Goal: Transaction & Acquisition: Purchase product/service

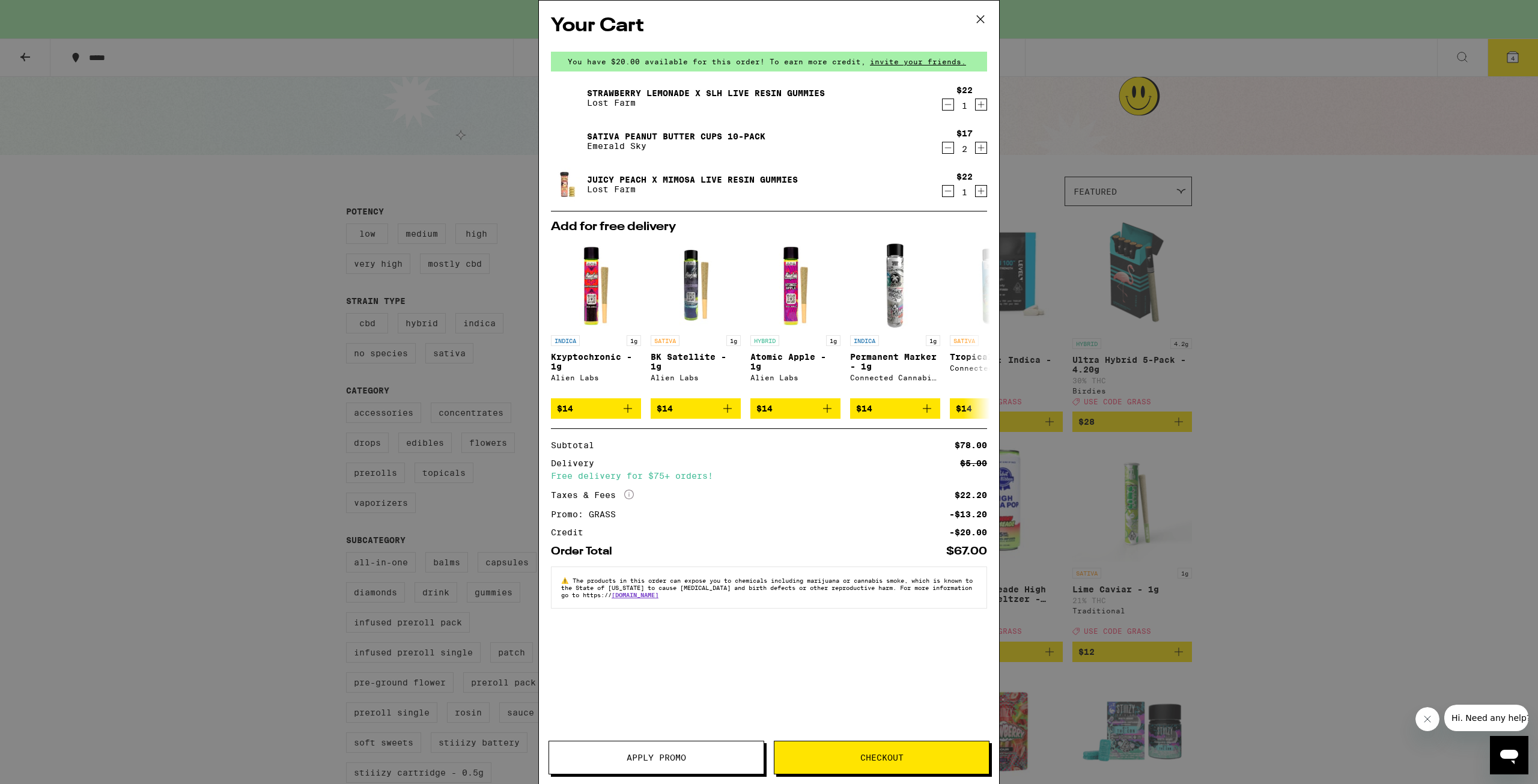
click at [184, 272] on div "Your Cart You have $20.00 available for this order! To earn more credit, invite…" at bounding box center [769, 392] width 1538 height 784
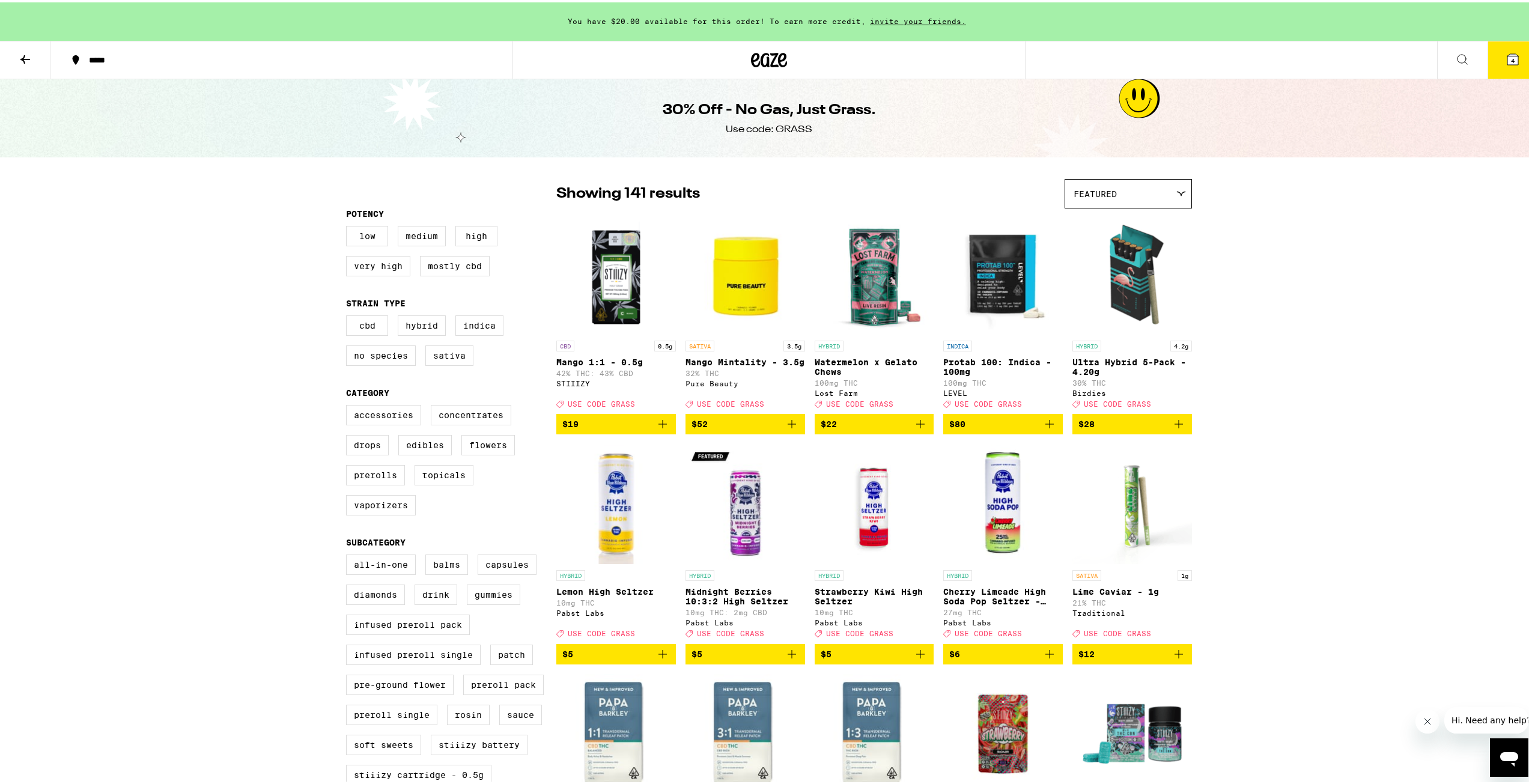
click at [25, 54] on icon at bounding box center [25, 57] width 15 height 15
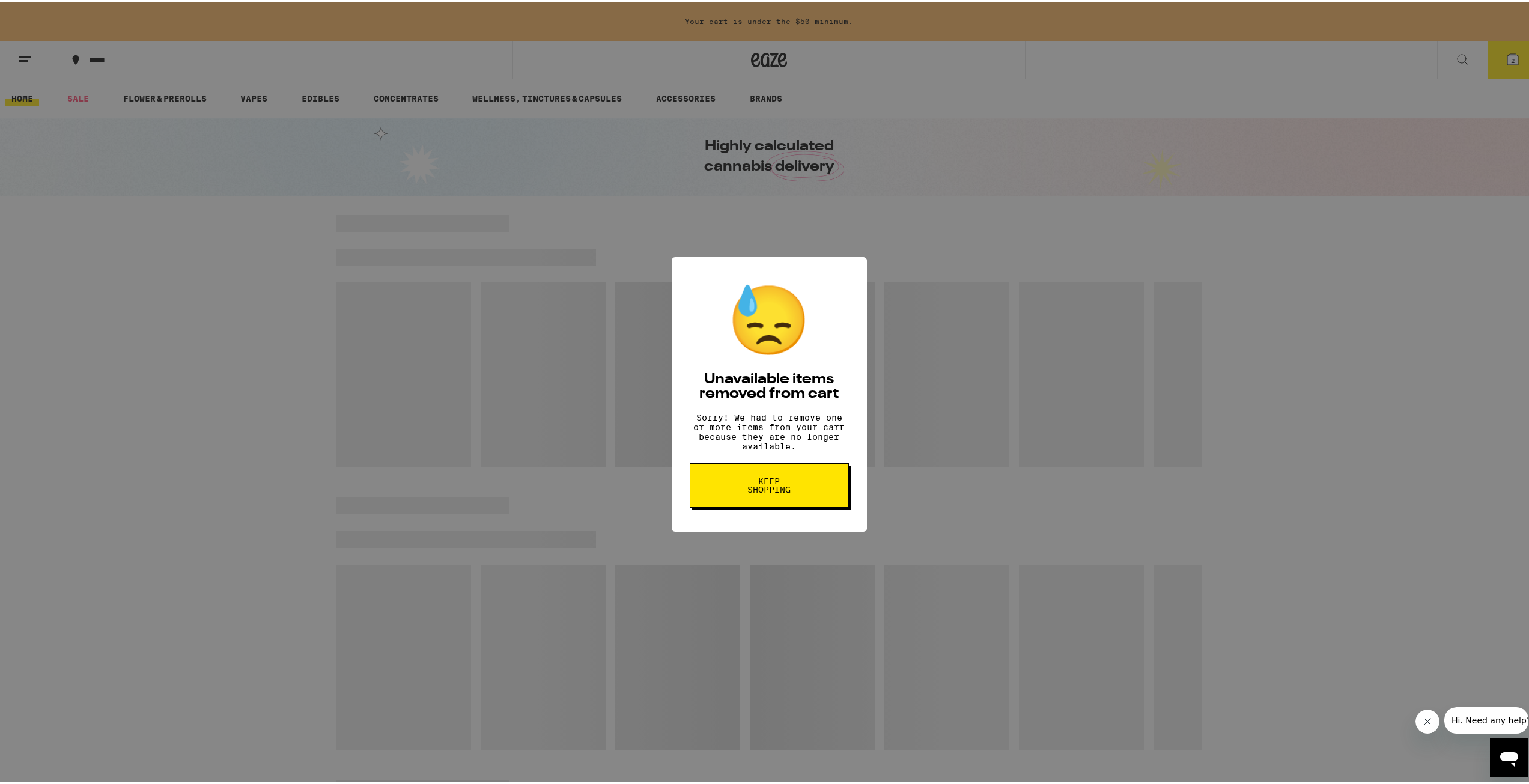
click at [768, 491] on span "Keep Shopping" at bounding box center [769, 483] width 62 height 17
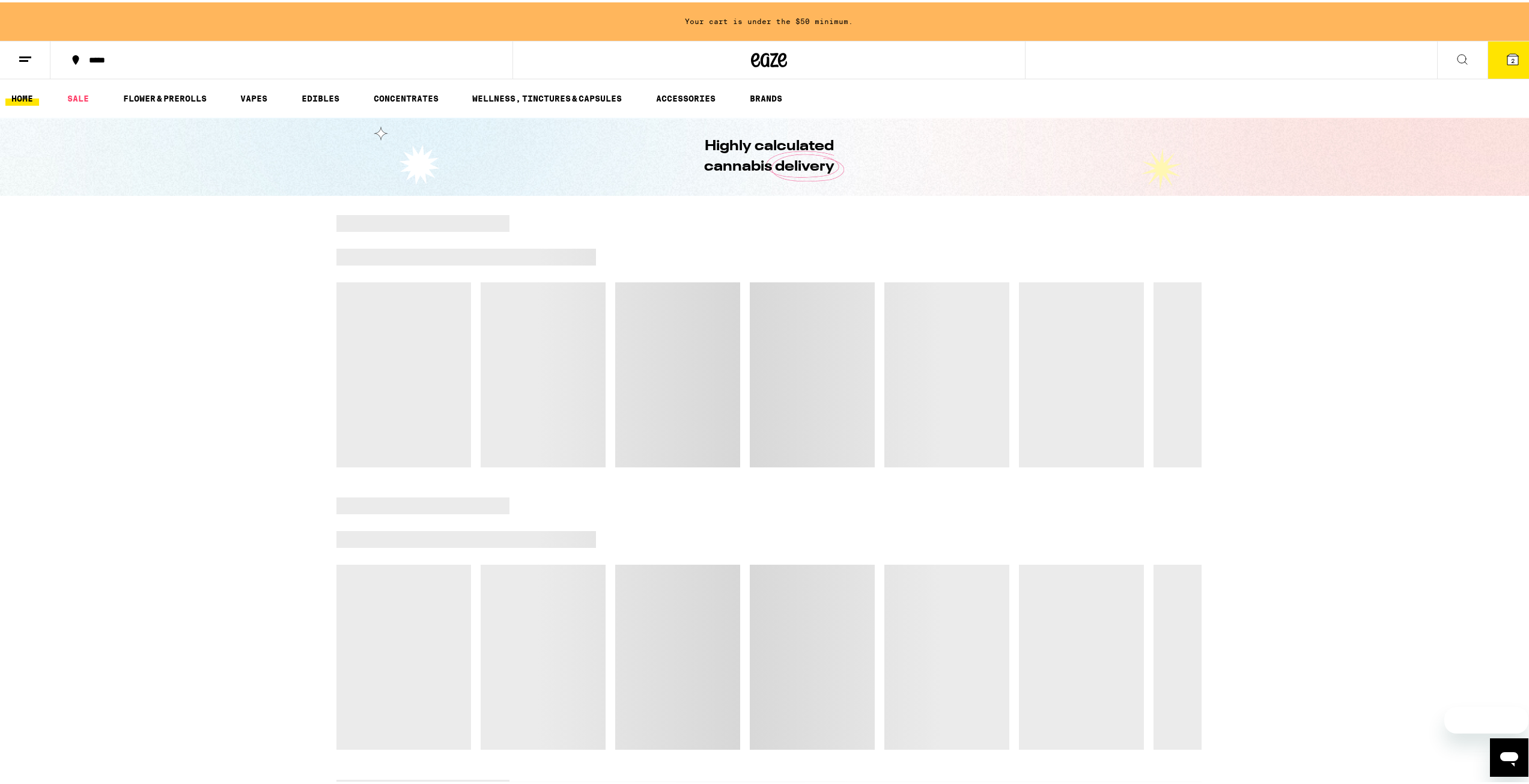
click at [1507, 54] on icon at bounding box center [1512, 57] width 11 height 11
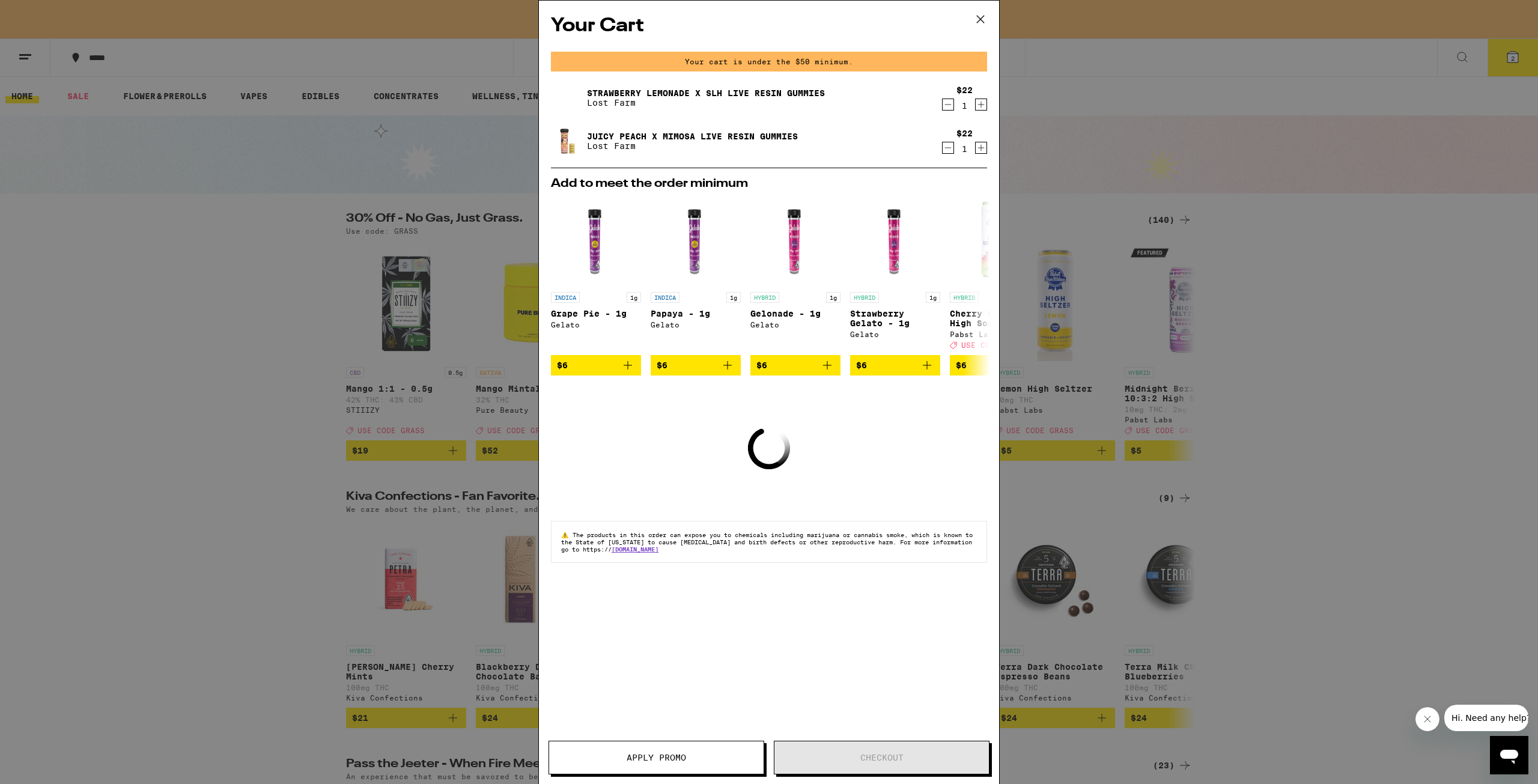
click at [1094, 86] on div "Your Cart Your cart is under the $50 minimum. Strawberry Lemonade x SLH Live Re…" at bounding box center [769, 392] width 1538 height 784
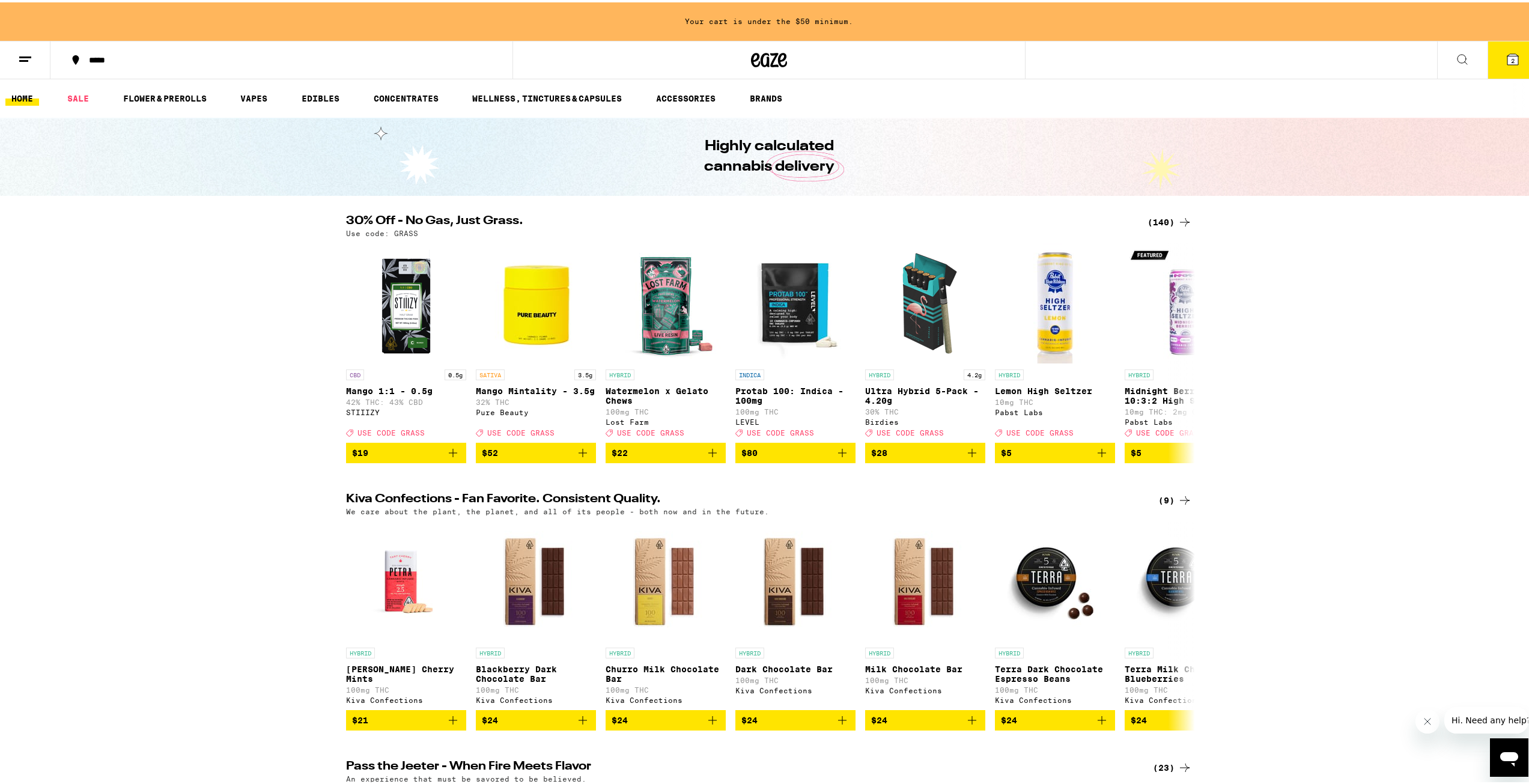
click at [1455, 61] on icon at bounding box center [1462, 57] width 15 height 15
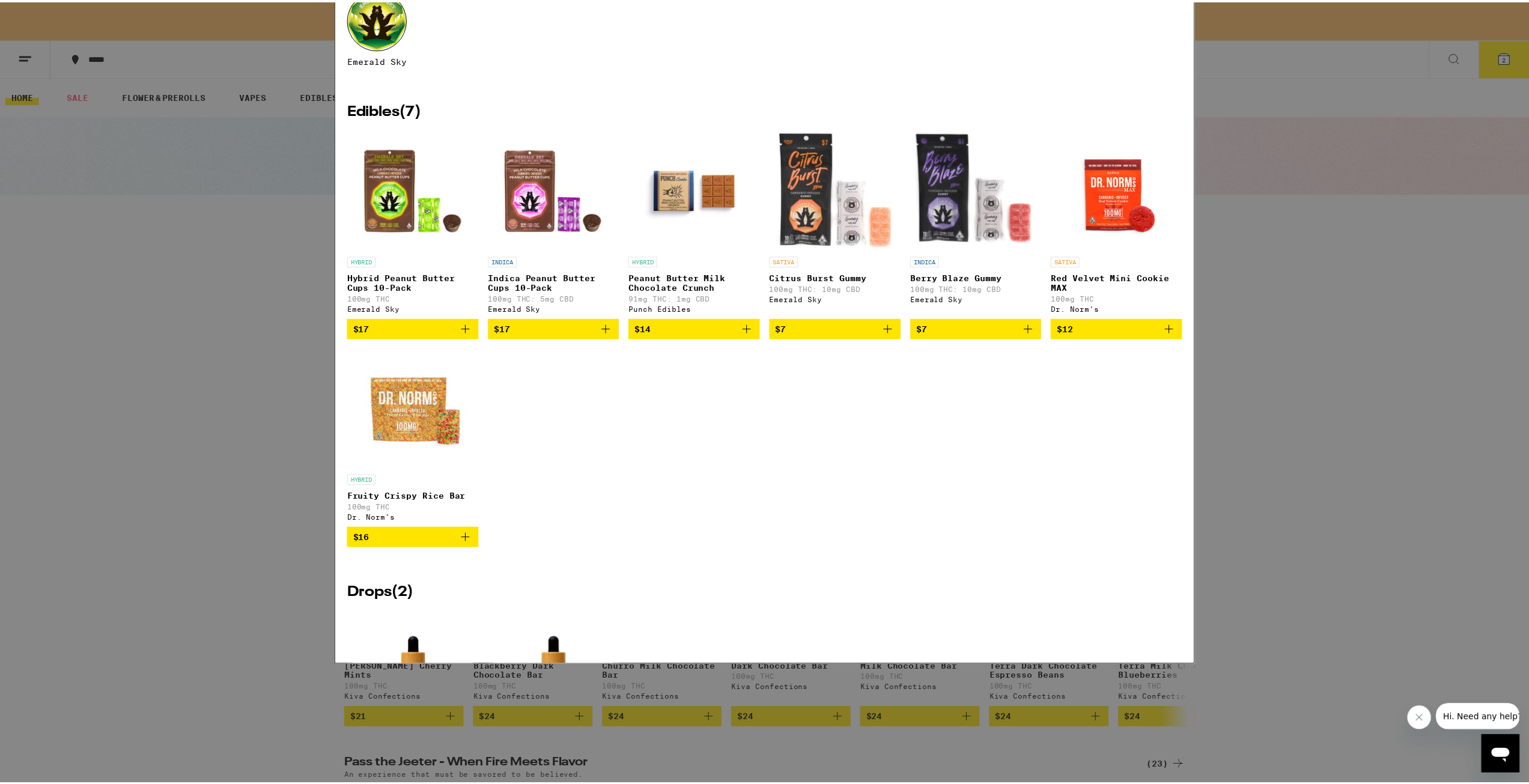
scroll to position [60, 0]
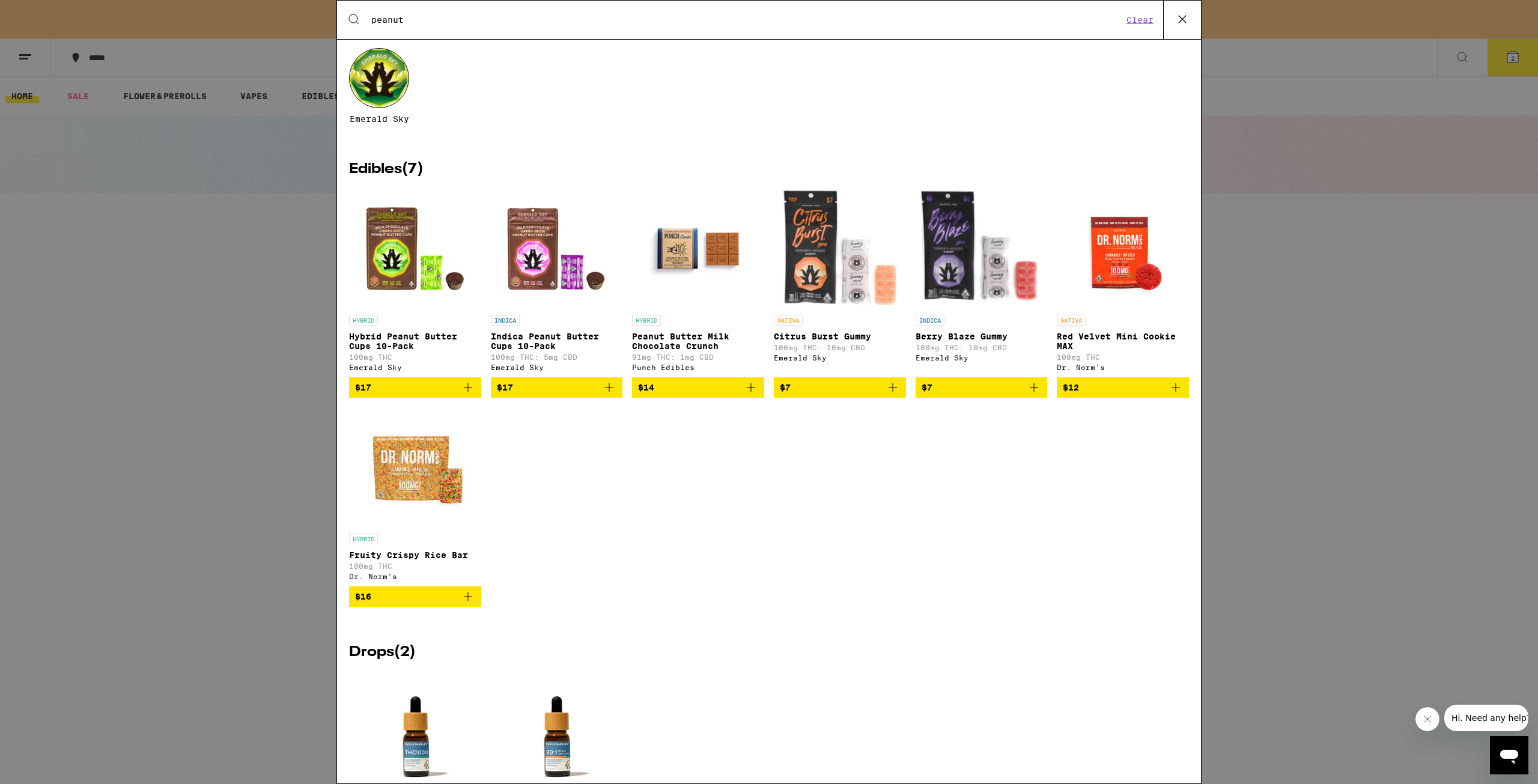
type input "peanut"
click at [465, 394] on icon "Add to bag" at bounding box center [468, 388] width 15 height 15
click at [710, 462] on div "HYBRID Hybrid Peanut Butter Cups 10-Pack 100mg THC Emerald Sky 1 INDICA Indica …" at bounding box center [769, 406] width 840 height 436
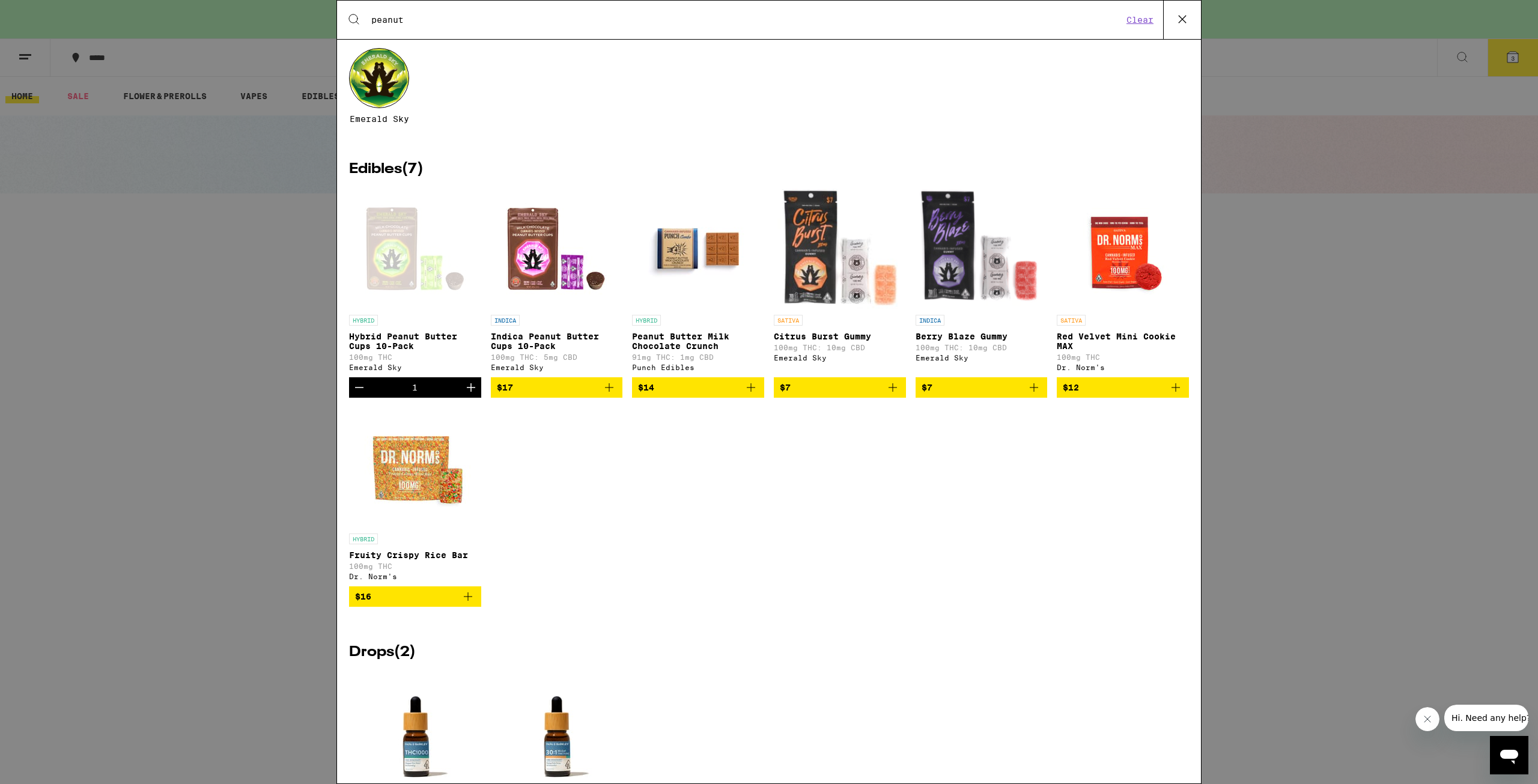
click at [240, 401] on div "Search for Products peanut Clear 10 results for "peanut" Brands ( 1 ) Emerald S…" at bounding box center [769, 392] width 1538 height 784
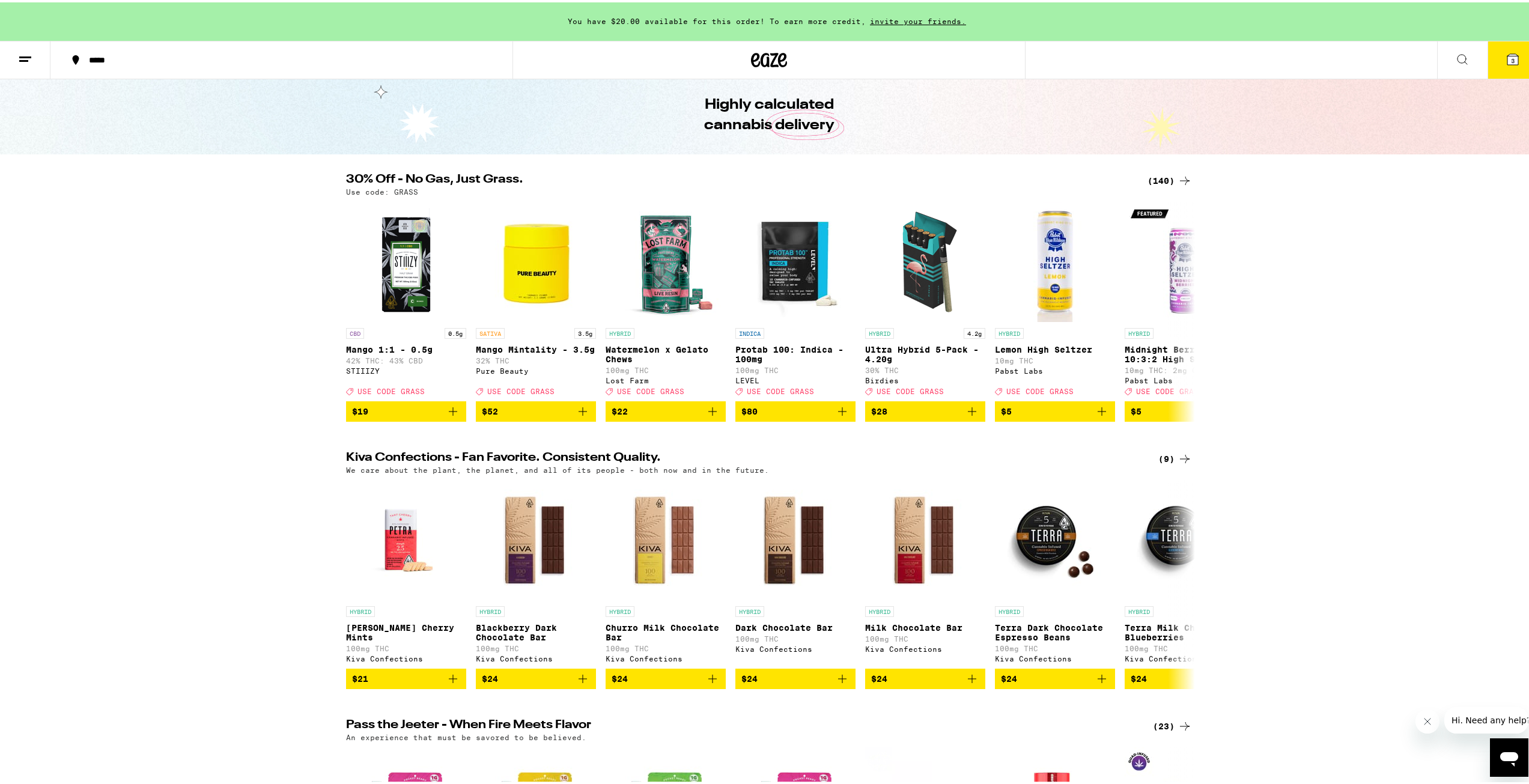
scroll to position [0, 0]
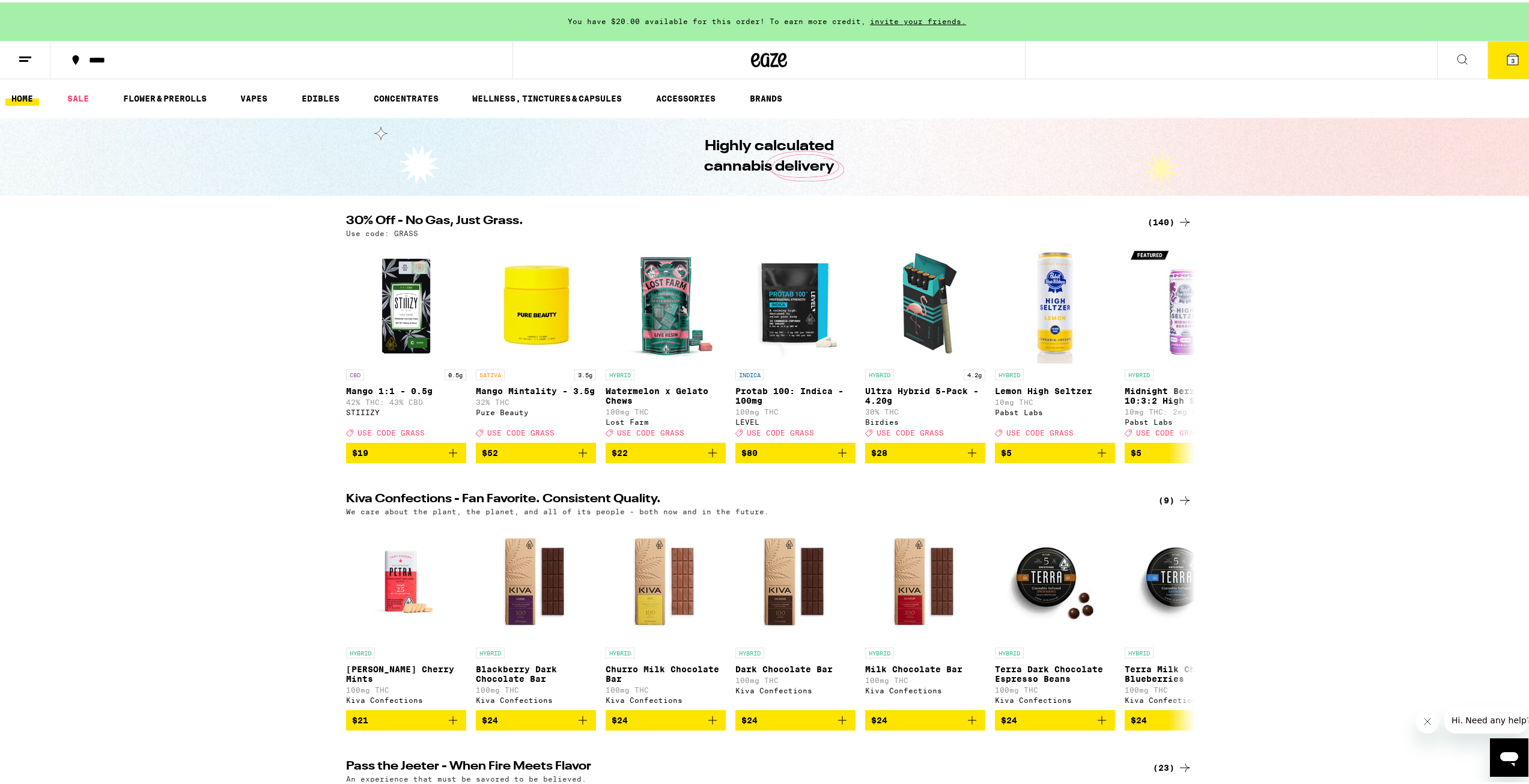
click at [1161, 218] on div "(140)" at bounding box center [1169, 220] width 44 height 15
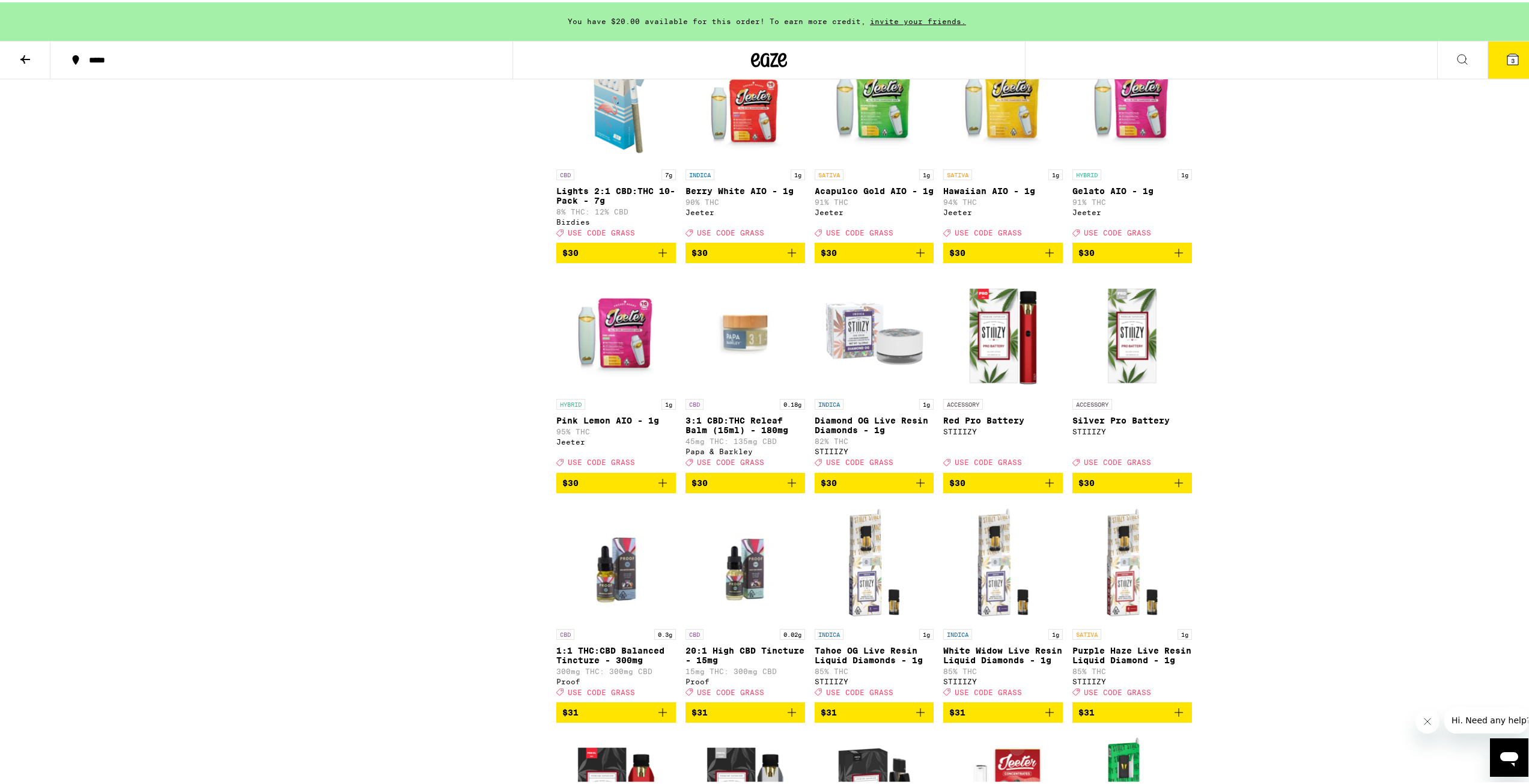
scroll to position [3664, 0]
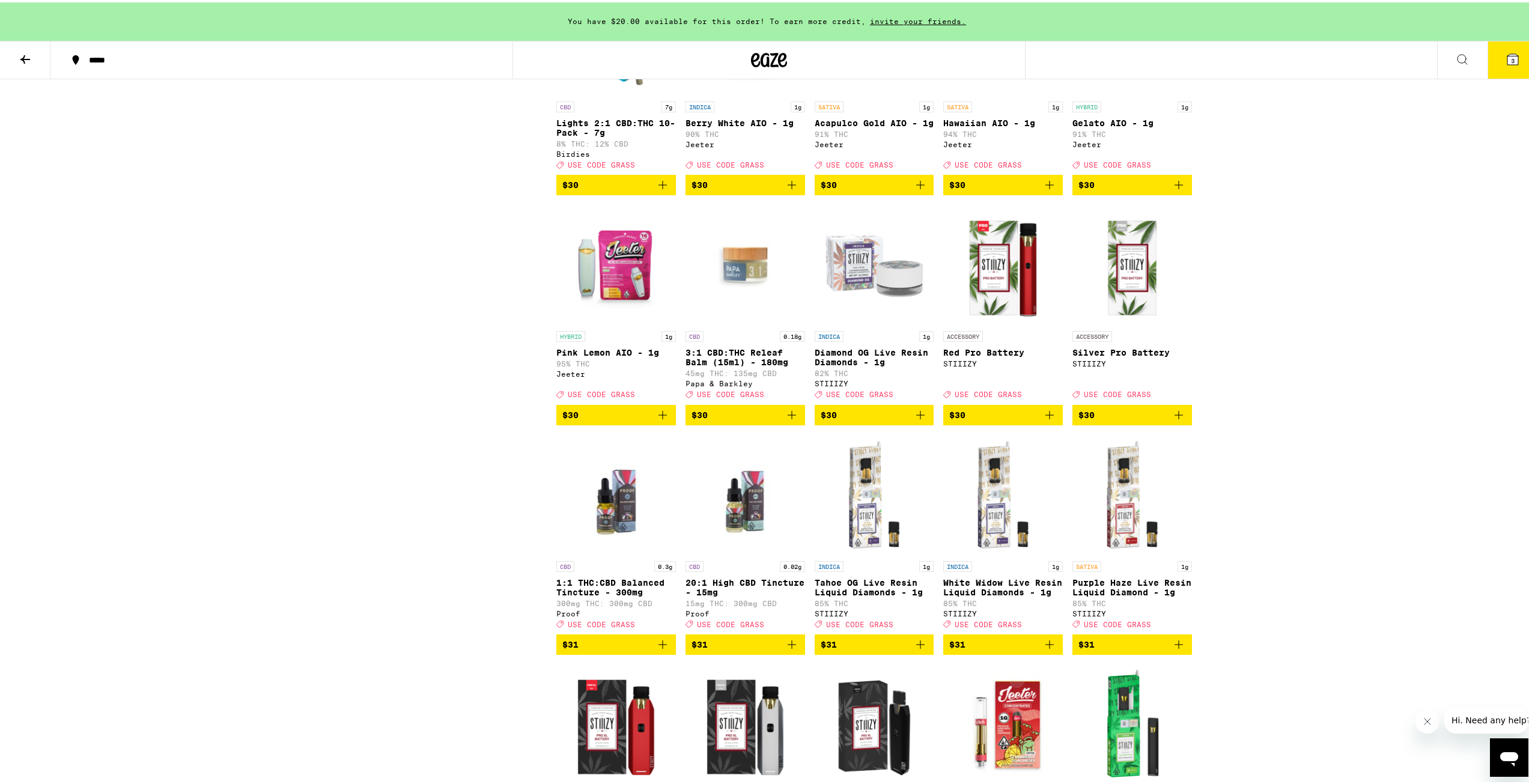
click at [1505, 70] on button "3" at bounding box center [1512, 58] width 50 height 37
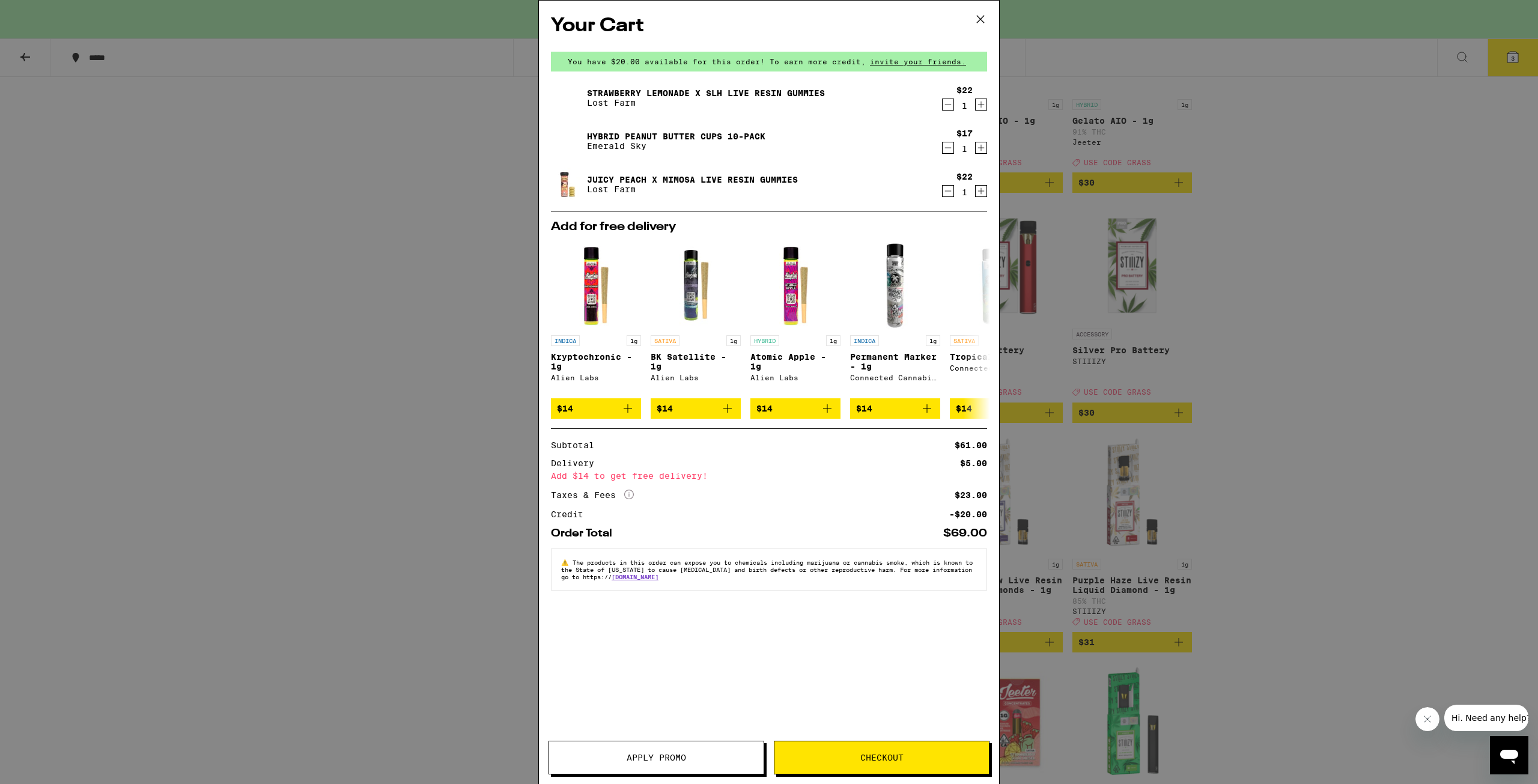
click at [555, 181] on img at bounding box center [568, 184] width 34 height 34
click at [574, 181] on img at bounding box center [568, 184] width 34 height 34
click at [426, 211] on div "Your Cart You have $20.00 available for this order! To earn more credit, invite…" at bounding box center [769, 392] width 1538 height 784
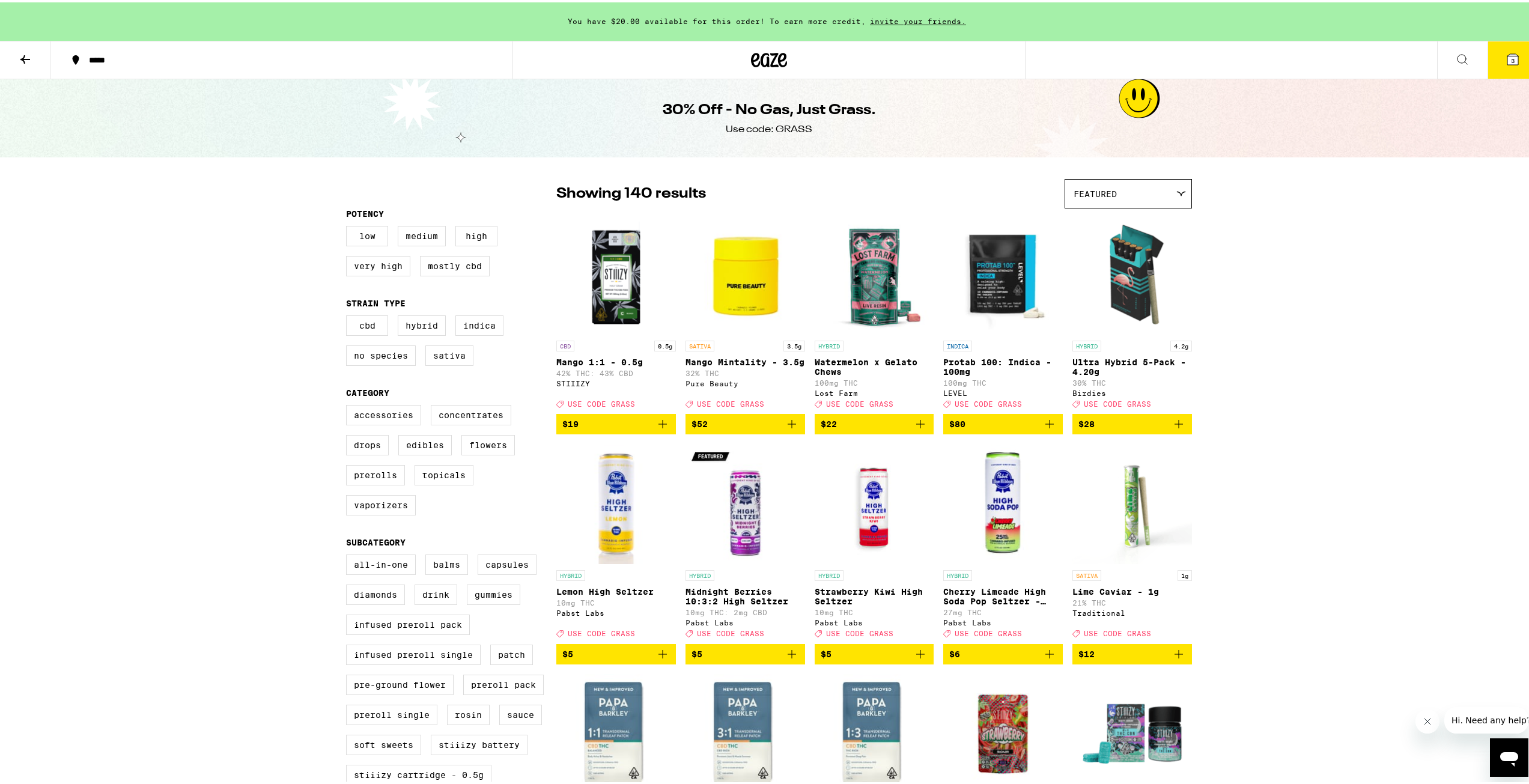
click at [1108, 191] on span "Featured" at bounding box center [1095, 191] width 43 height 9
click at [916, 181] on div "Showing 140 results Featured Featured Price: Low to High Price: High to Low" at bounding box center [874, 191] width 635 height 29
click at [427, 451] on label "Edibles" at bounding box center [425, 442] width 54 height 21
click at [349, 405] on input "Edibles" at bounding box center [349, 404] width 1 height 1
checkbox input "true"
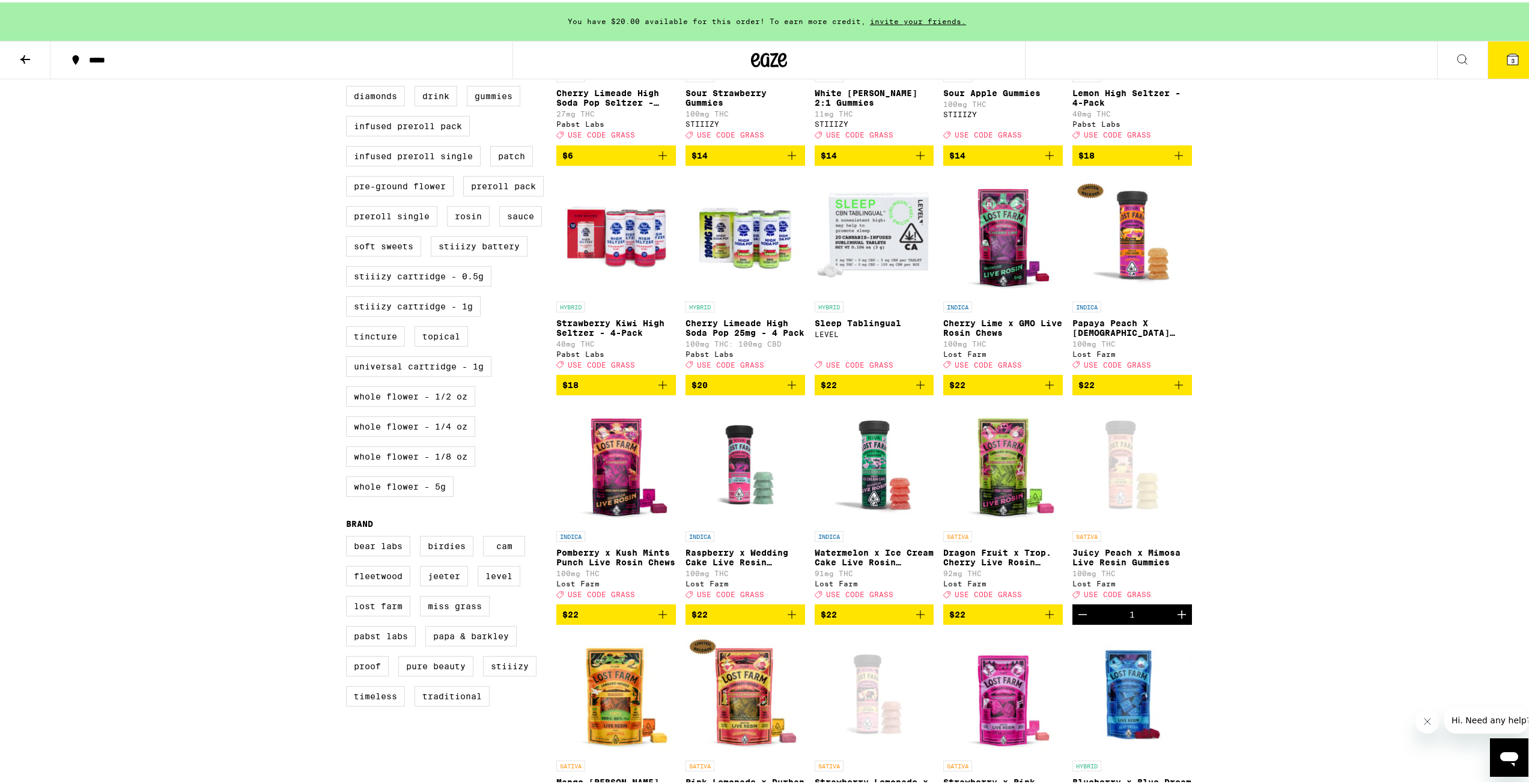
scroll to position [540, 0]
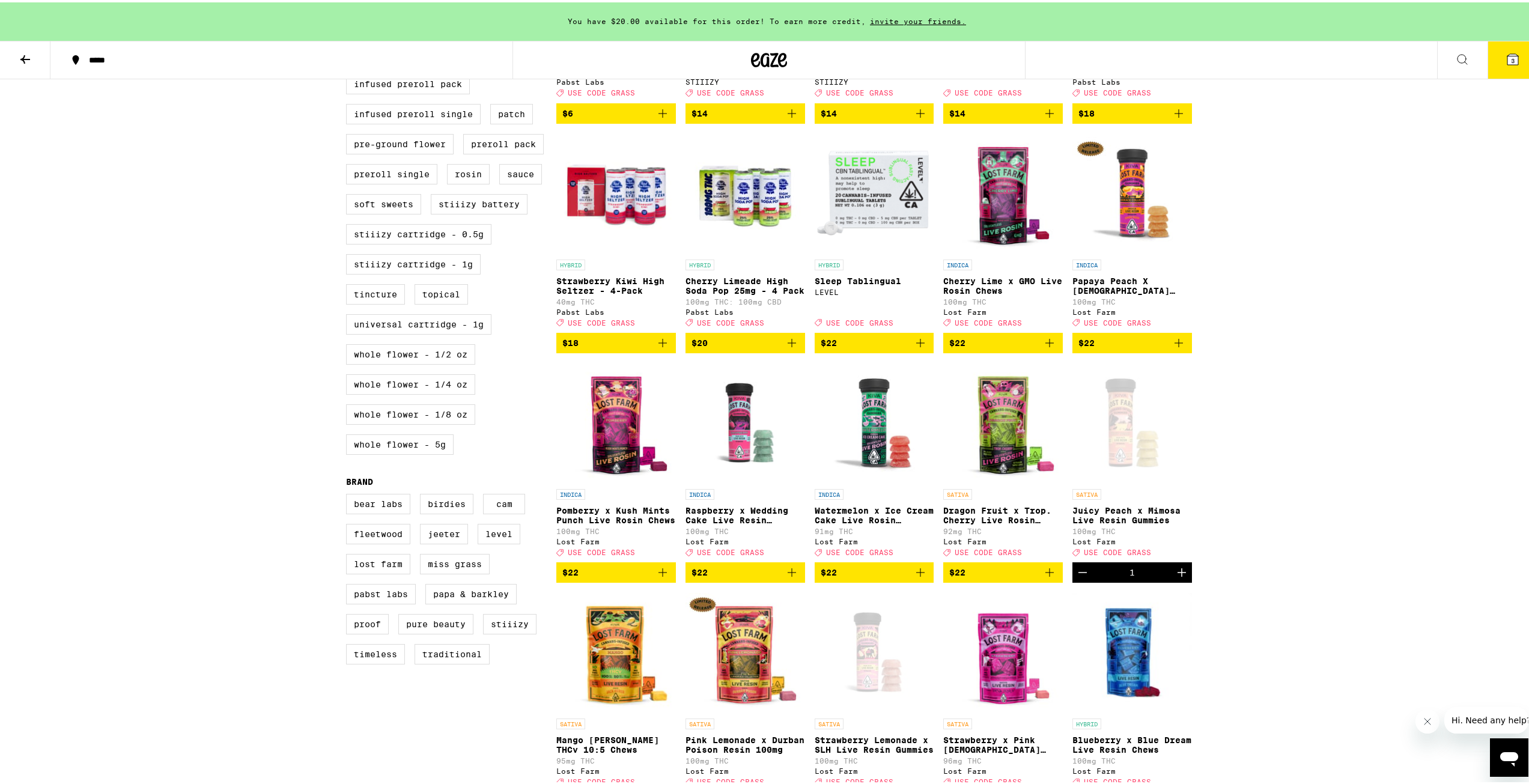
click at [1115, 453] on div "Open page for Juicy Peach x Mimosa Live Resin Gummies from Lost Farm" at bounding box center [1132, 420] width 120 height 120
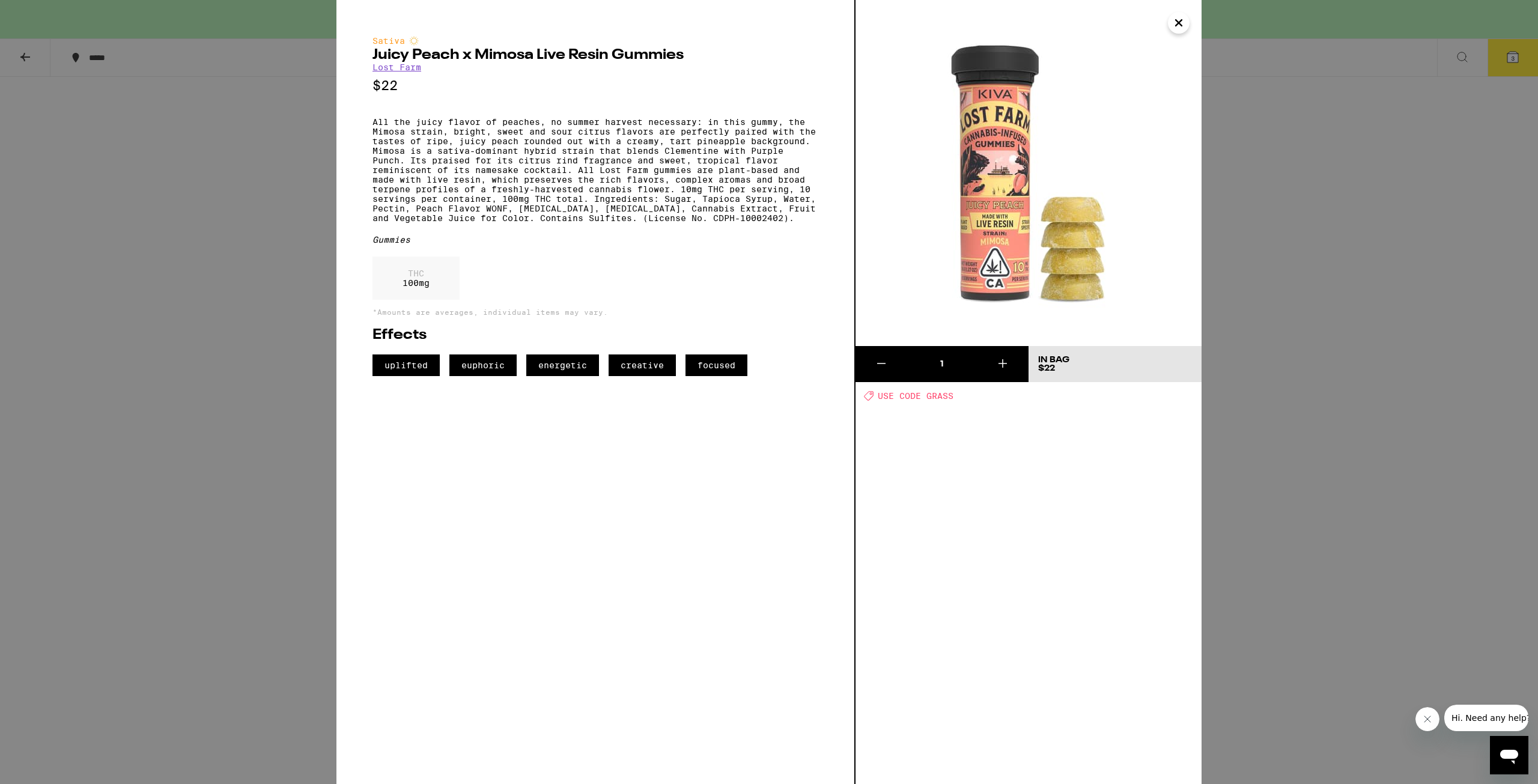
click at [1342, 335] on div "Sativa Juicy Peach x Mimosa Live Resin Gummies Lost Farm $22 All the juicy flav…" at bounding box center [769, 392] width 1538 height 784
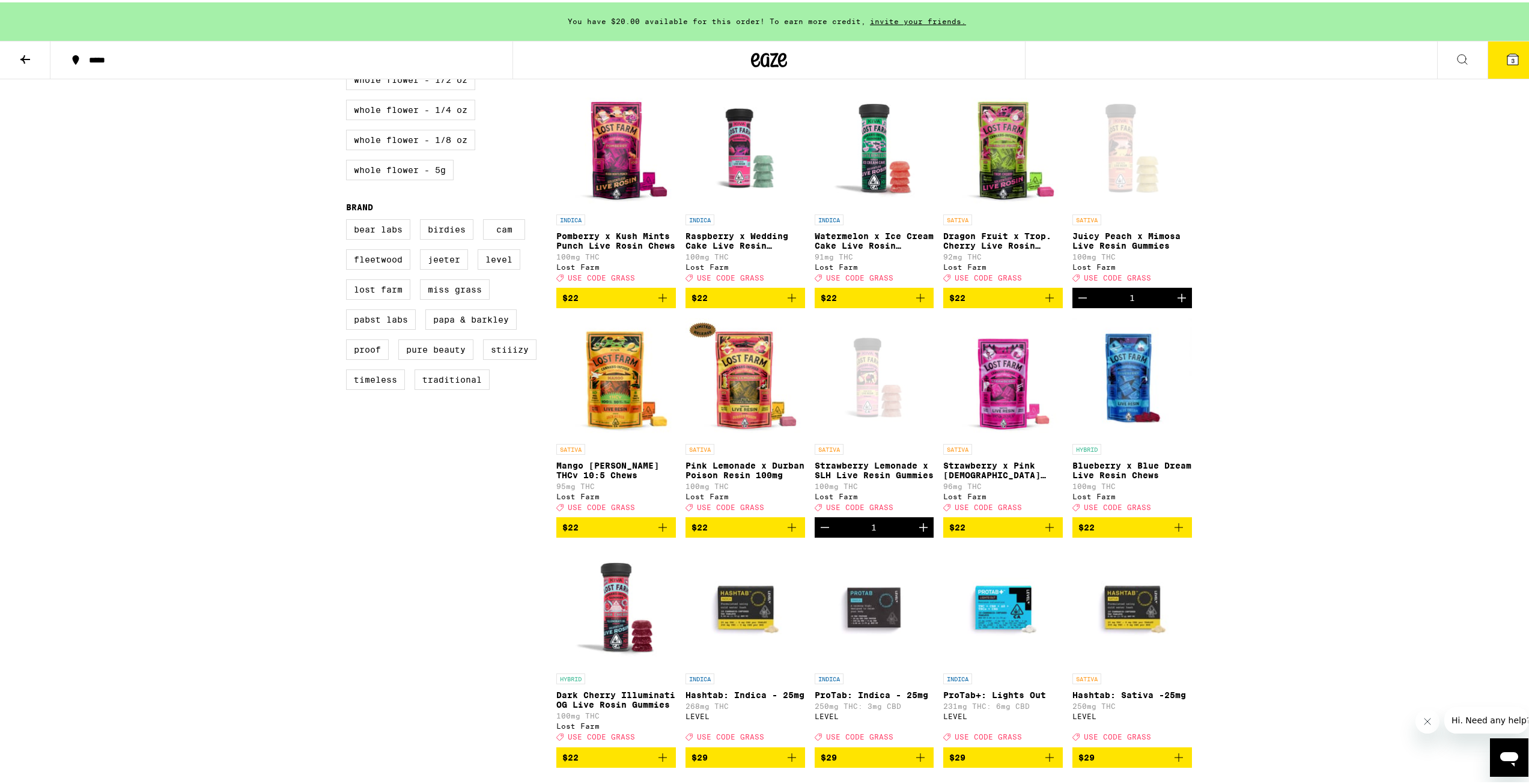
scroll to position [841, 0]
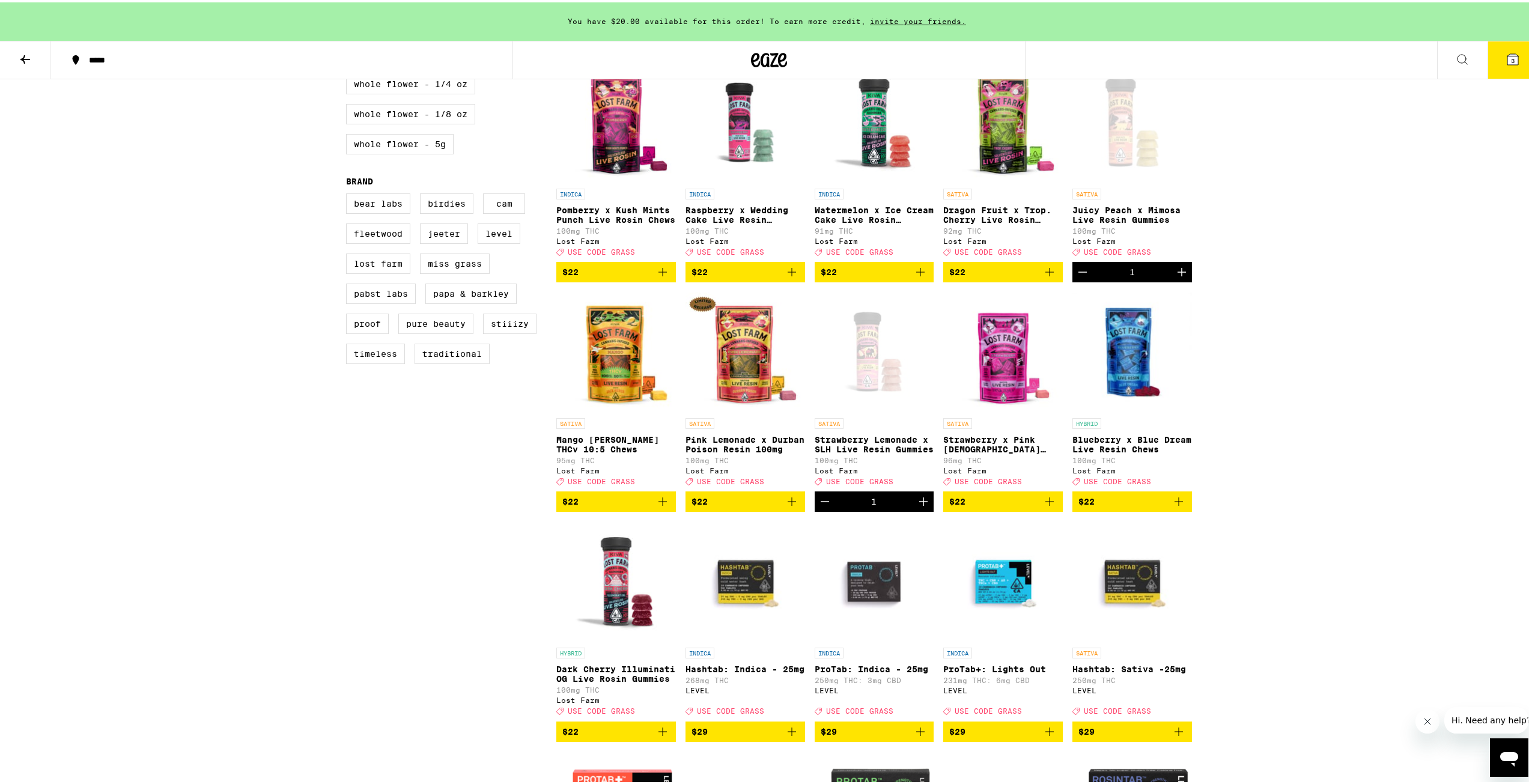
click at [855, 407] on div "Open page for Strawberry Lemonade x SLH Live Resin Gummies from Lost Farm" at bounding box center [874, 349] width 120 height 120
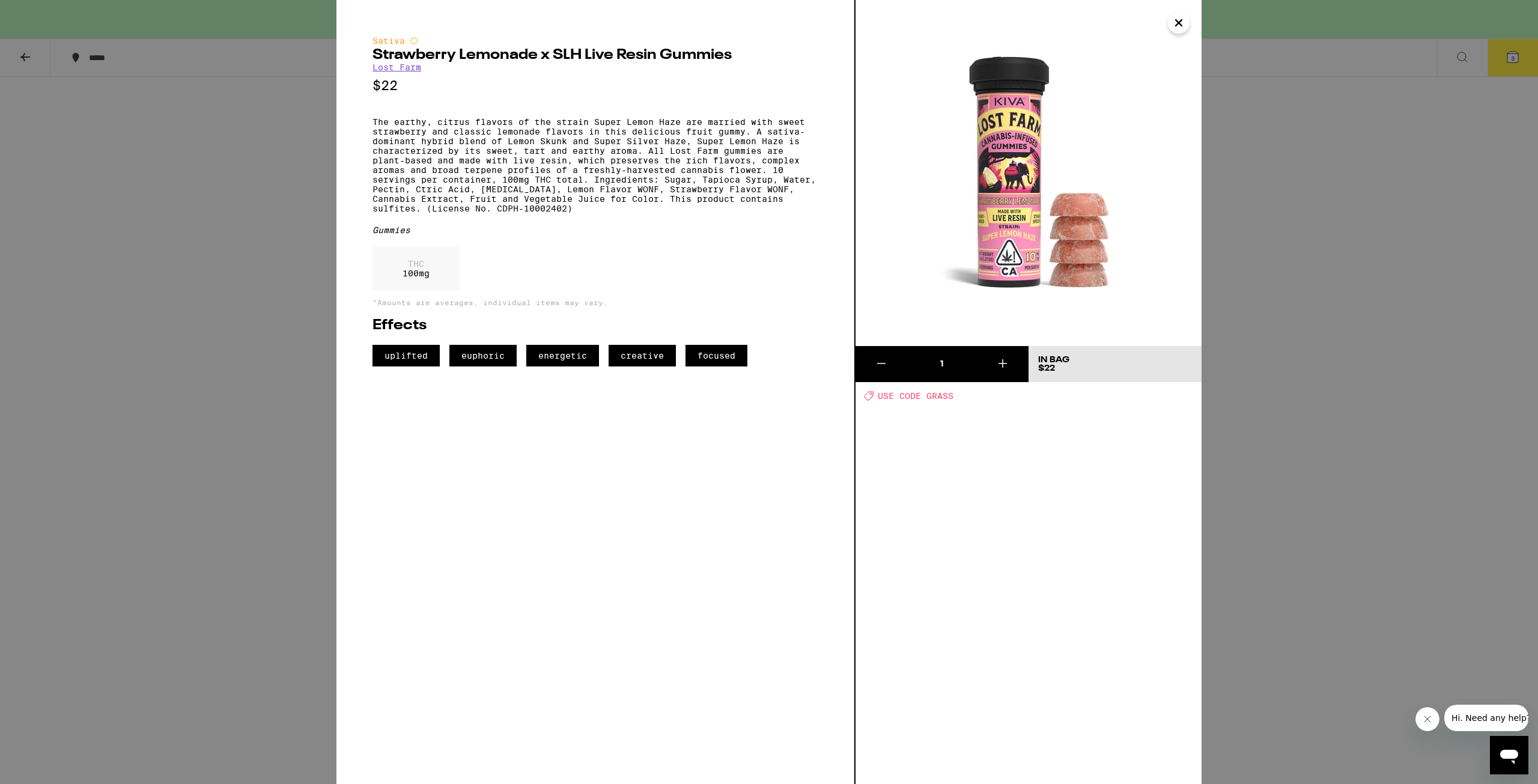
click at [1280, 277] on div "Sativa Strawberry Lemonade x SLH Live Resin Gummies Lost Farm $22 The earthy, c…" at bounding box center [769, 392] width 1538 height 784
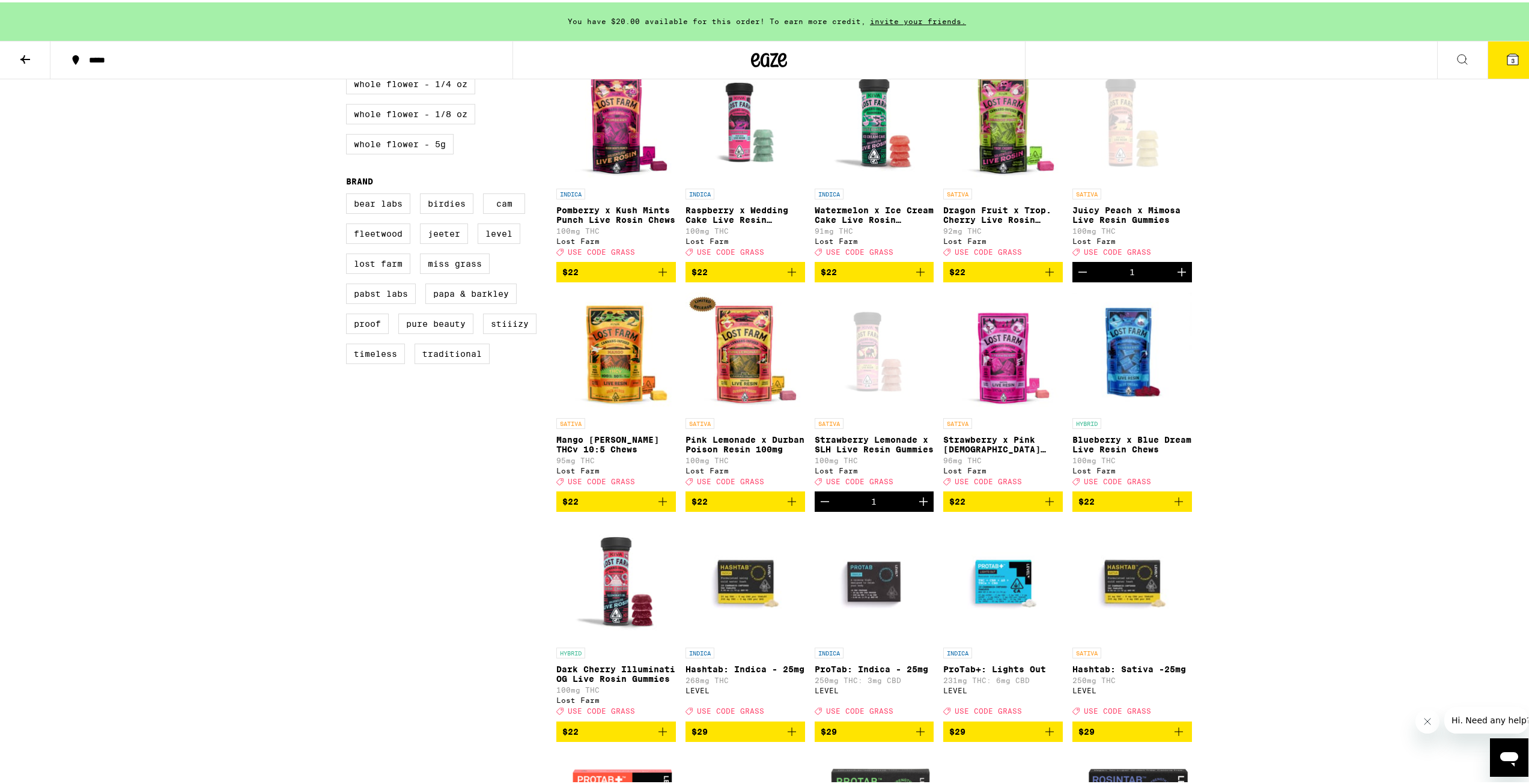
click at [1507, 61] on icon at bounding box center [1512, 57] width 11 height 11
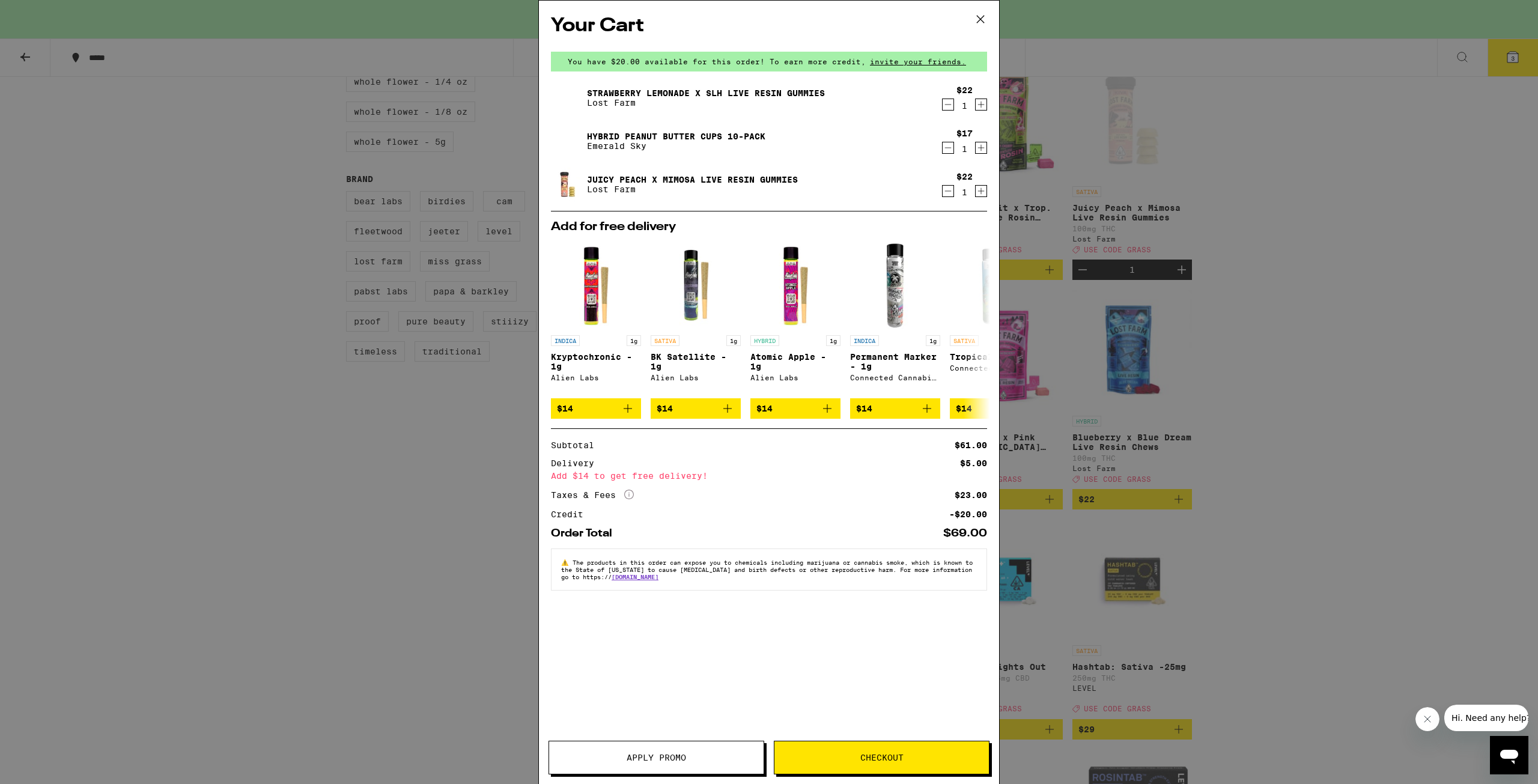
click at [271, 383] on div "Your Cart You have $20.00 available for this order! To earn more credit, invite…" at bounding box center [769, 392] width 1538 height 784
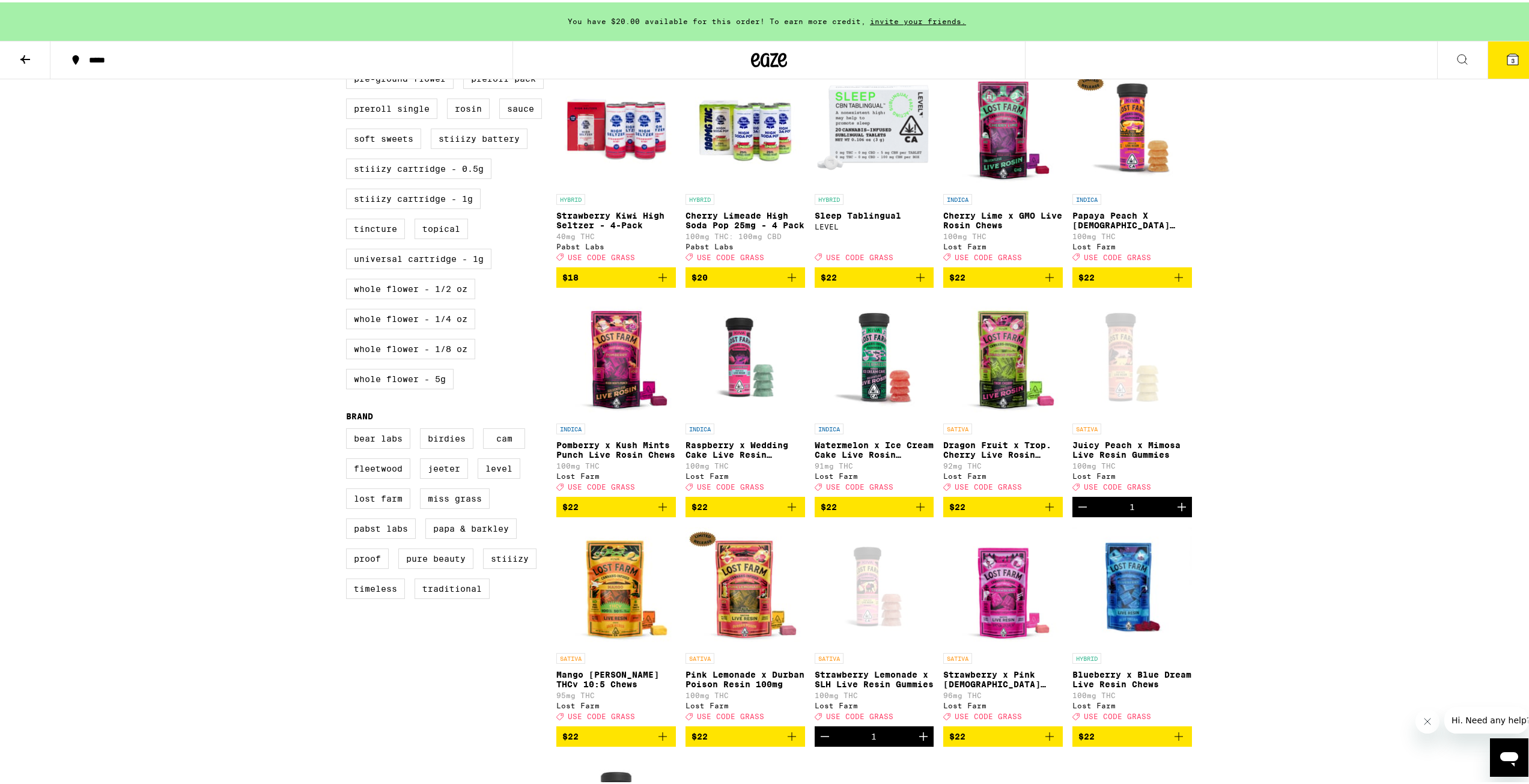
scroll to position [601, 0]
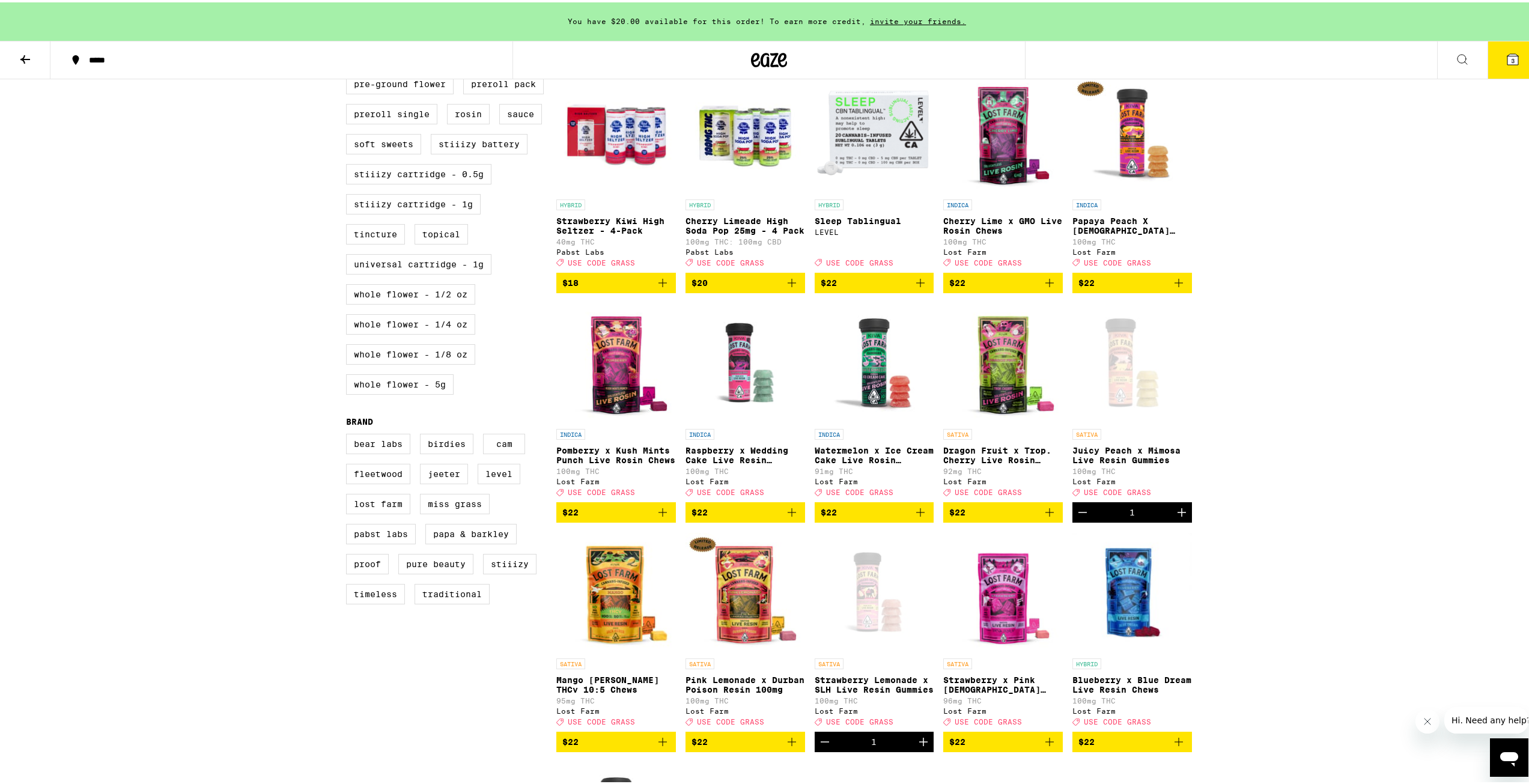
click at [16, 52] on button at bounding box center [25, 58] width 50 height 38
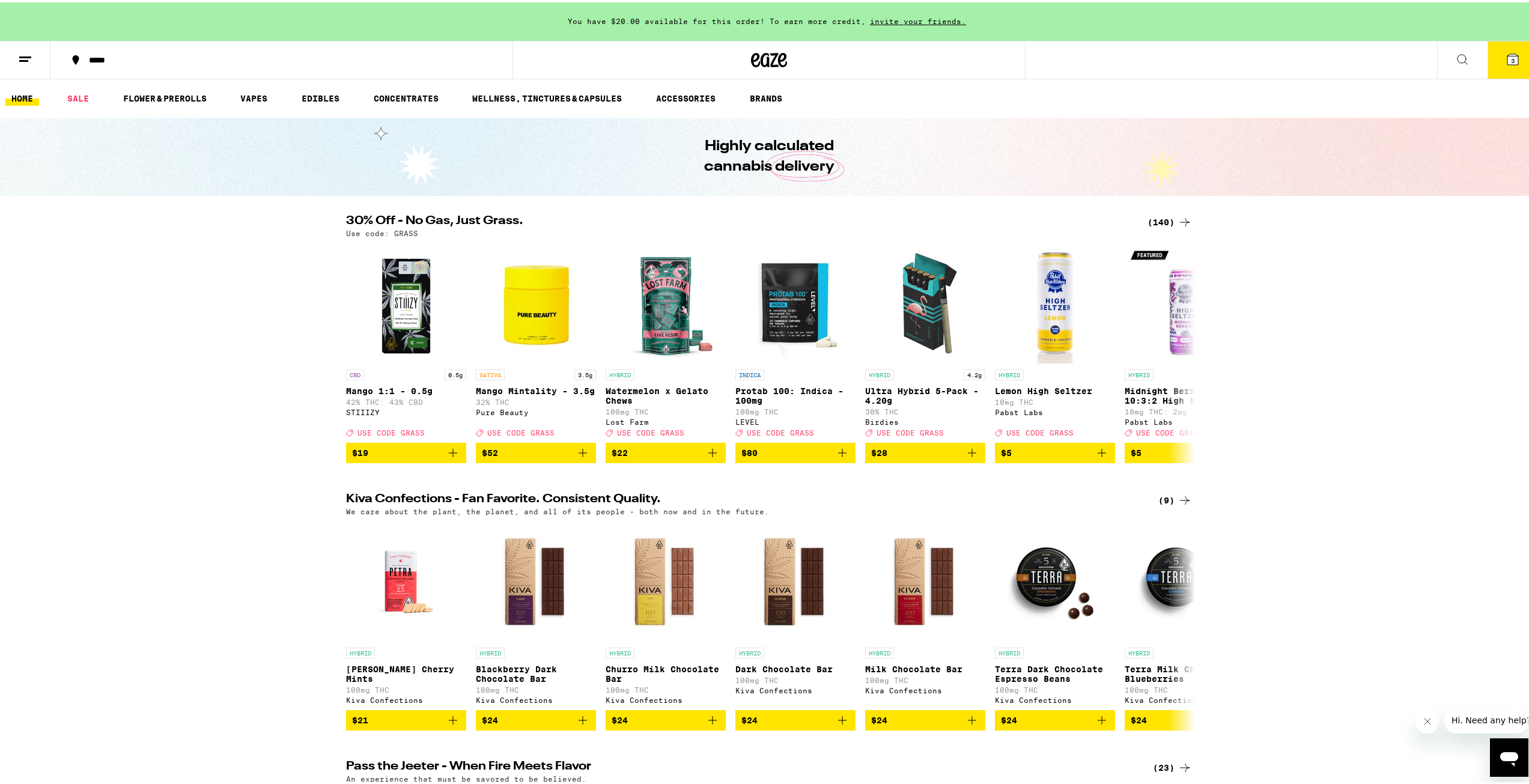
click at [1441, 52] on button at bounding box center [1462, 58] width 50 height 38
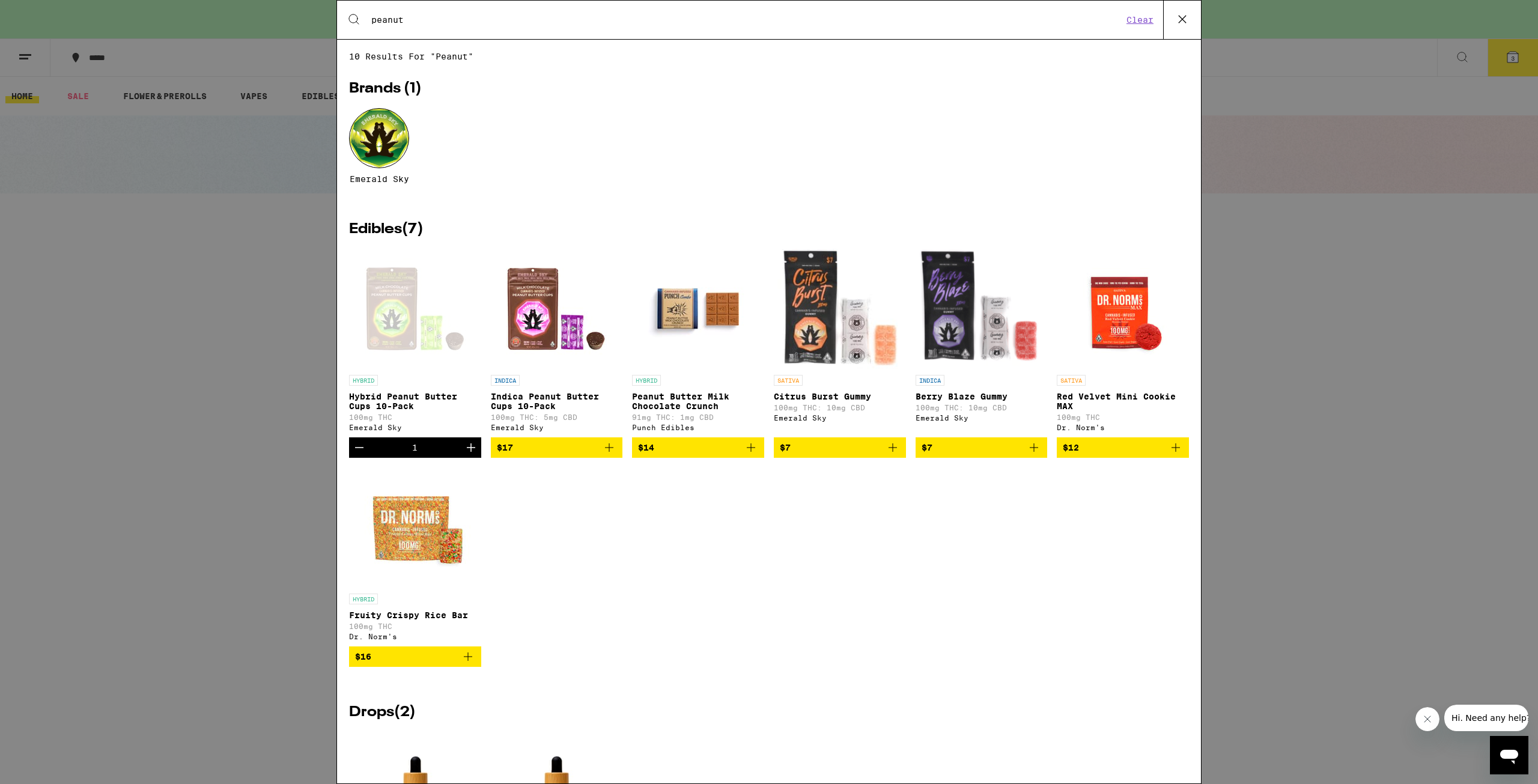
type input "peanut"
click at [363, 315] on div "Open page for Hybrid Peanut Butter Cups 10-Pack from Emerald Sky" at bounding box center [415, 309] width 120 height 120
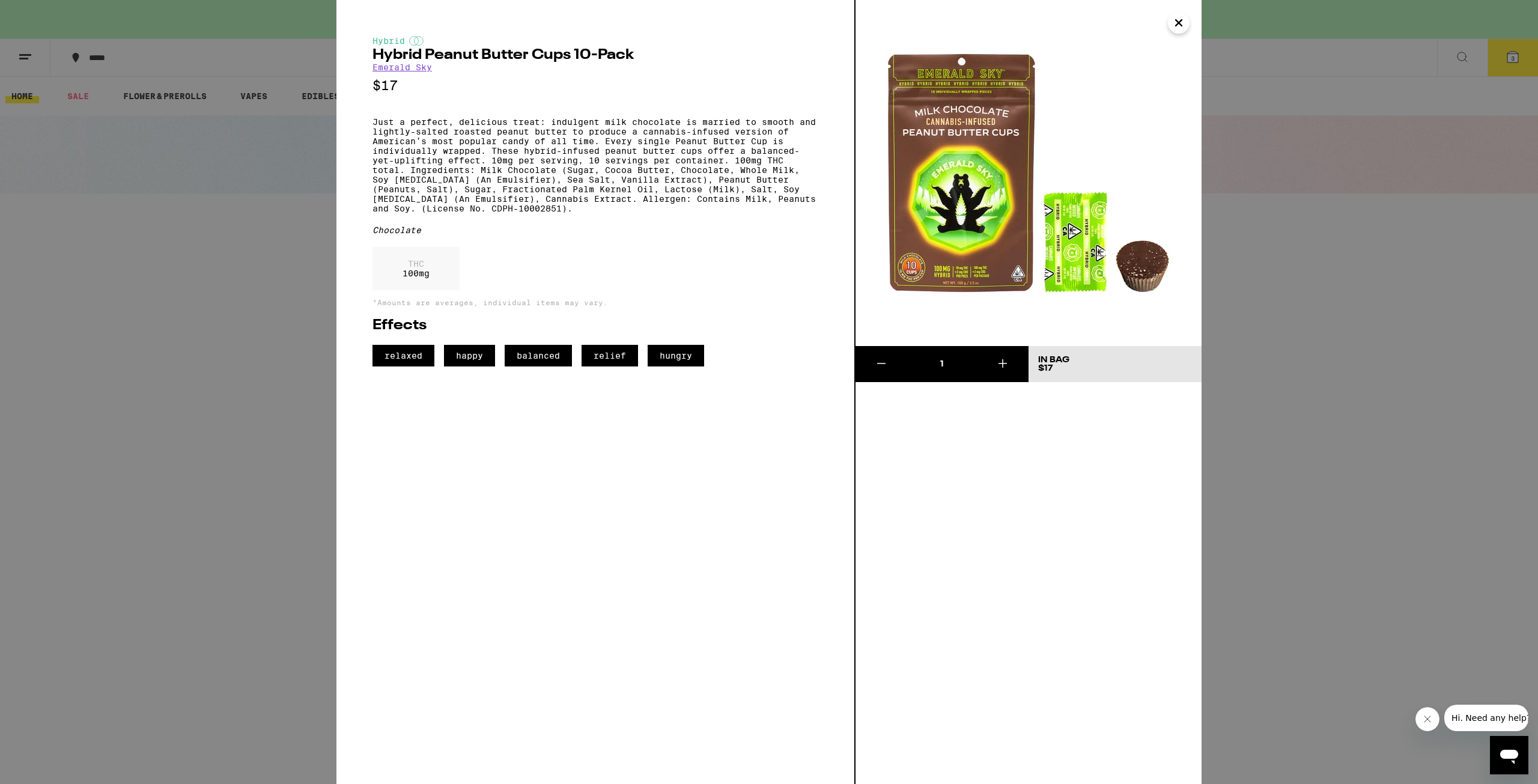
click at [1006, 362] on icon at bounding box center [1003, 364] width 15 height 15
click at [1351, 309] on div "Hybrid Hybrid Peanut Butter Cups 10-Pack Emerald Sky $17 Just a perfect, delici…" at bounding box center [769, 392] width 1538 height 784
click at [1126, 360] on span "Update Bag $34" at bounding box center [1115, 364] width 154 height 17
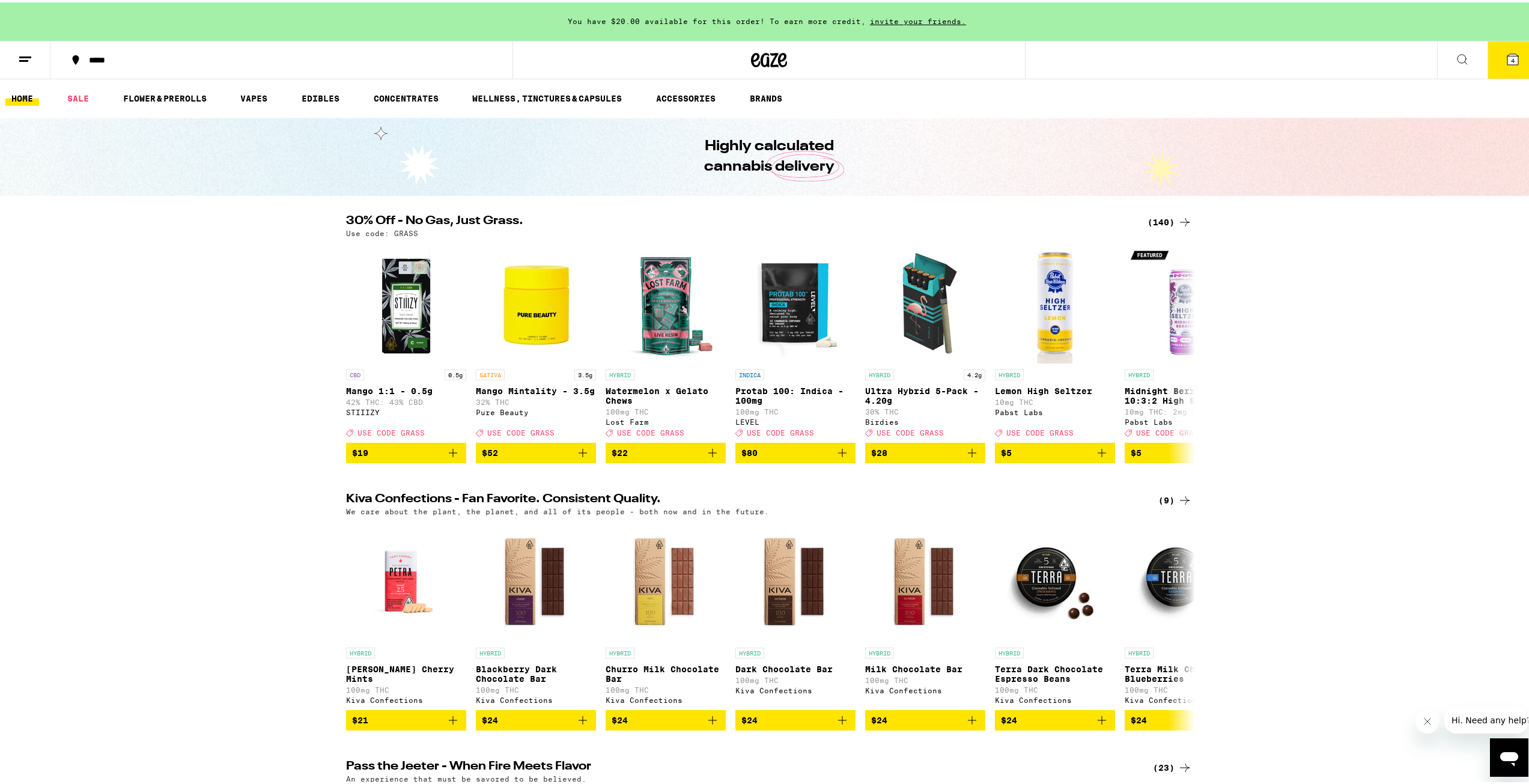
click at [1499, 67] on button "4" at bounding box center [1512, 58] width 50 height 37
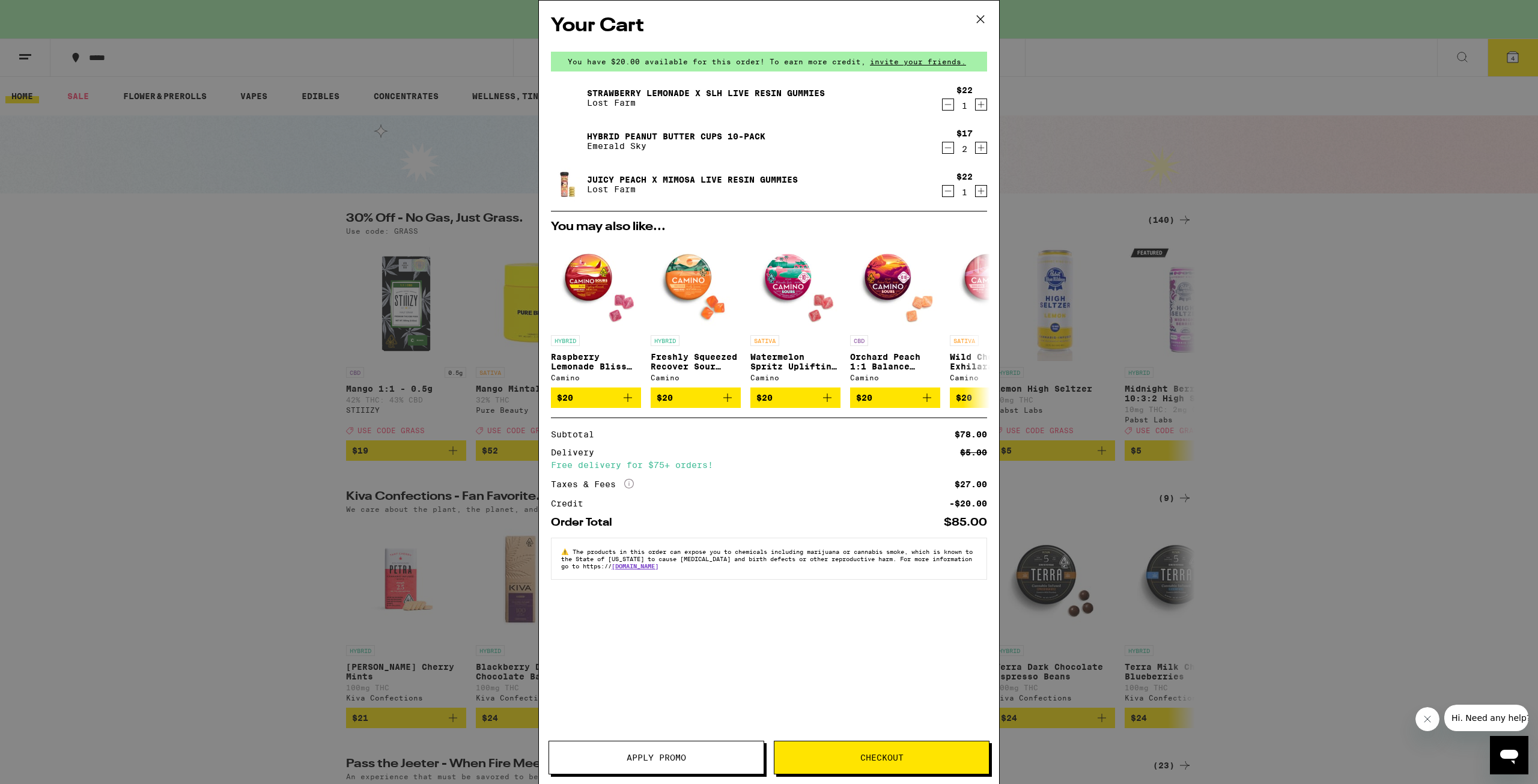
click at [653, 757] on span "Apply Promo" at bounding box center [657, 757] width 60 height 9
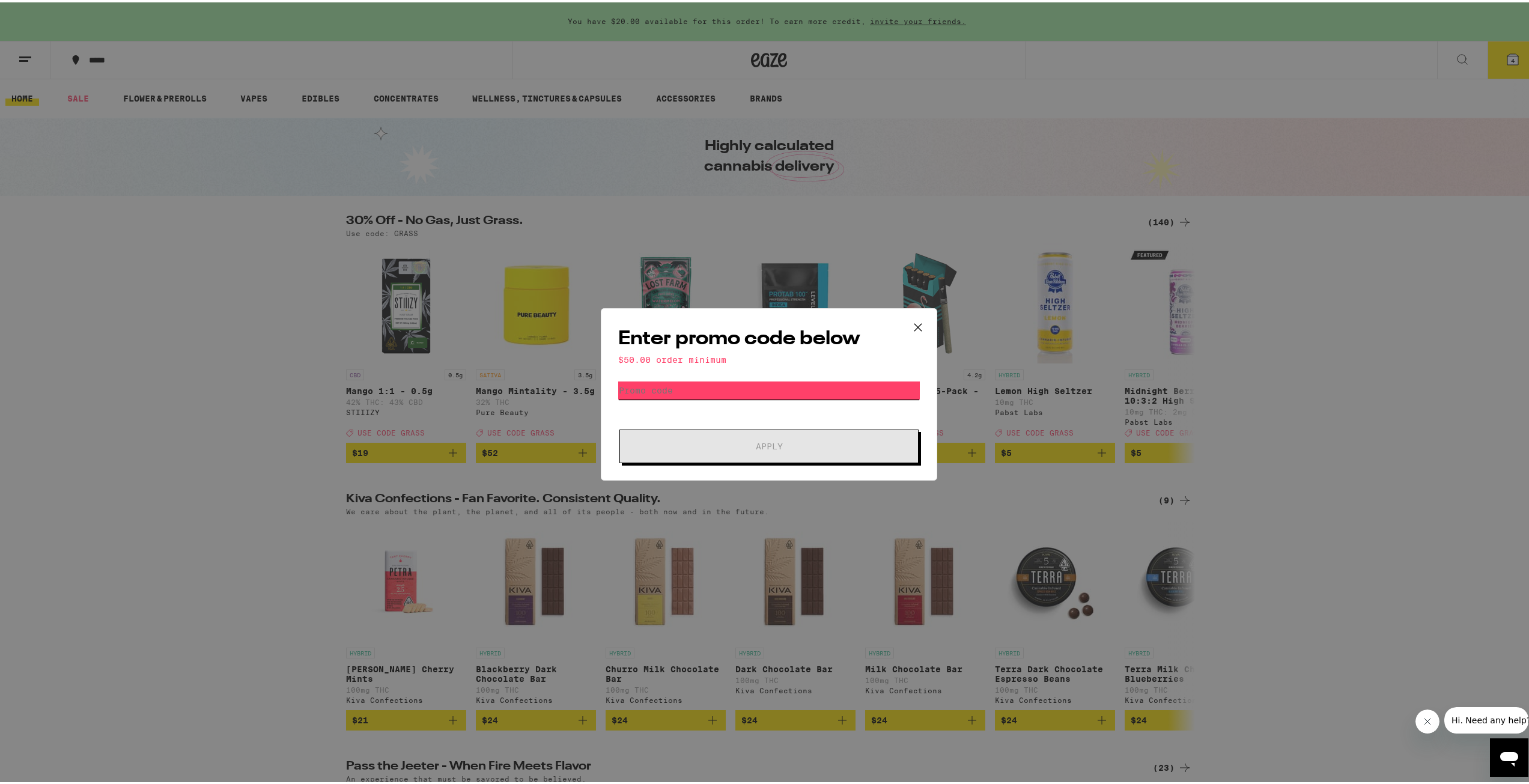
click at [665, 388] on input "Promo Code" at bounding box center [769, 388] width 301 height 18
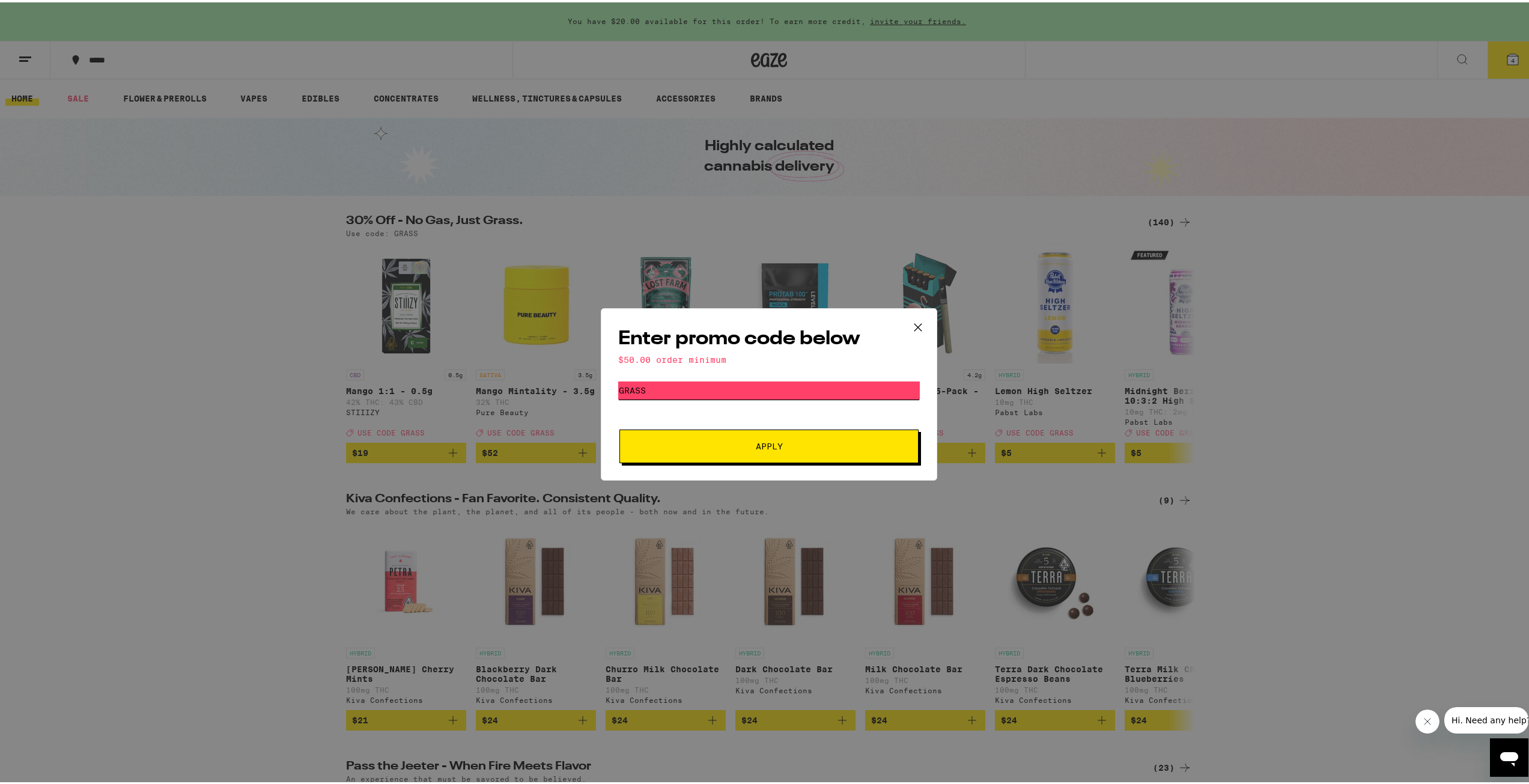
type input "grass"
click at [686, 445] on span "Apply" at bounding box center [769, 443] width 216 height 9
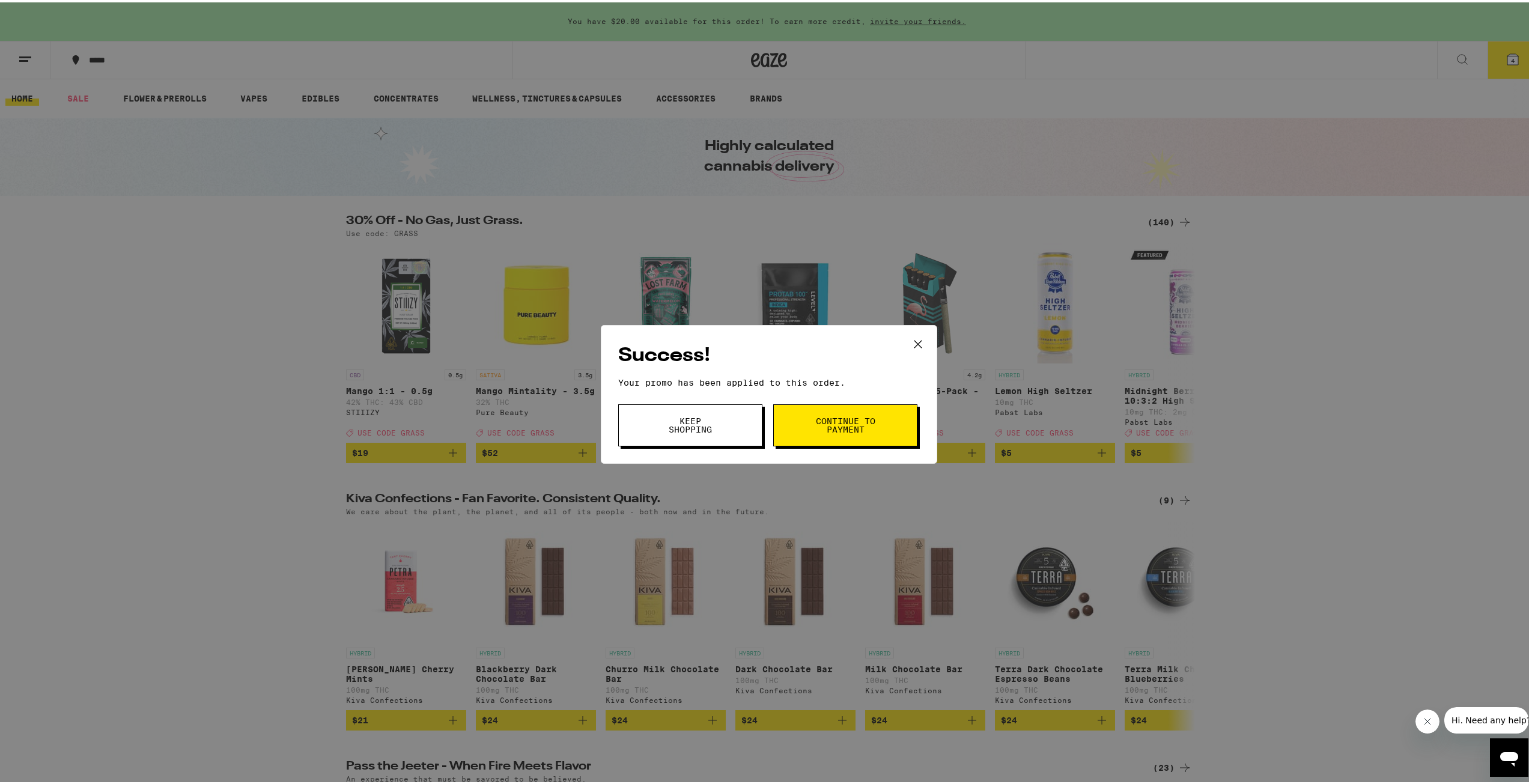
click at [733, 418] on button "Keep Shopping" at bounding box center [690, 422] width 144 height 42
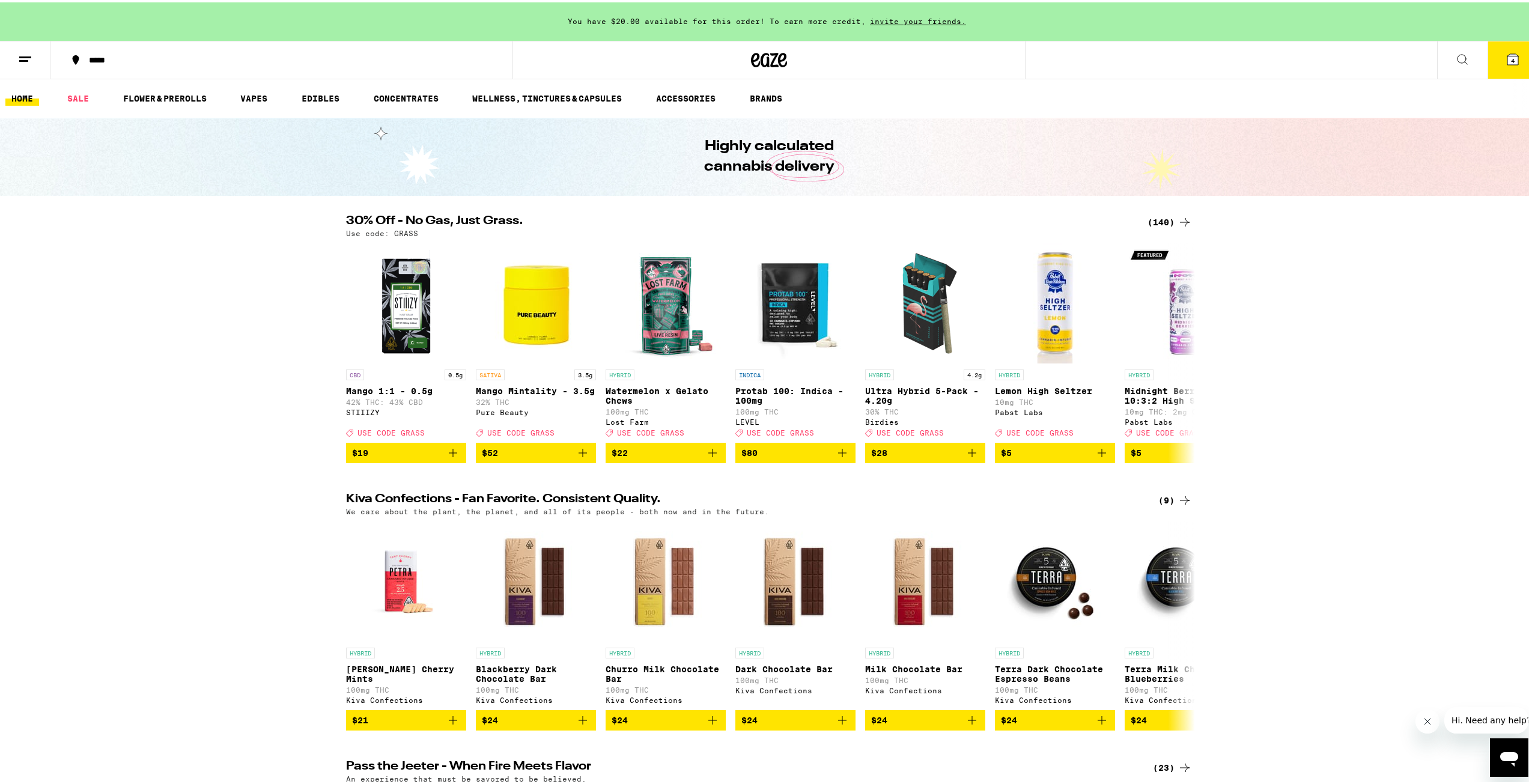
click at [1487, 37] on div "You have $20.00 available for this order! To earn more credit, invite your frie…" at bounding box center [769, 19] width 1538 height 39
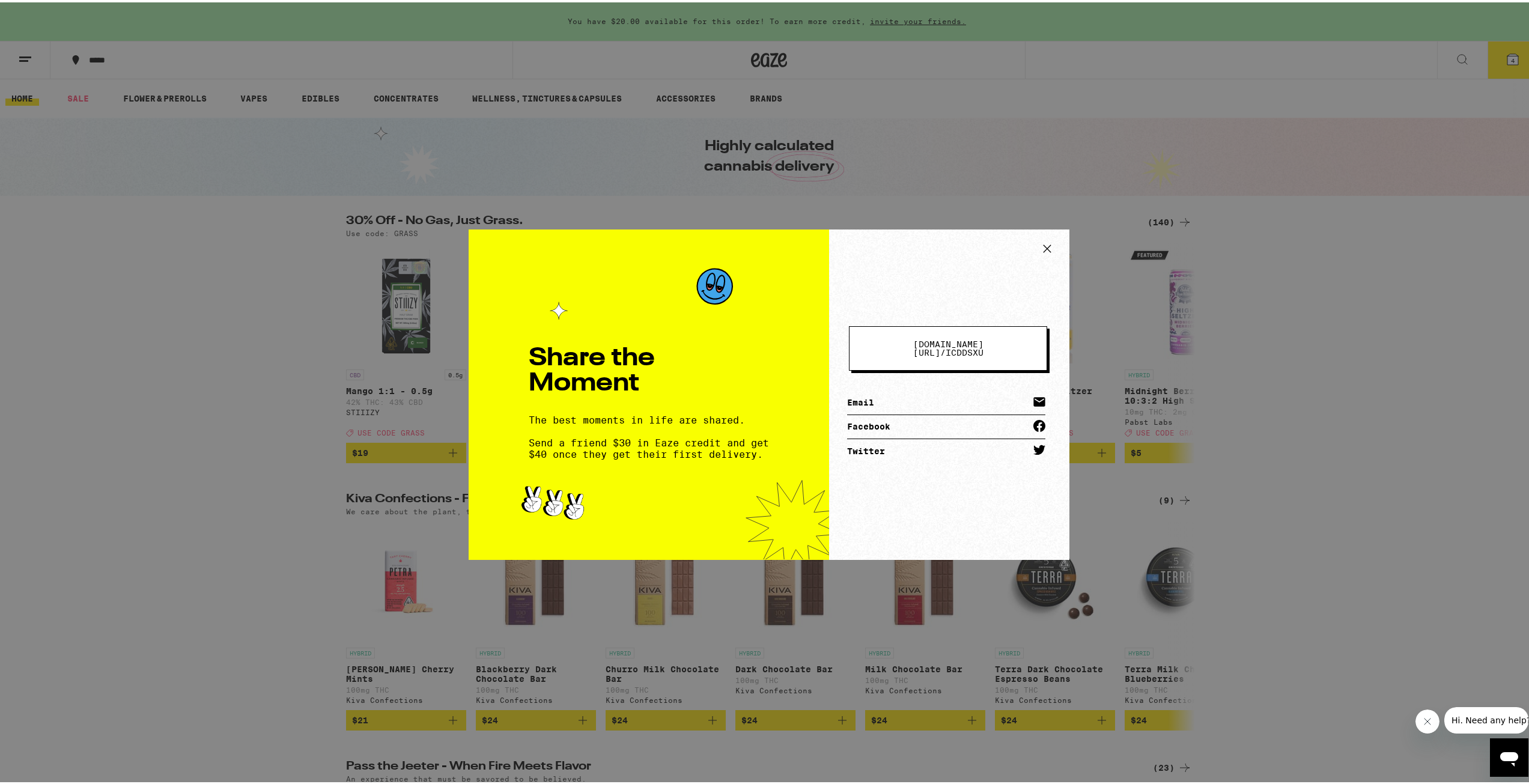
click at [1038, 250] on icon at bounding box center [1046, 246] width 18 height 18
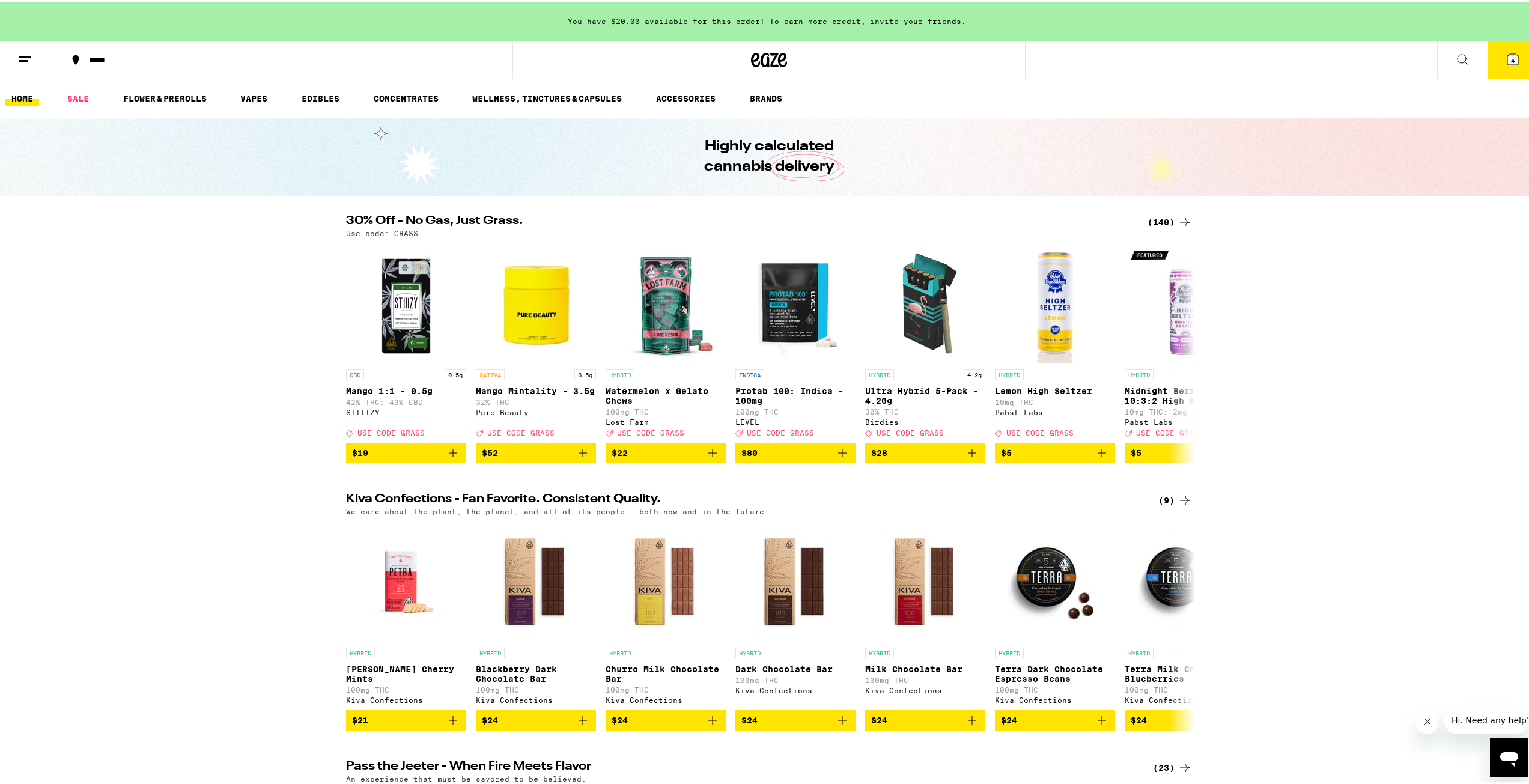
click at [1495, 60] on button "4" at bounding box center [1512, 58] width 50 height 37
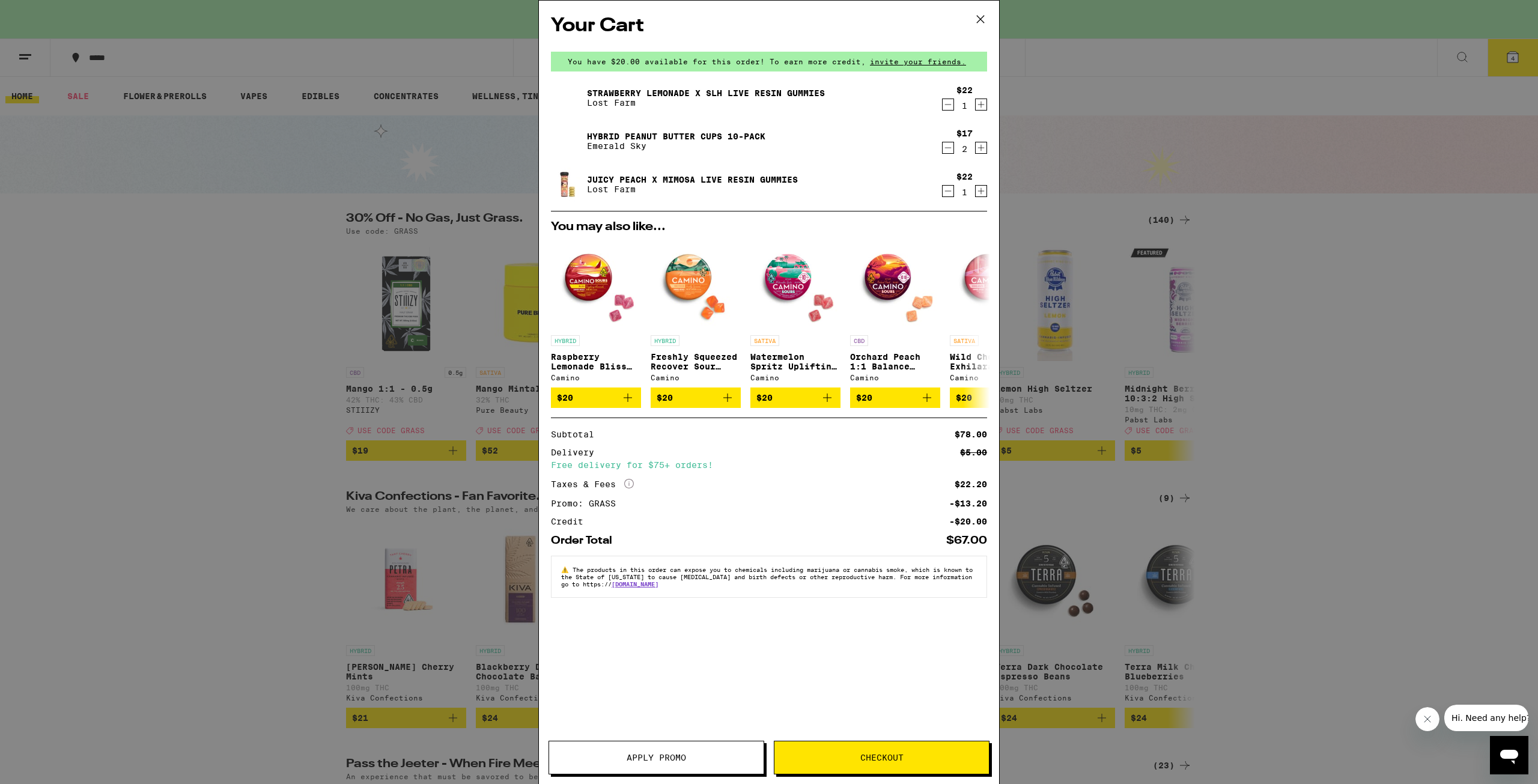
drag, startPoint x: 370, startPoint y: 186, endPoint x: 382, endPoint y: 187, distance: 12.0
click at [370, 186] on div "Your Cart You have $20.00 available for this order! To earn more credit, invite…" at bounding box center [769, 392] width 1538 height 784
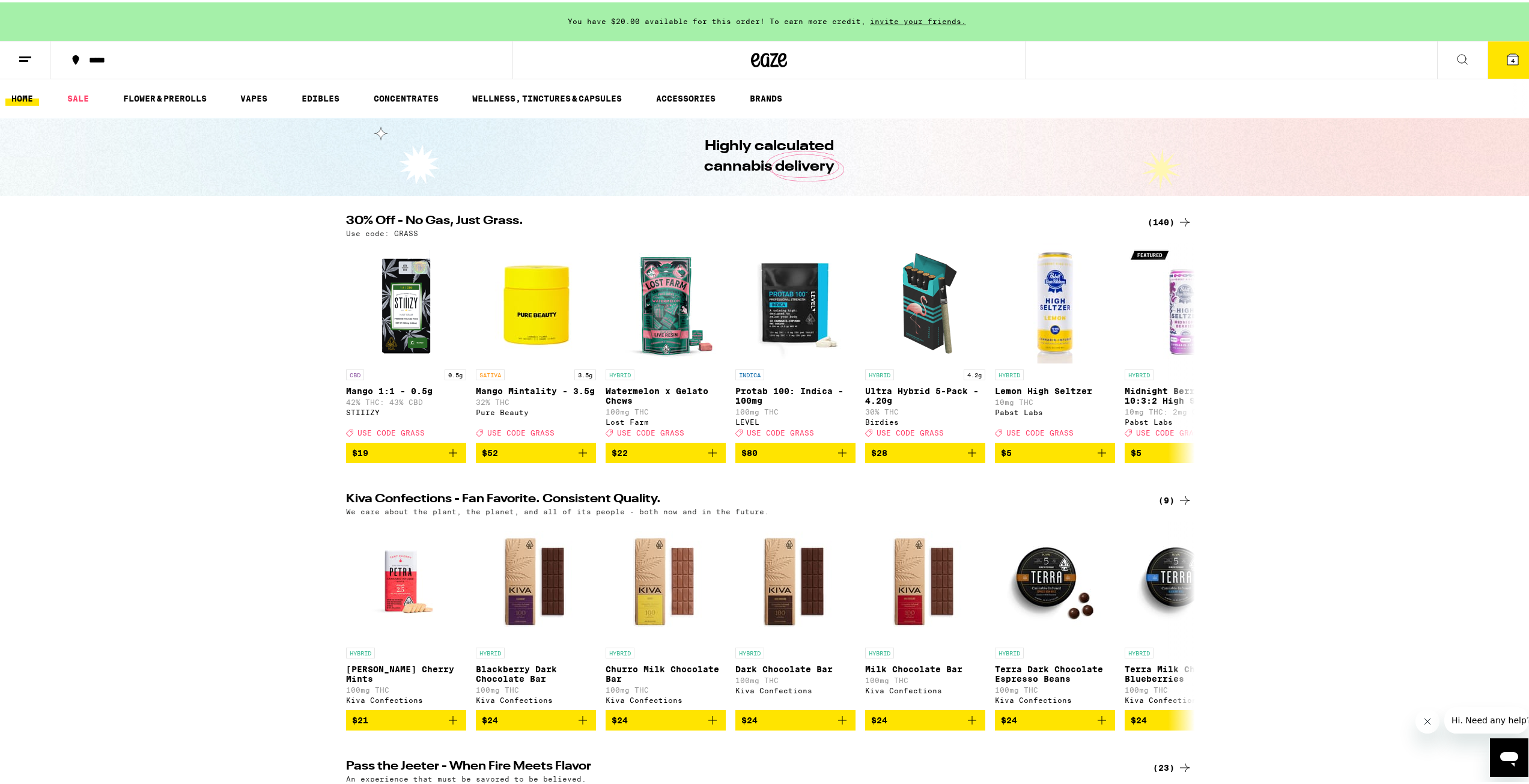
click at [1457, 54] on icon at bounding box center [1462, 57] width 15 height 15
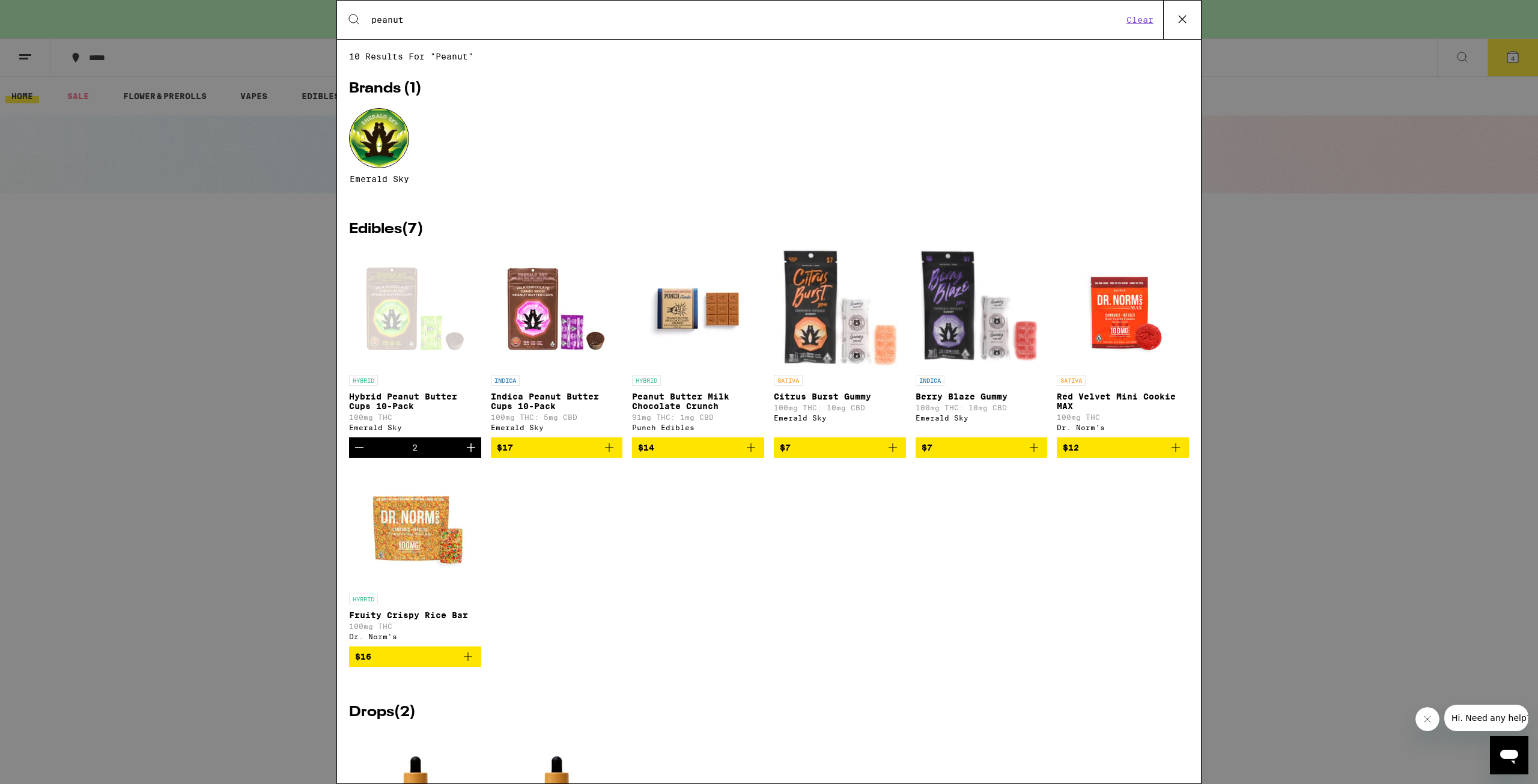
click at [507, 19] on input "peanut" at bounding box center [746, 20] width 752 height 11
click at [220, 205] on div "Search for Products peanut Clear 10 results for "peanut" Brands ( 1 ) Emerald S…" at bounding box center [769, 392] width 1538 height 784
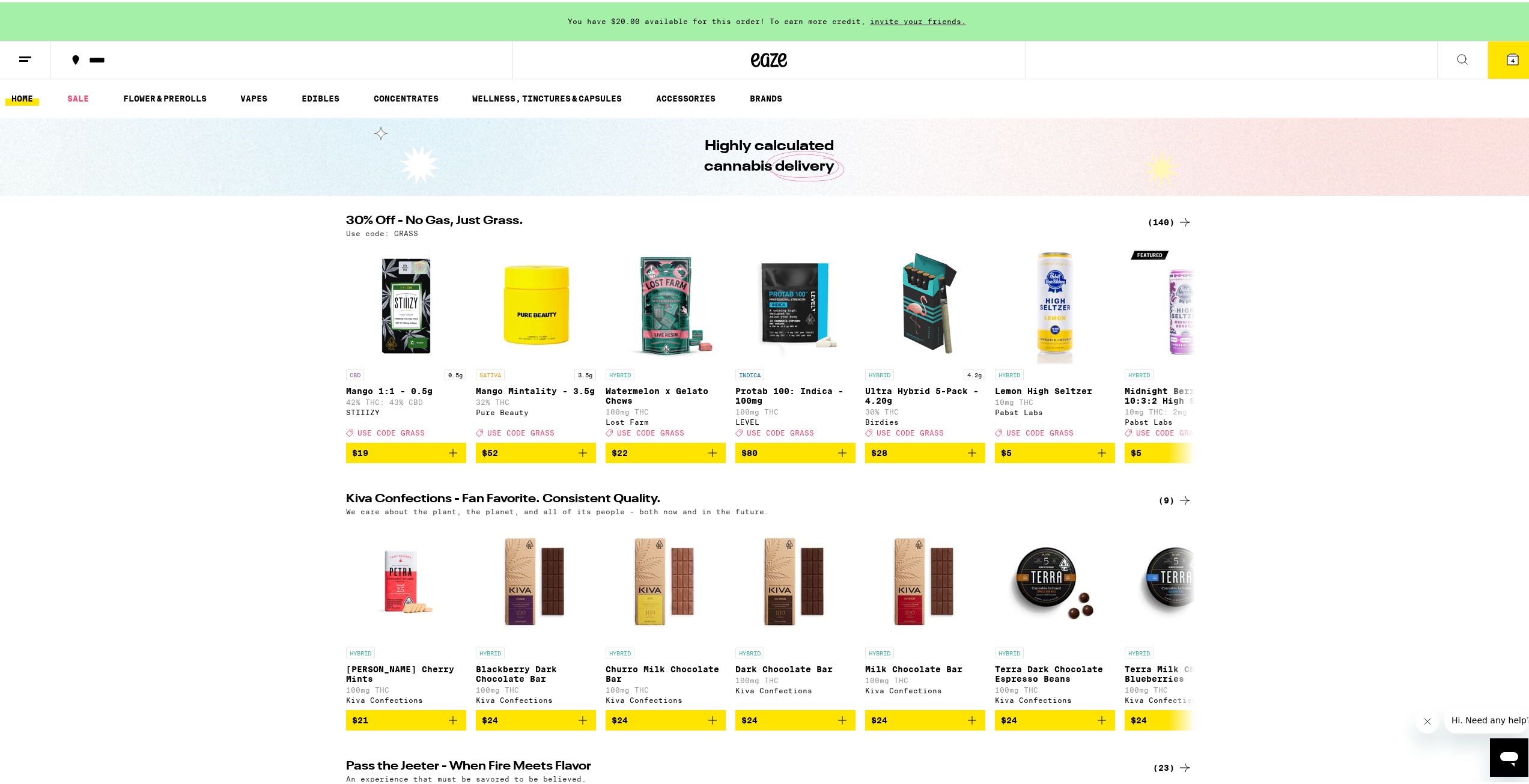
click at [30, 94] on link "HOME" at bounding box center [22, 96] width 34 height 15
click at [29, 59] on icon at bounding box center [25, 57] width 15 height 15
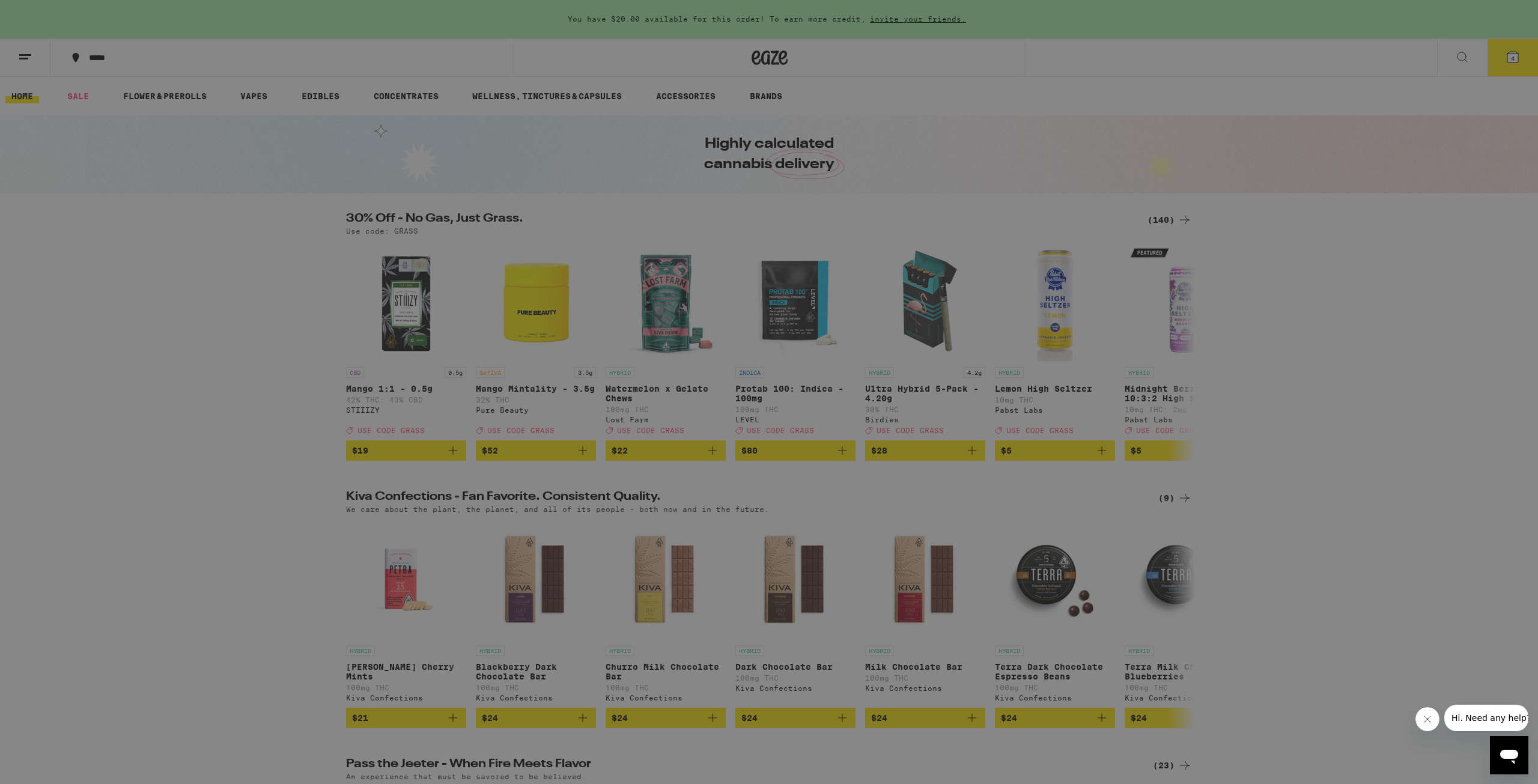
click at [171, 79] on div "Buy It Again" at bounding box center [167, 80] width 211 height 15
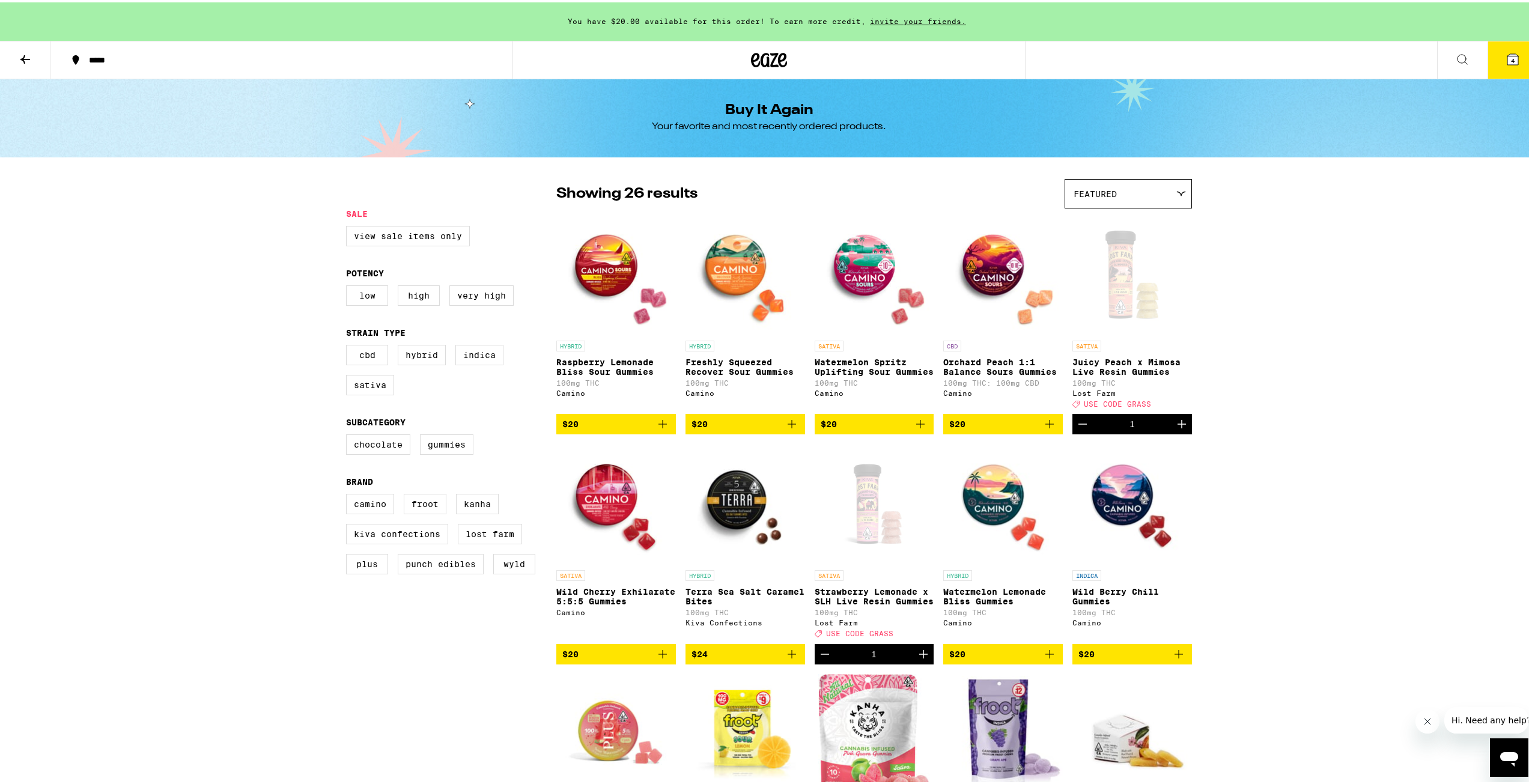
click at [1455, 51] on icon at bounding box center [1462, 57] width 15 height 15
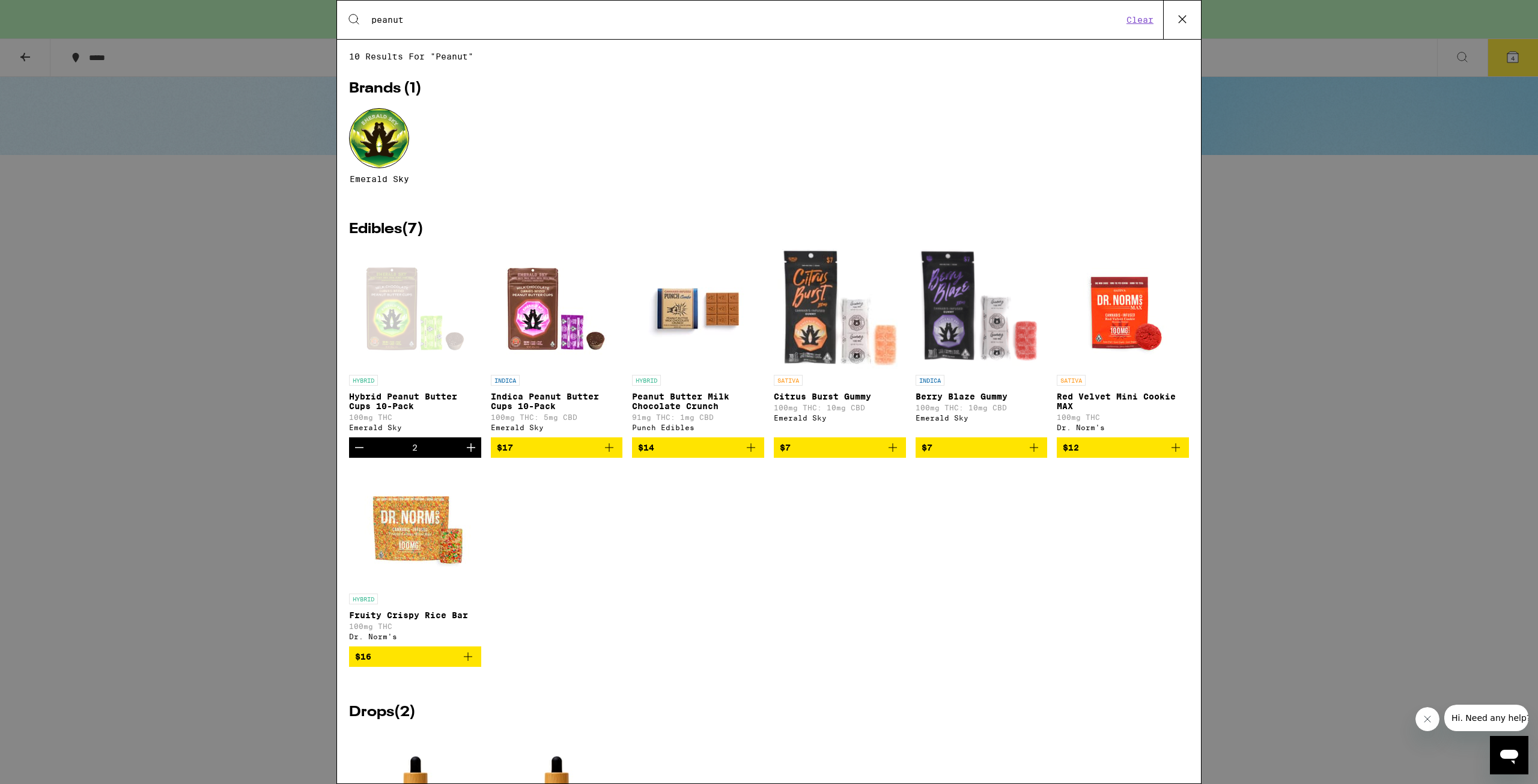
type input "peanut"
click at [1181, 21] on icon at bounding box center [1182, 19] width 7 height 7
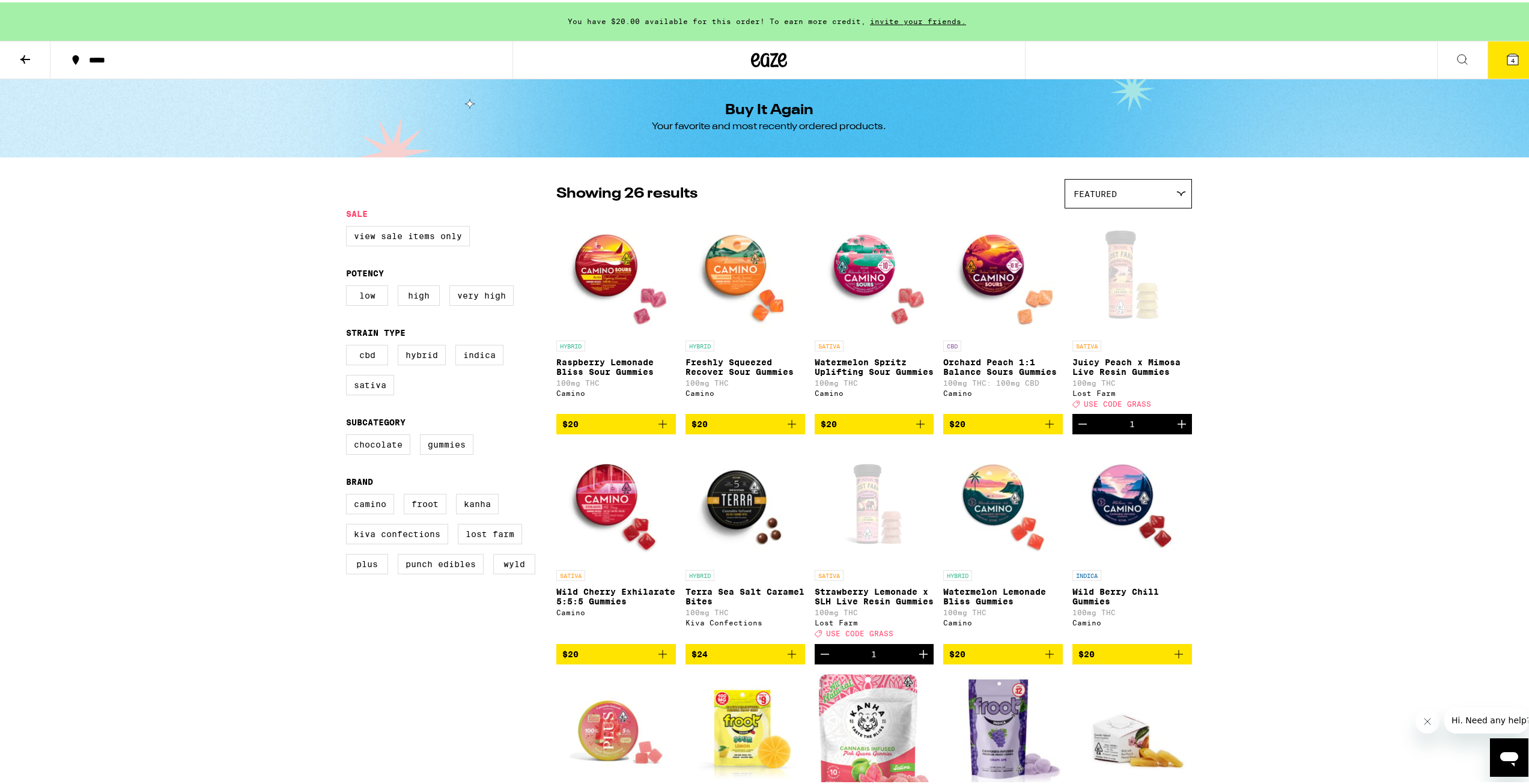
click at [1498, 46] on button "4" at bounding box center [1512, 58] width 50 height 37
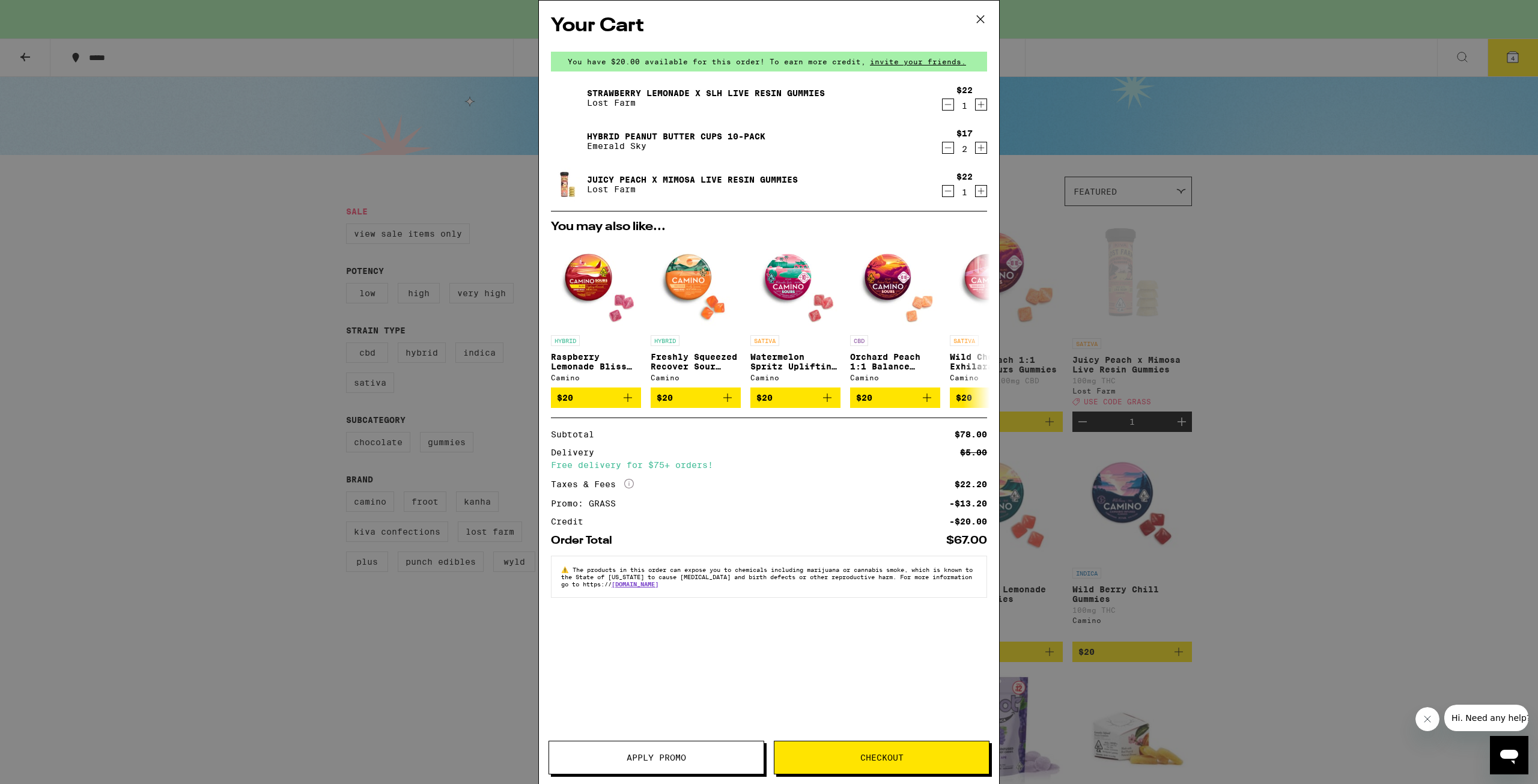
click at [633, 487] on icon "More Info" at bounding box center [629, 483] width 9 height 9
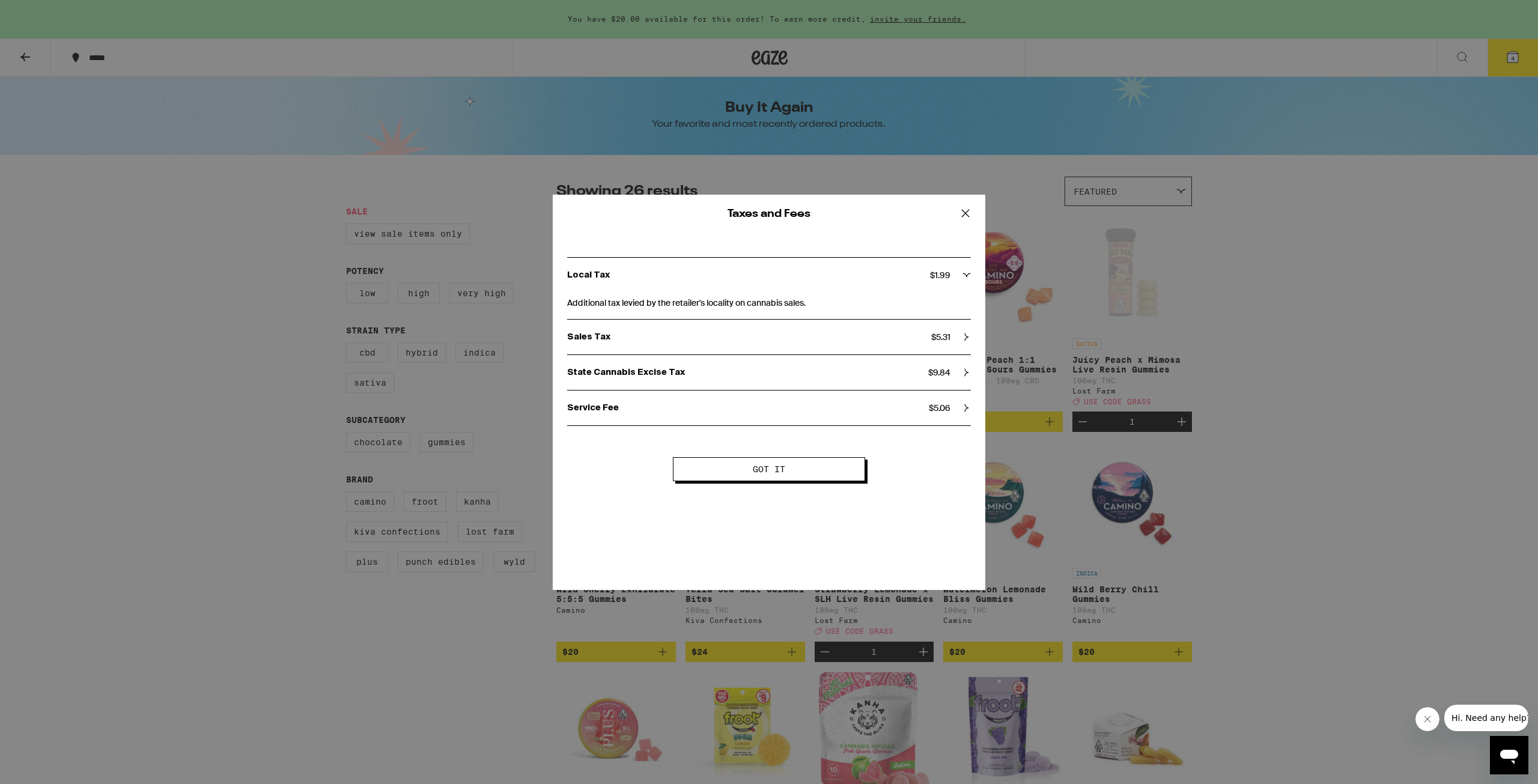
click at [951, 401] on div "Service Fee $ 5.06" at bounding box center [769, 408] width 404 height 35
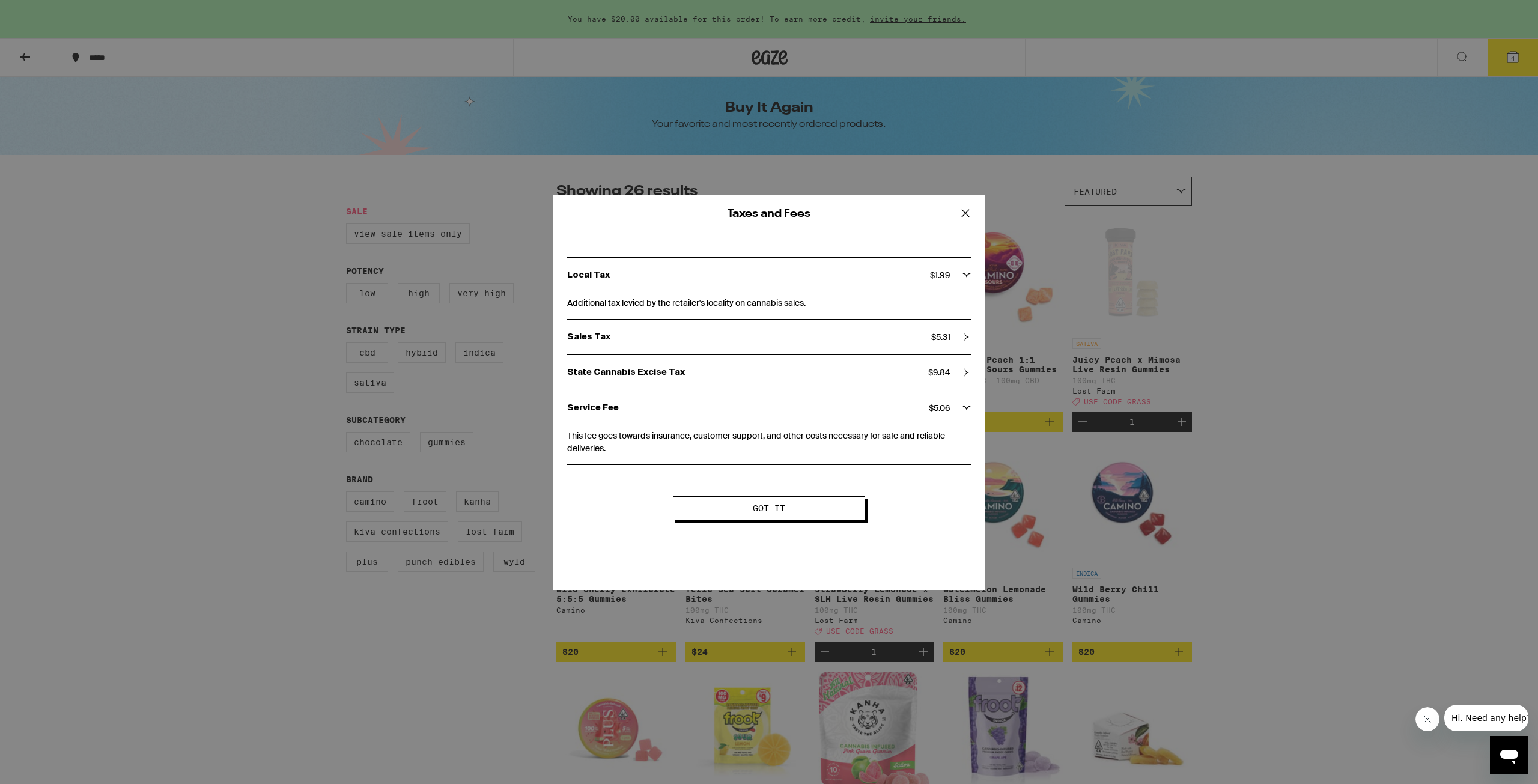
click at [808, 508] on span "Got it" at bounding box center [769, 508] width 95 height 9
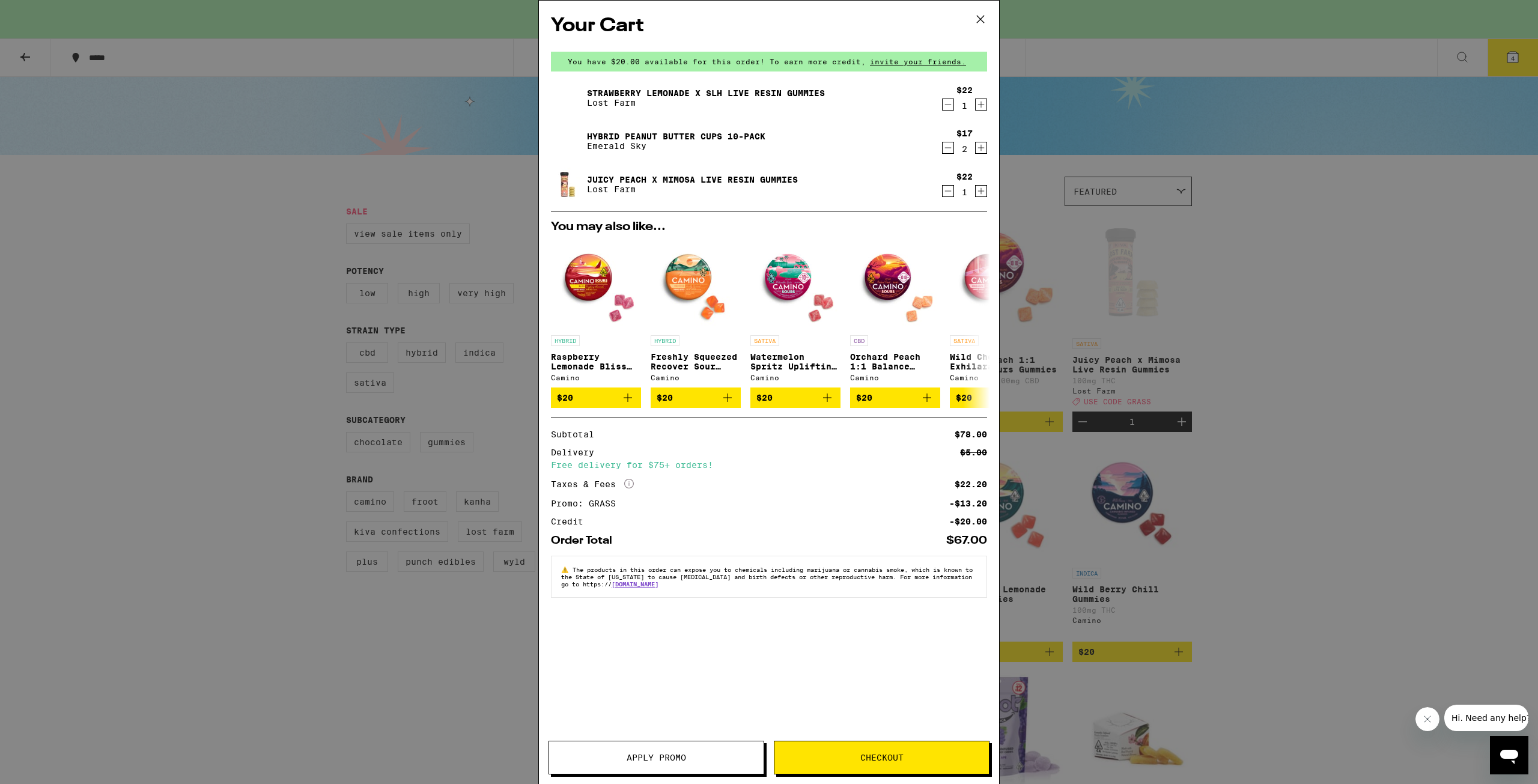
click at [896, 755] on span "Checkout" at bounding box center [882, 757] width 43 height 9
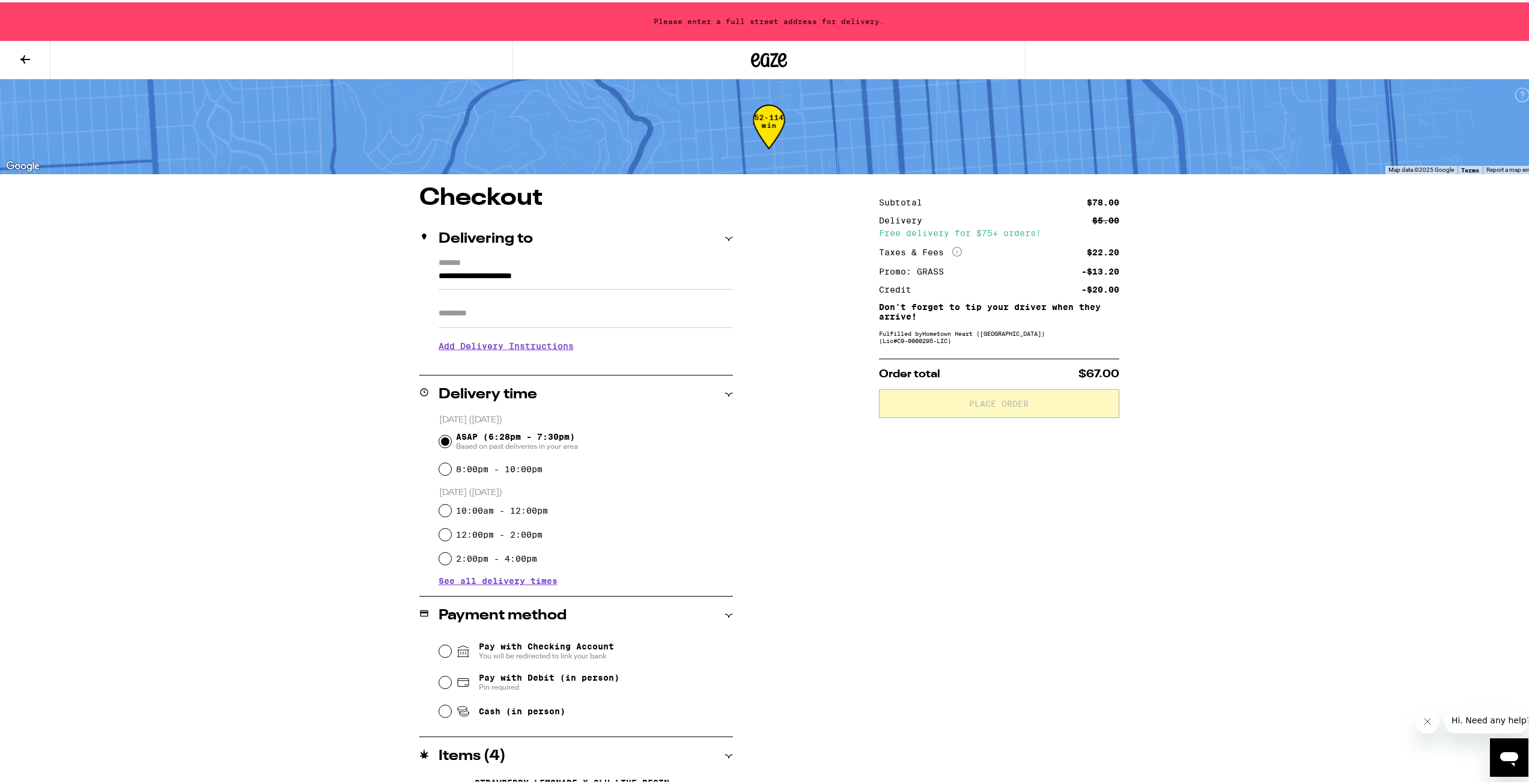
click at [533, 321] on input "Apt/Suite" at bounding box center [585, 311] width 294 height 29
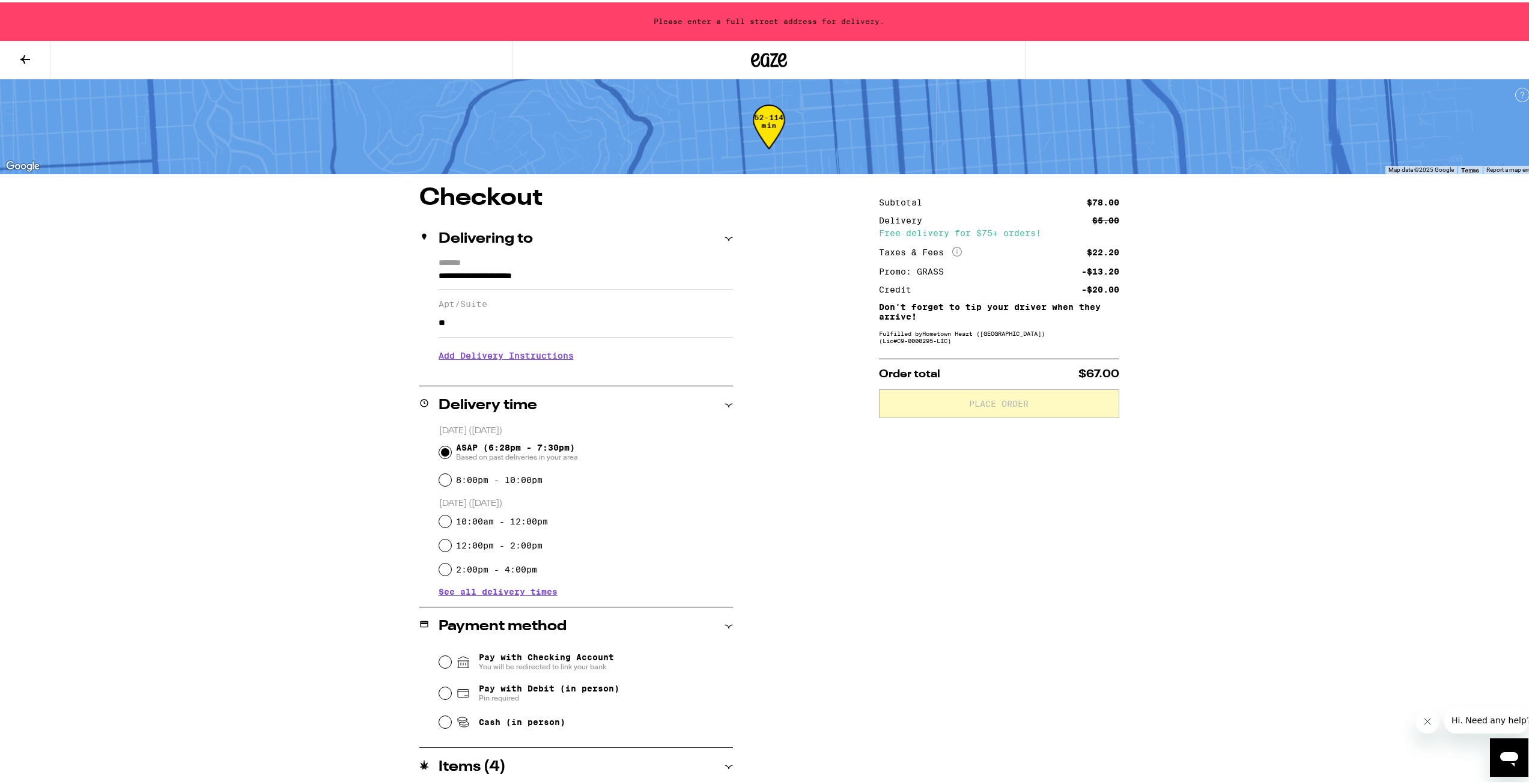
type input "*"
type input "***"
click at [526, 354] on h3 "Add Delivery Instructions" at bounding box center [585, 353] width 294 height 28
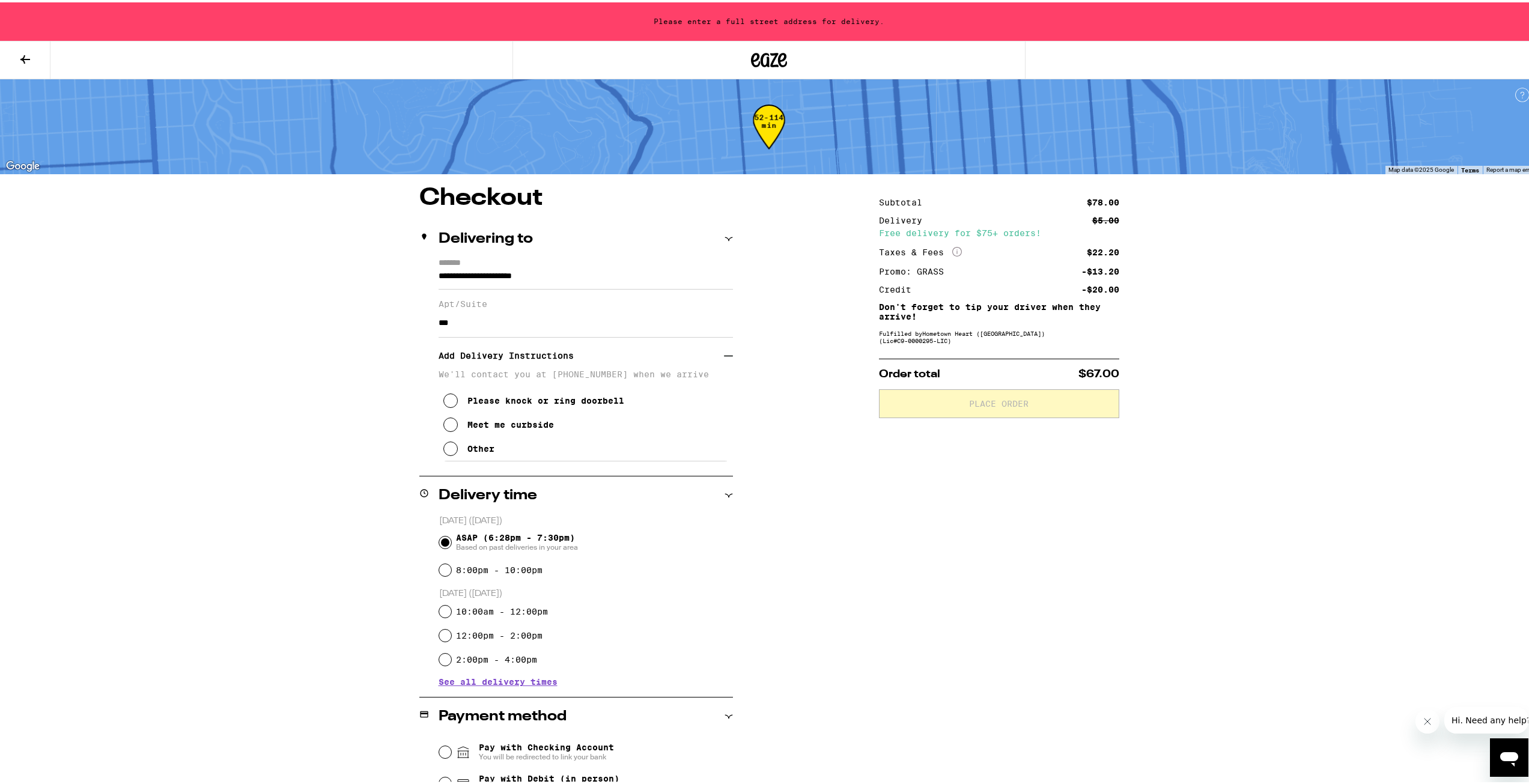
click at [467, 403] on div "Please knock or ring doorbell" at bounding box center [546, 398] width 157 height 9
click at [828, 530] on div "**********" at bounding box center [769, 594] width 865 height 821
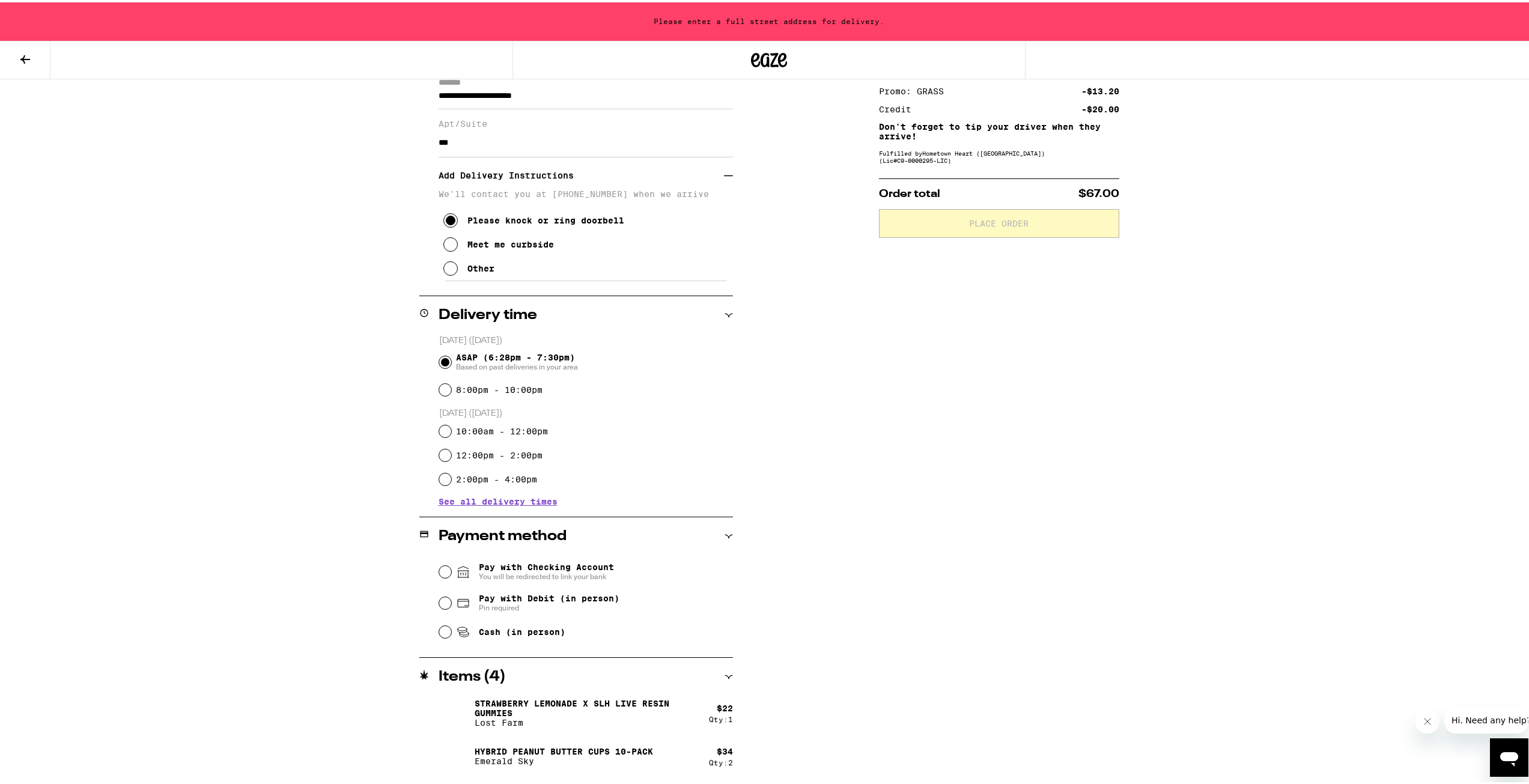
scroll to position [220, 0]
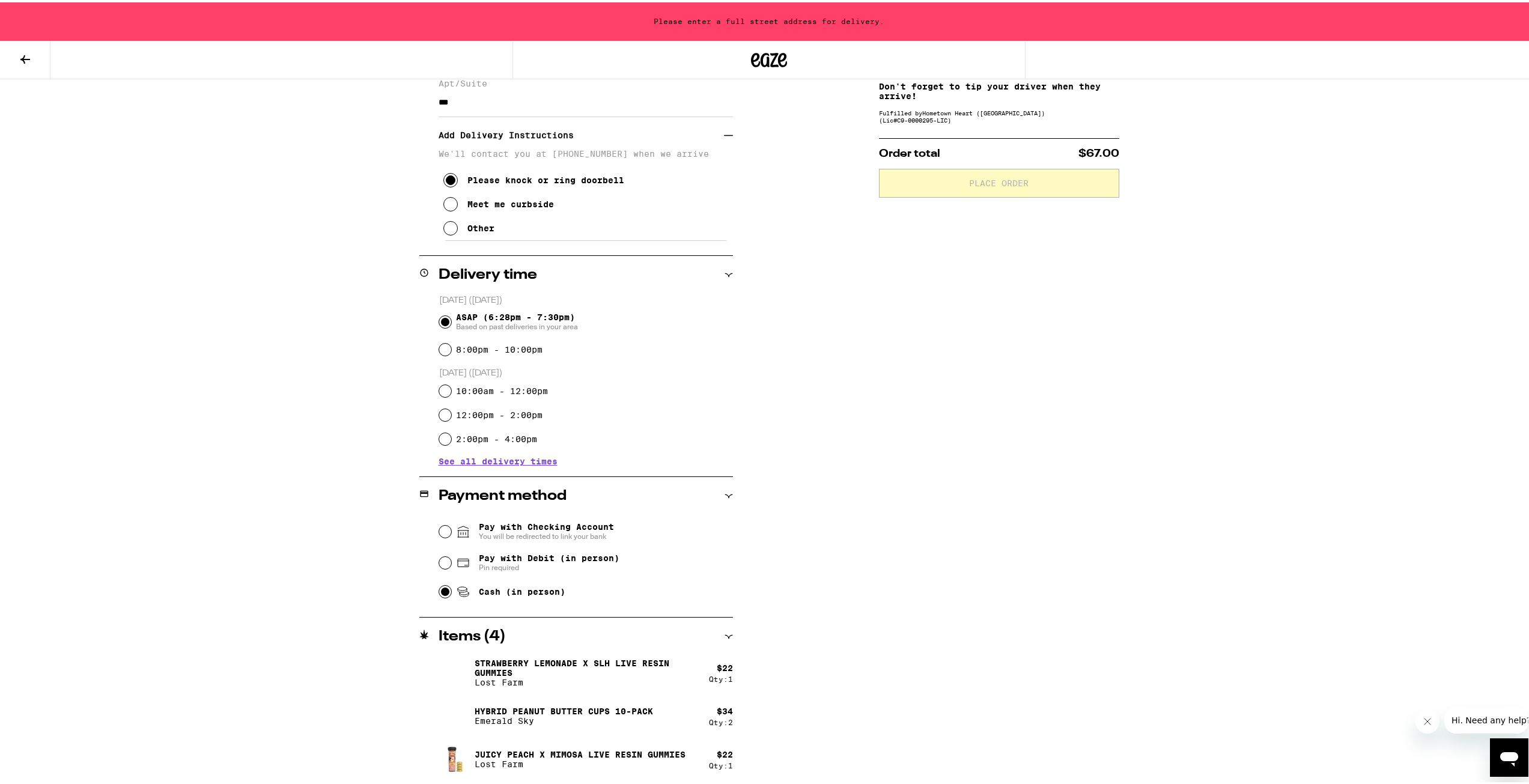
click at [443, 591] on input "Cash (in person)" at bounding box center [445, 589] width 12 height 12
radio input "true"
click at [870, 568] on div "**********" at bounding box center [769, 374] width 865 height 821
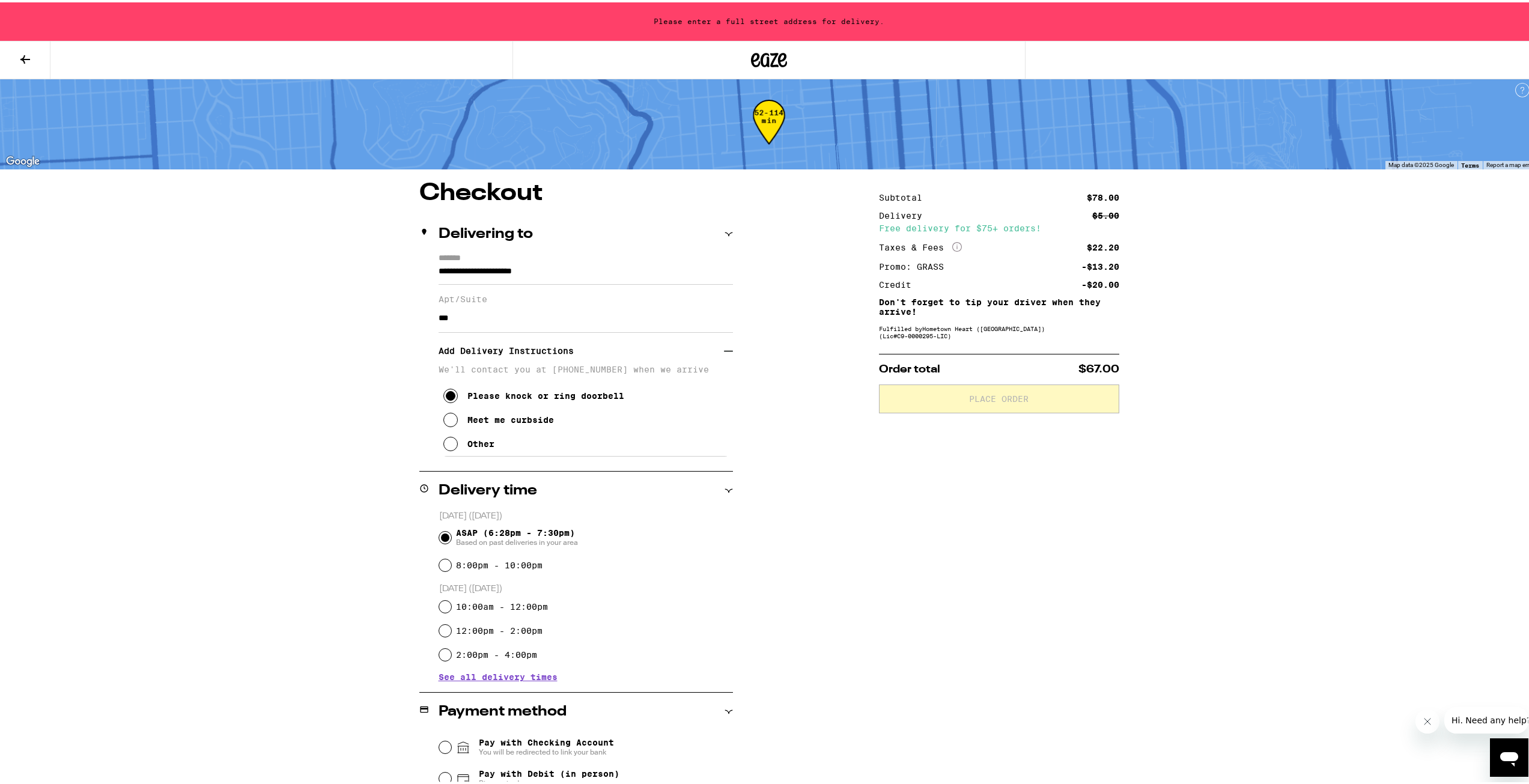
scroll to position [0, 0]
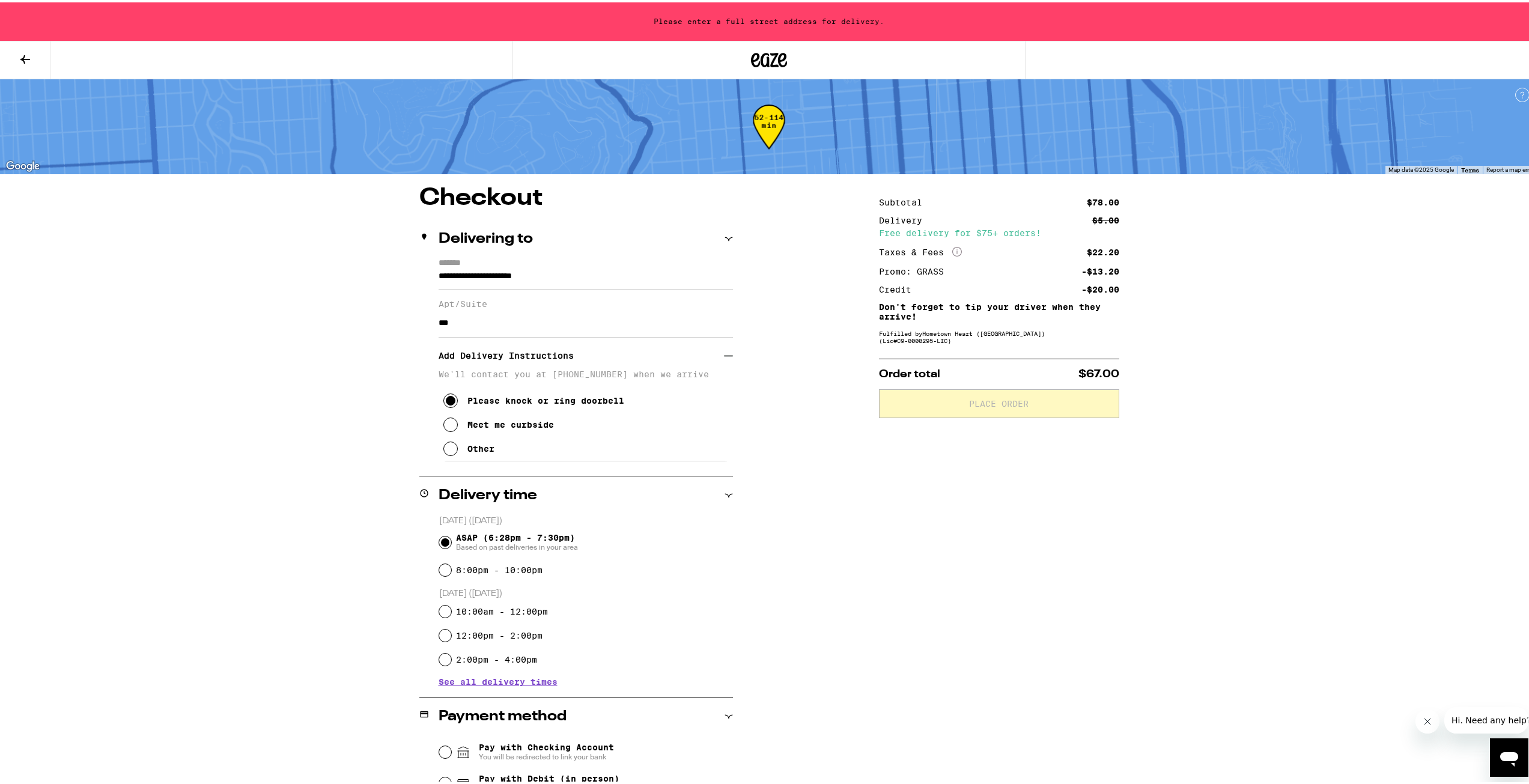
click at [802, 482] on div "**********" at bounding box center [769, 594] width 865 height 821
click at [1277, 362] on div "**********" at bounding box center [769, 502] width 1538 height 1004
click at [31, 56] on icon at bounding box center [25, 57] width 15 height 15
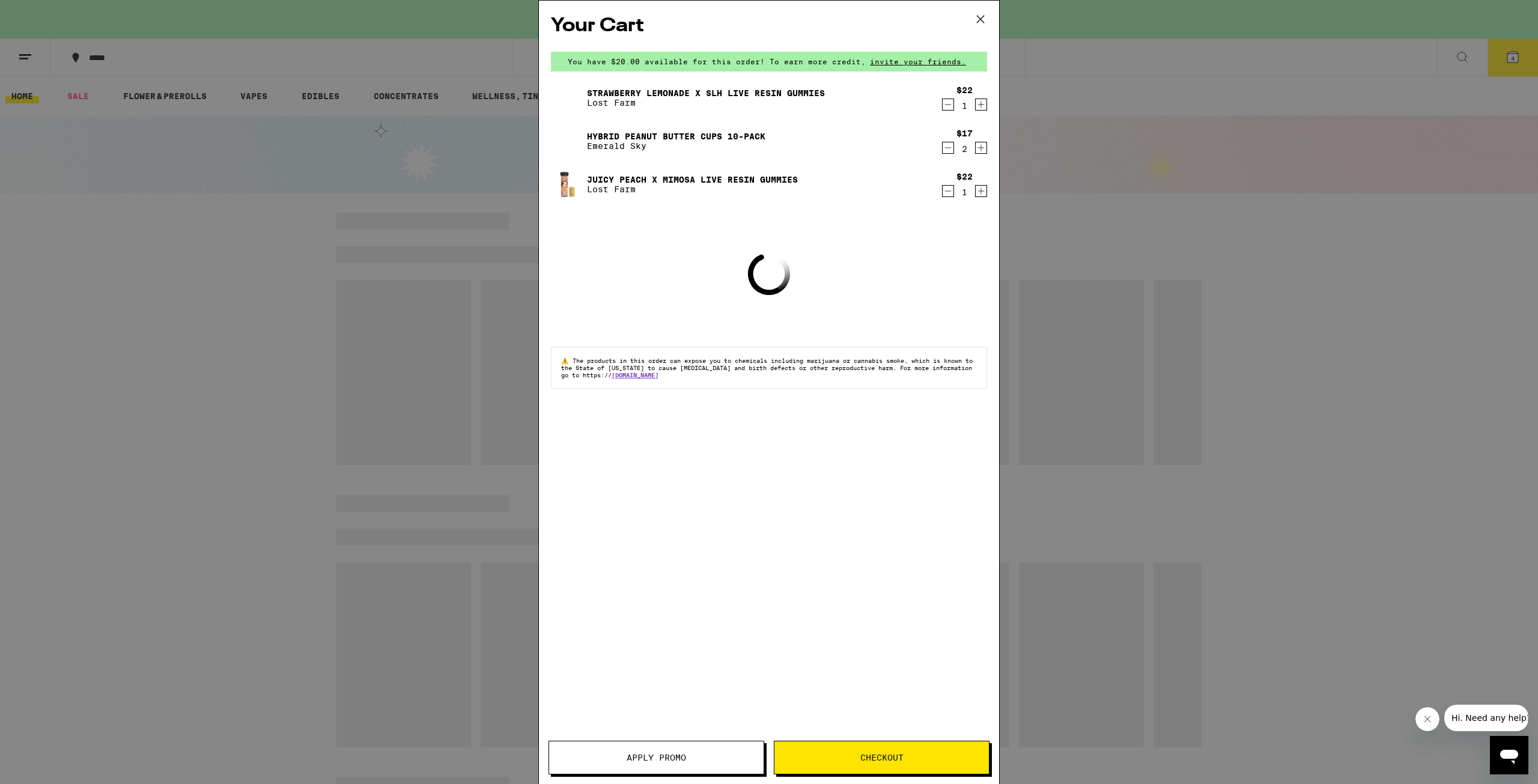
click at [308, 164] on div "Your Cart You have $20.00 available for this order! To earn more credit, invite…" at bounding box center [769, 392] width 1538 height 784
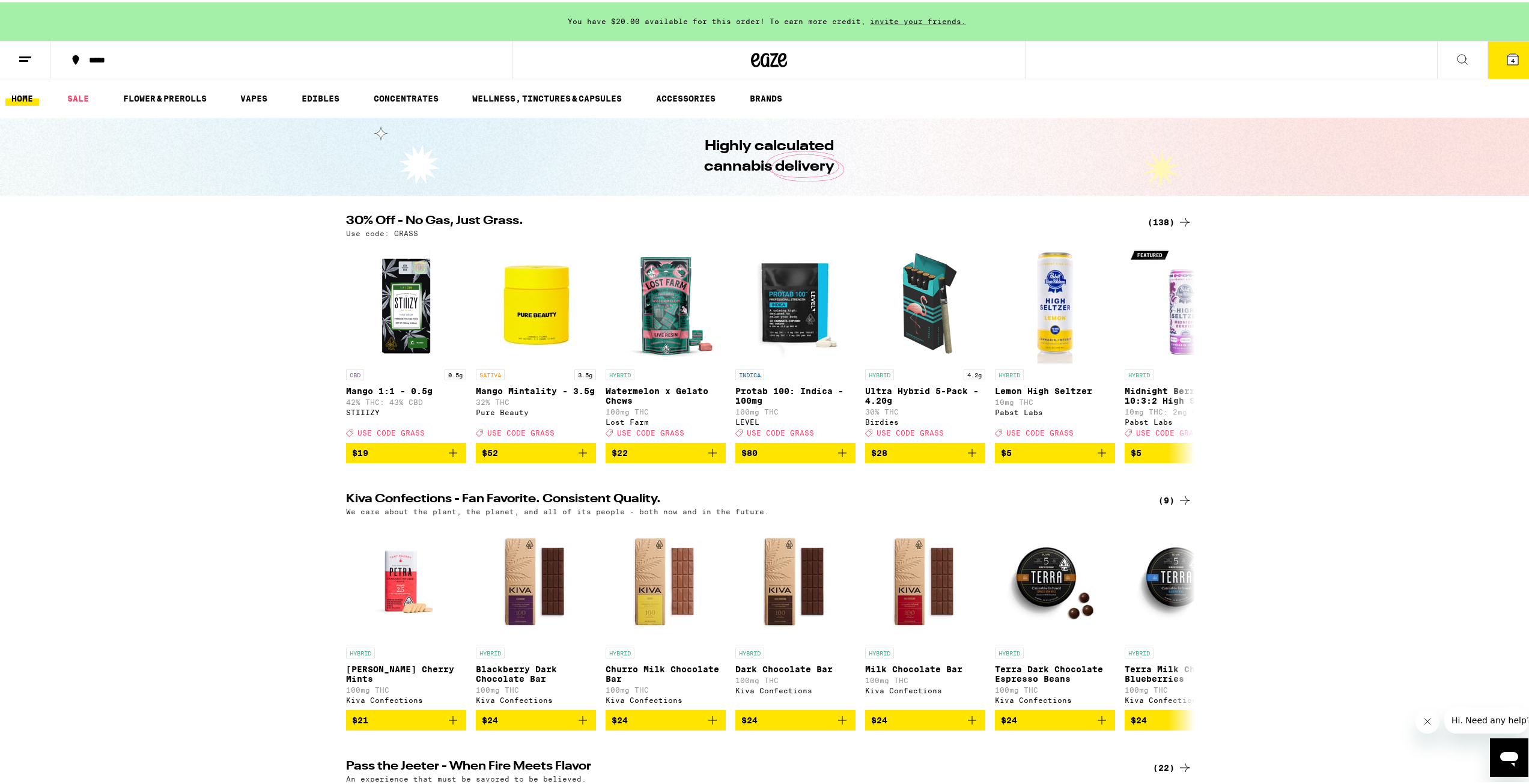
click at [1455, 55] on icon at bounding box center [1462, 57] width 15 height 15
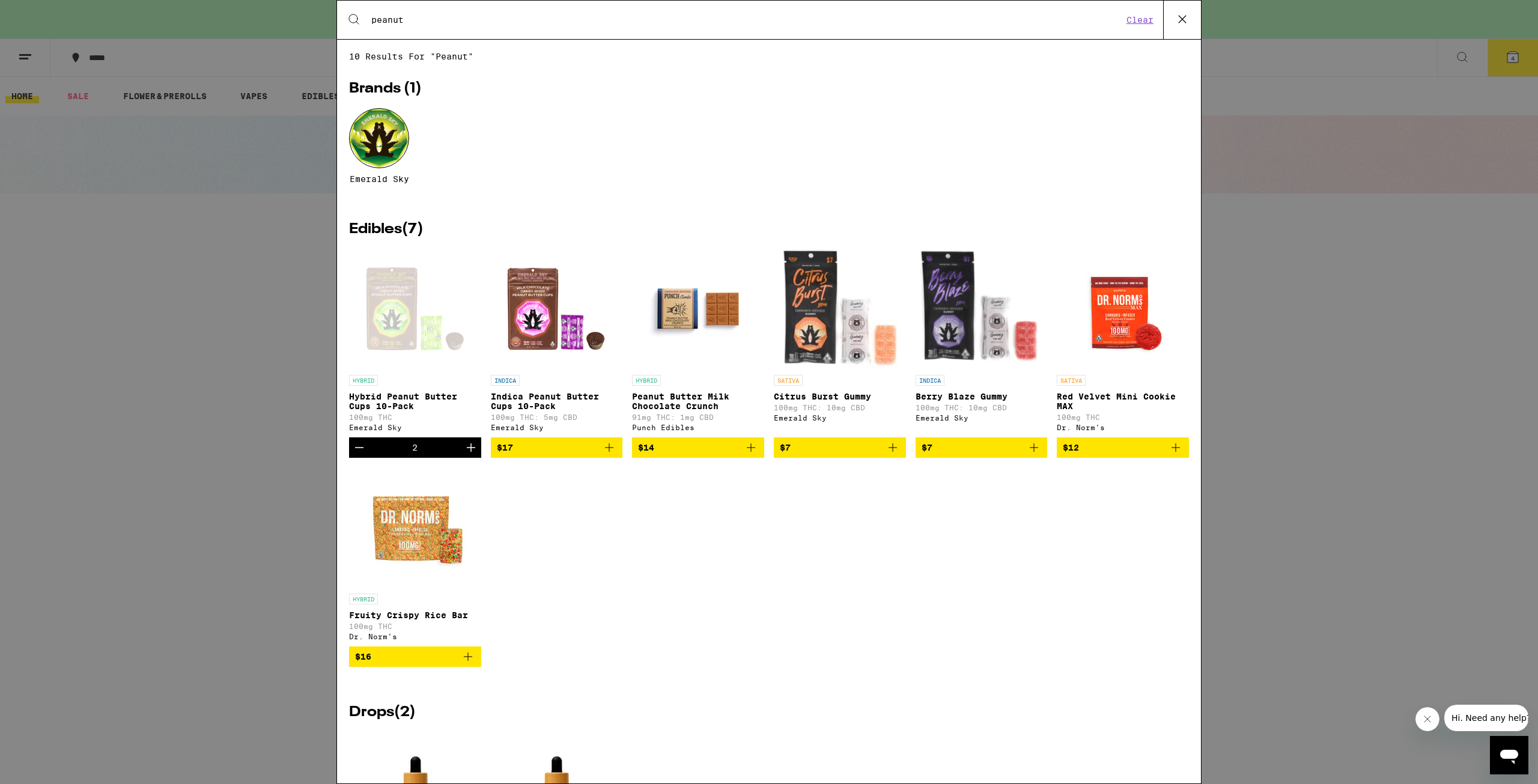
type input "peanut"
click at [1321, 230] on div "Search for Products peanut Clear 10 results for "peanut" Brands ( 1 ) Emerald S…" at bounding box center [769, 392] width 1538 height 784
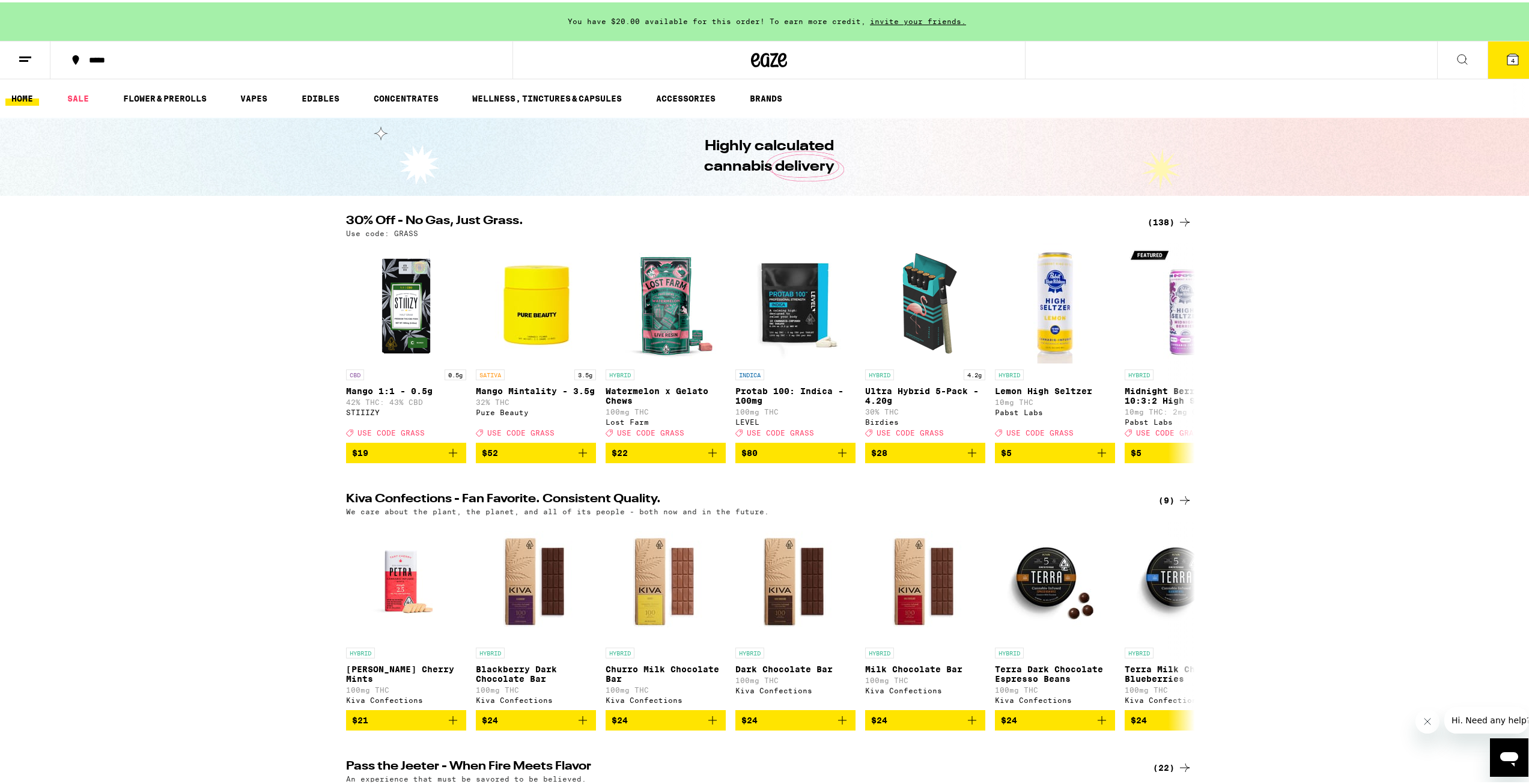
click at [1330, 330] on div "30% Off - No Gas, Just Grass. (138) Use code: GRASS CBD 0.5g Mango 1:1 - 0.5g 4…" at bounding box center [769, 337] width 1538 height 248
click at [1492, 46] on button "4" at bounding box center [1512, 58] width 50 height 37
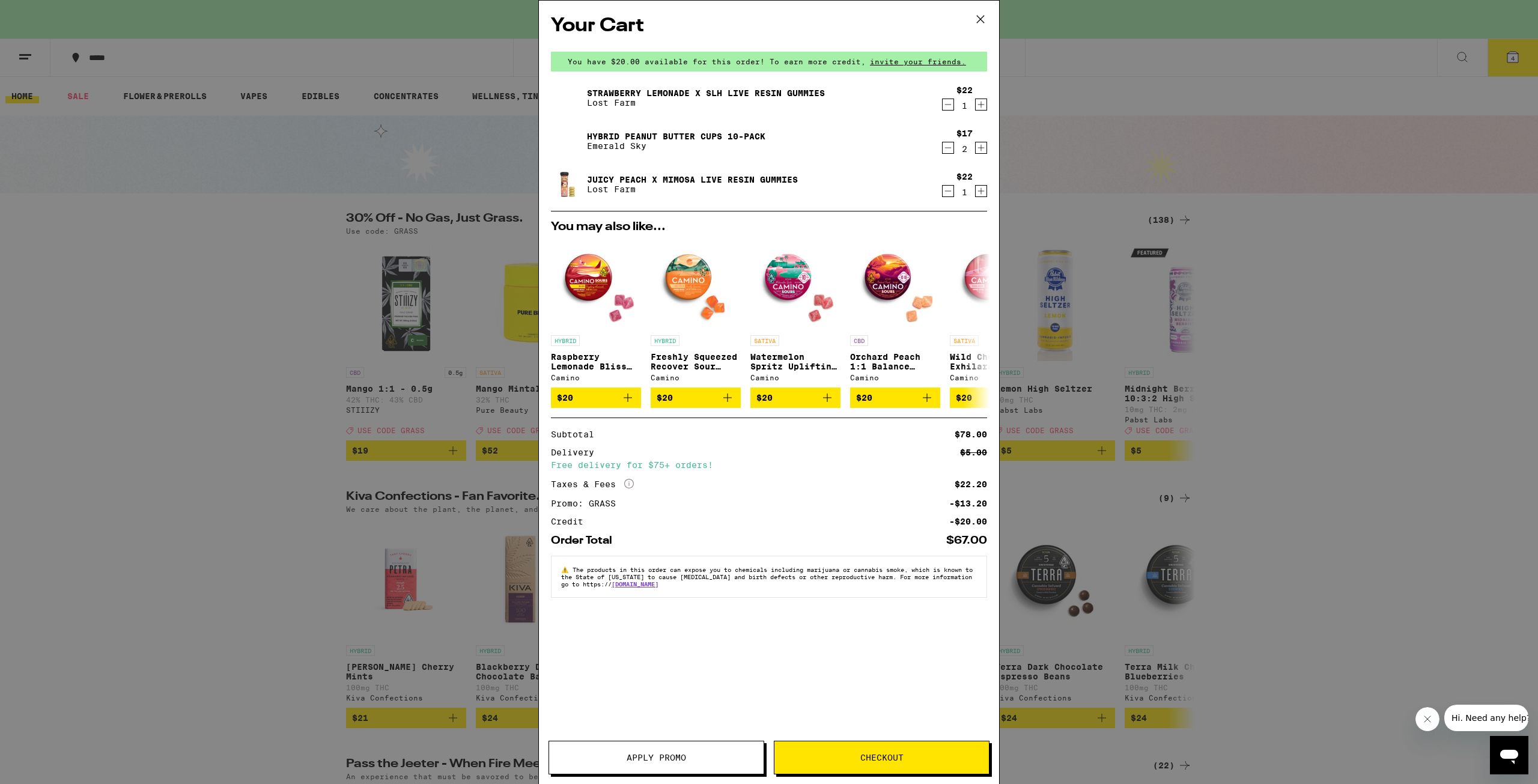
click at [876, 751] on button "Checkout" at bounding box center [881, 757] width 216 height 34
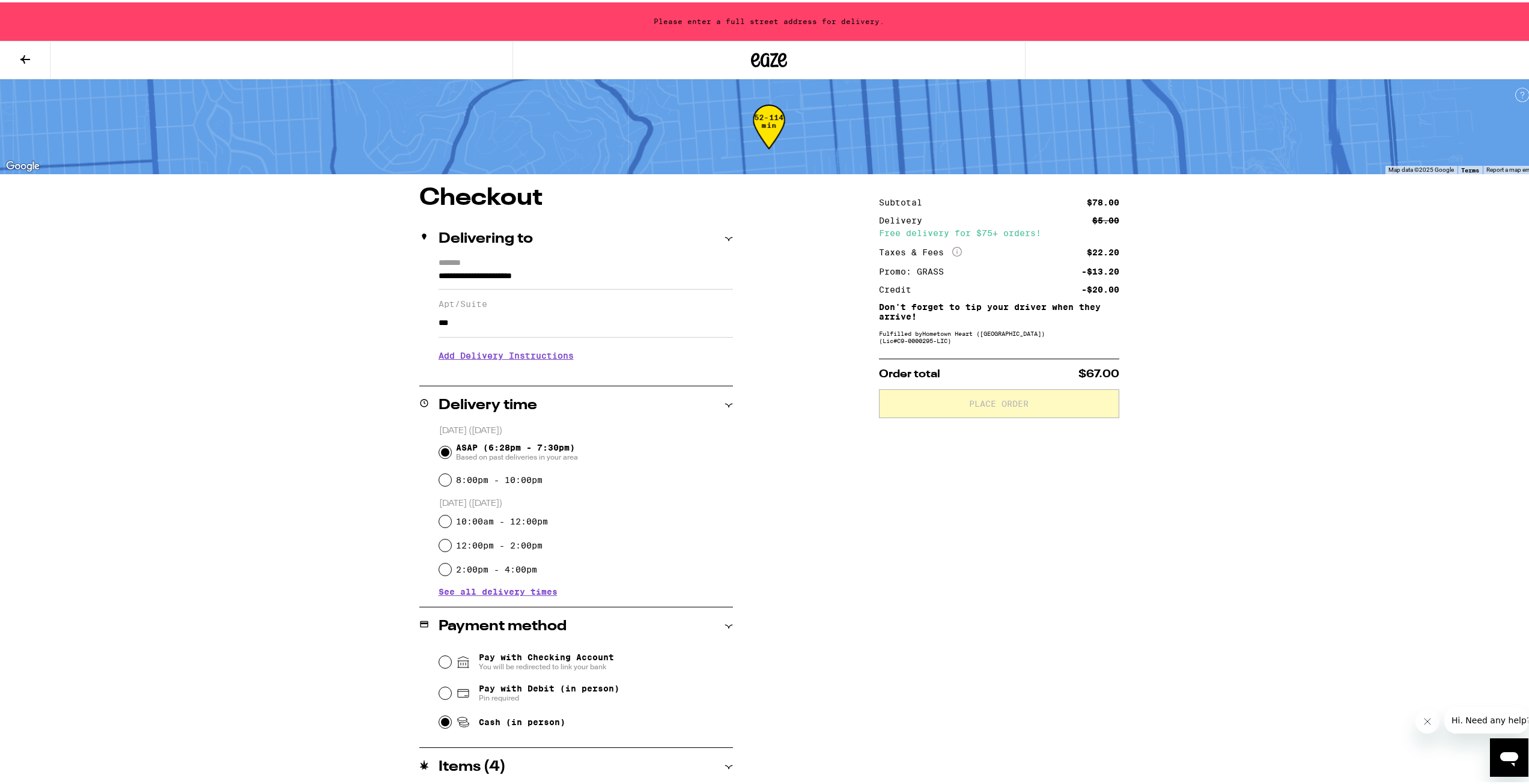
click at [548, 353] on h3 "Add Delivery Instructions" at bounding box center [585, 353] width 294 height 28
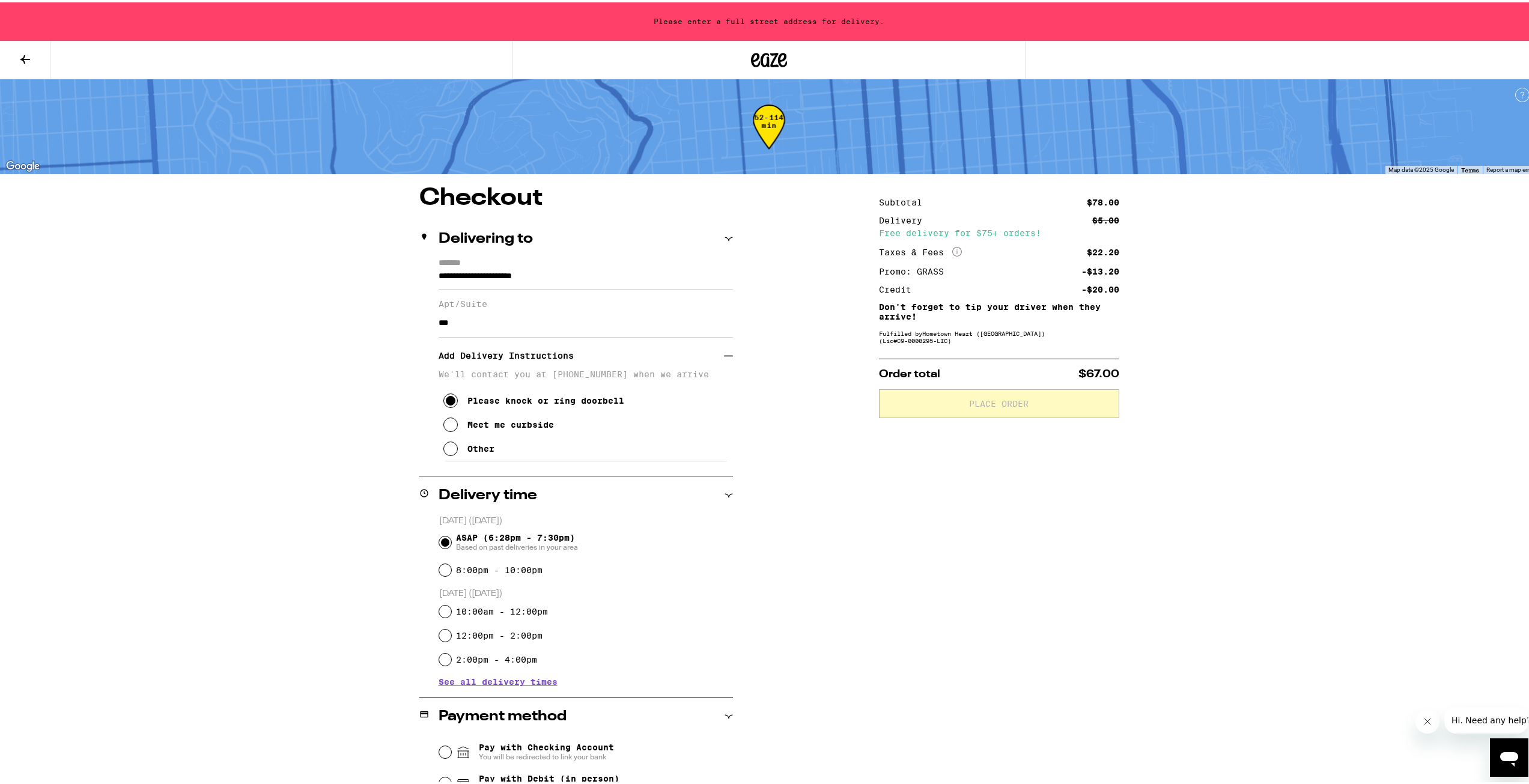
click at [872, 537] on div "**********" at bounding box center [769, 594] width 865 height 821
click at [483, 277] on input "**********" at bounding box center [585, 277] width 294 height 21
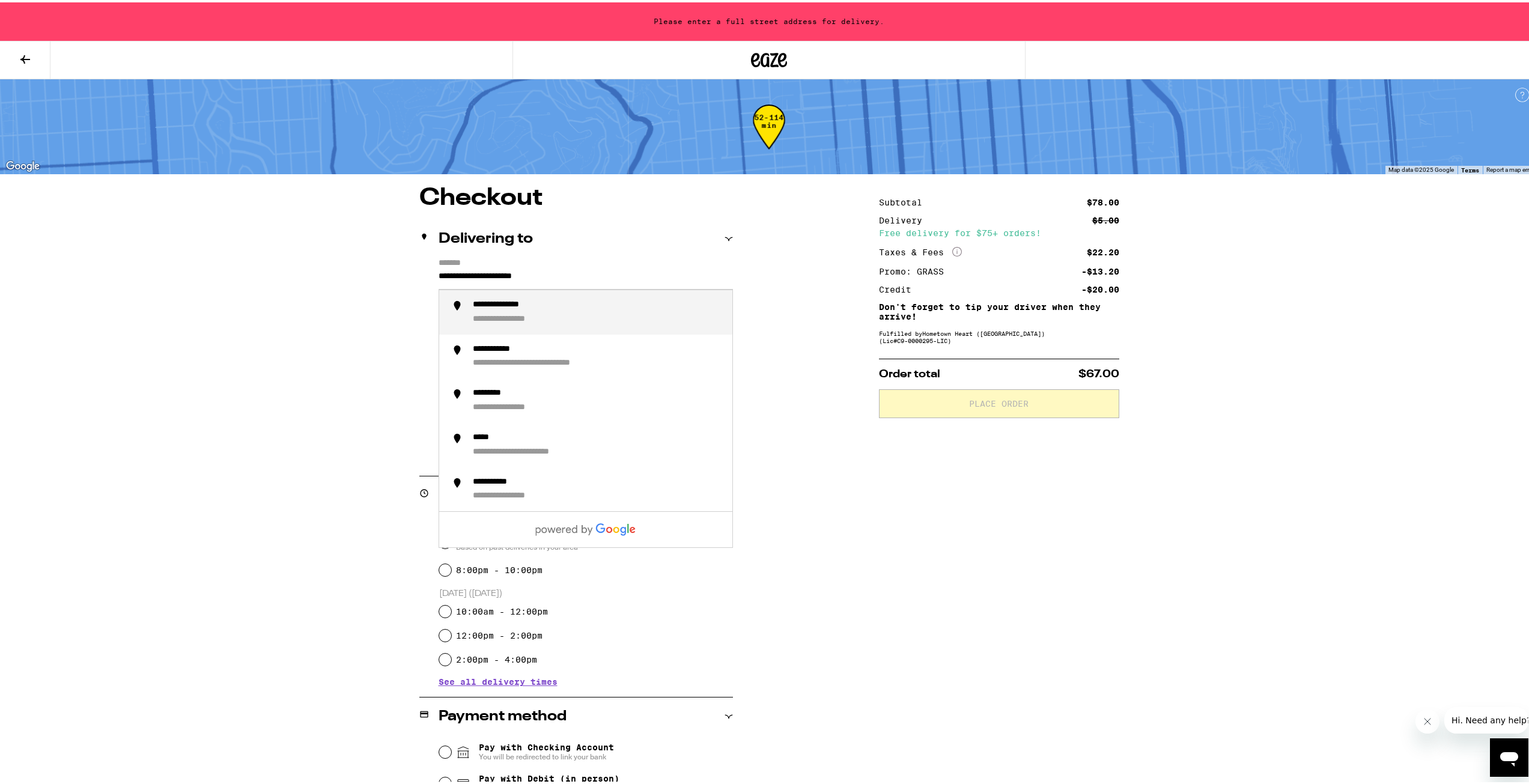
click at [602, 277] on input "**********" at bounding box center [585, 277] width 294 height 21
click at [602, 276] on input "**********" at bounding box center [585, 277] width 294 height 21
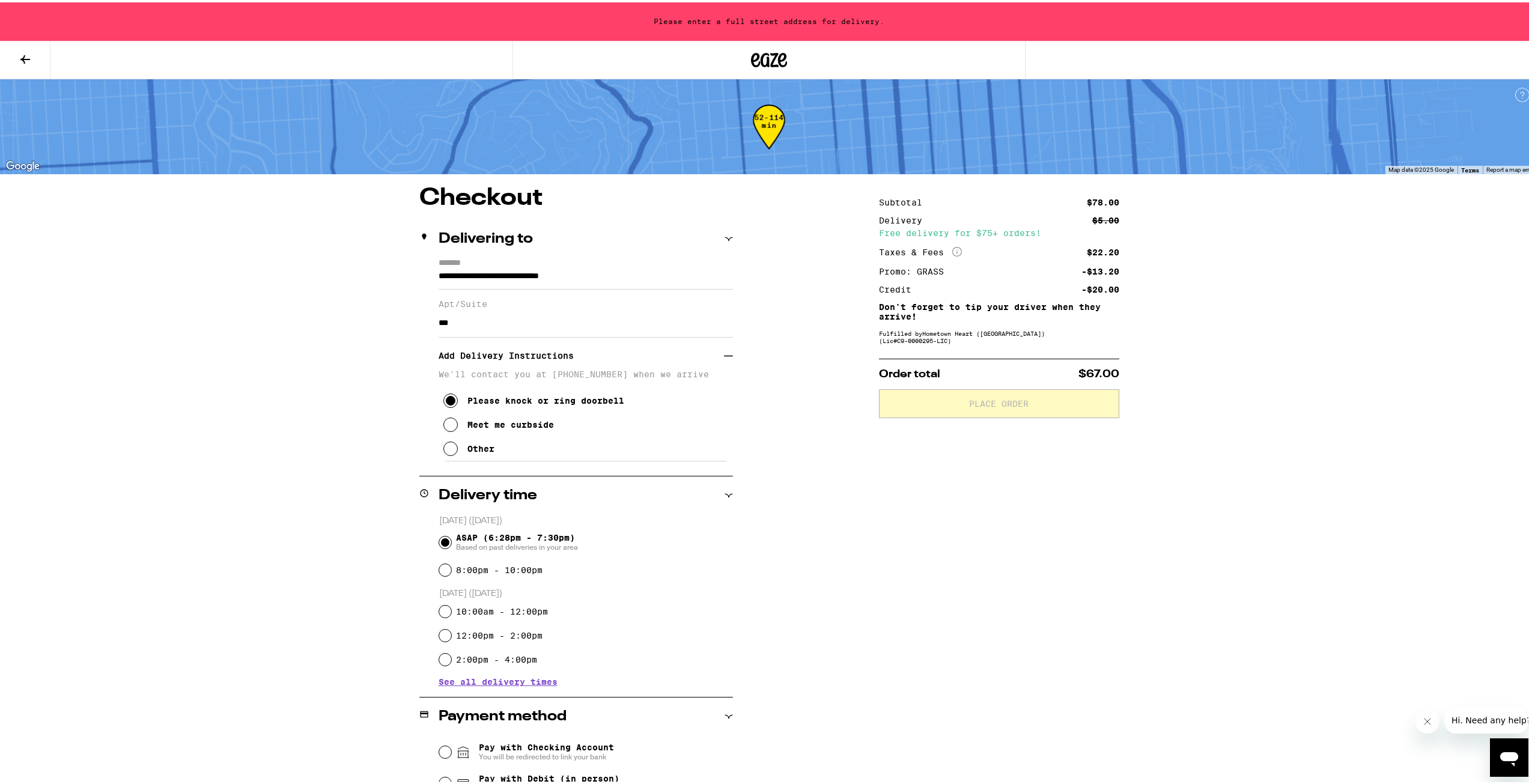
type input "**********"
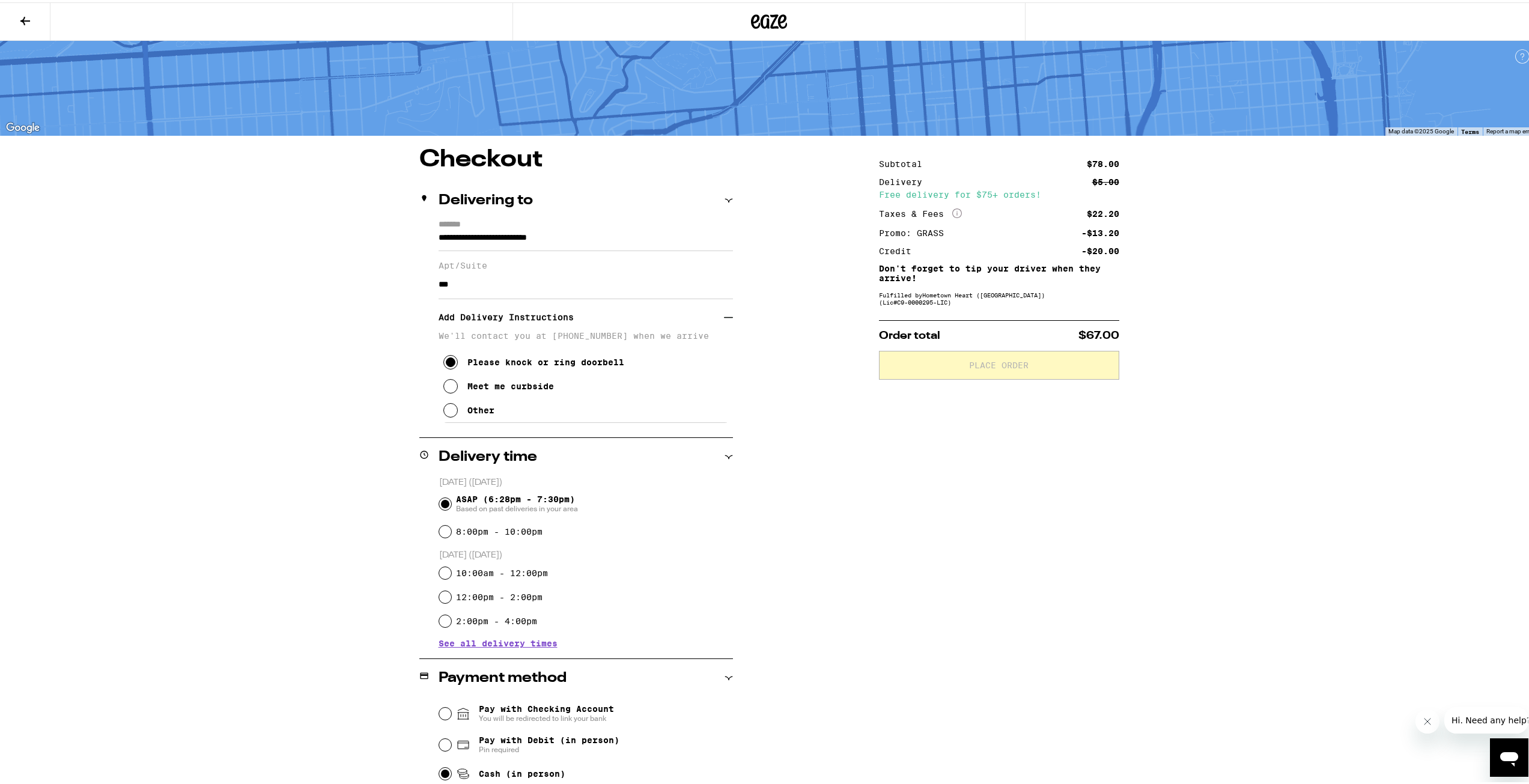
click at [812, 460] on div "**********" at bounding box center [769, 556] width 865 height 821
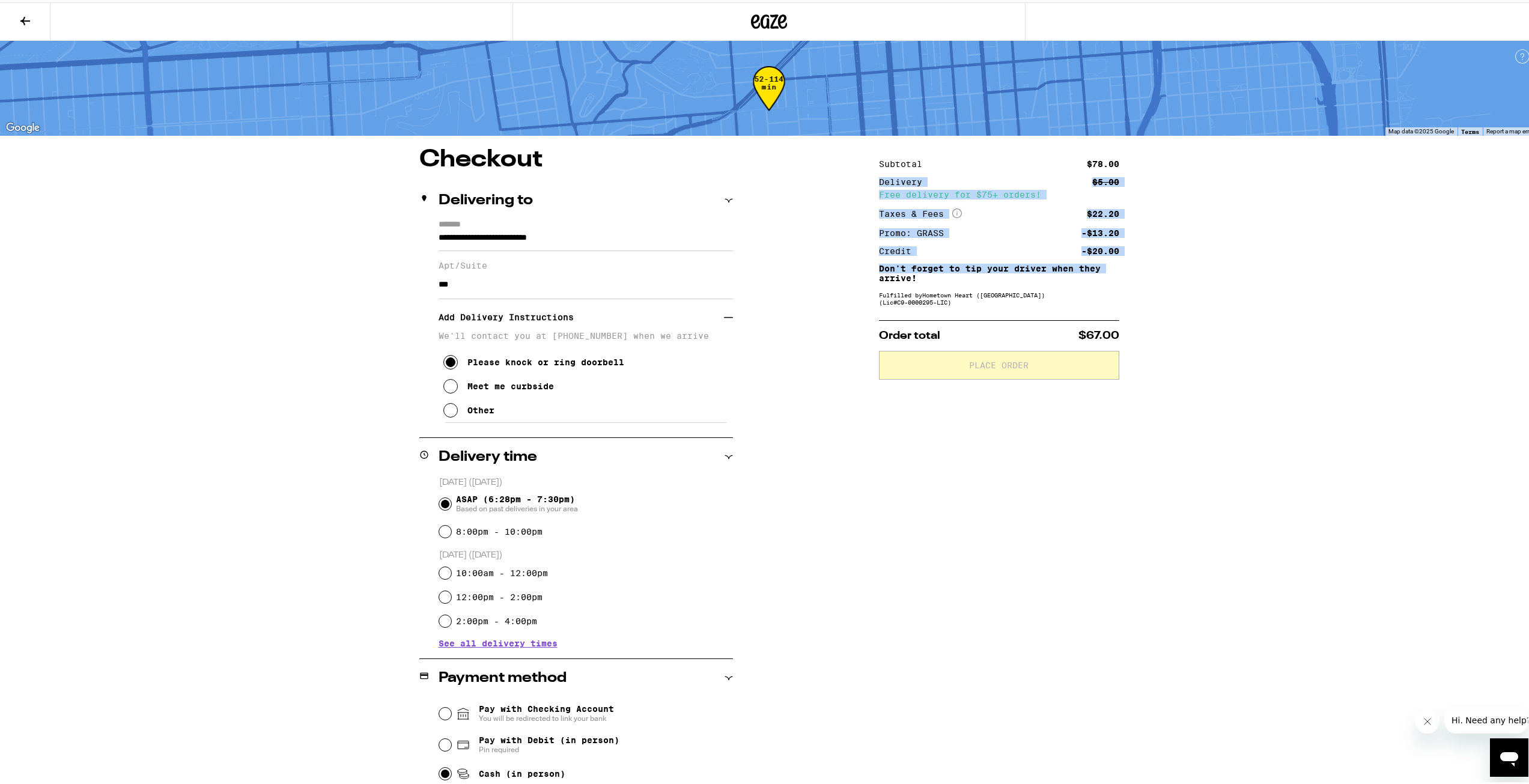
drag, startPoint x: 802, startPoint y: 180, endPoint x: 807, endPoint y: 278, distance: 98.1
click at [807, 278] on div "**********" at bounding box center [769, 556] width 865 height 821
click at [801, 264] on div "**********" at bounding box center [769, 556] width 865 height 821
click at [799, 218] on div "**********" at bounding box center [769, 556] width 865 height 821
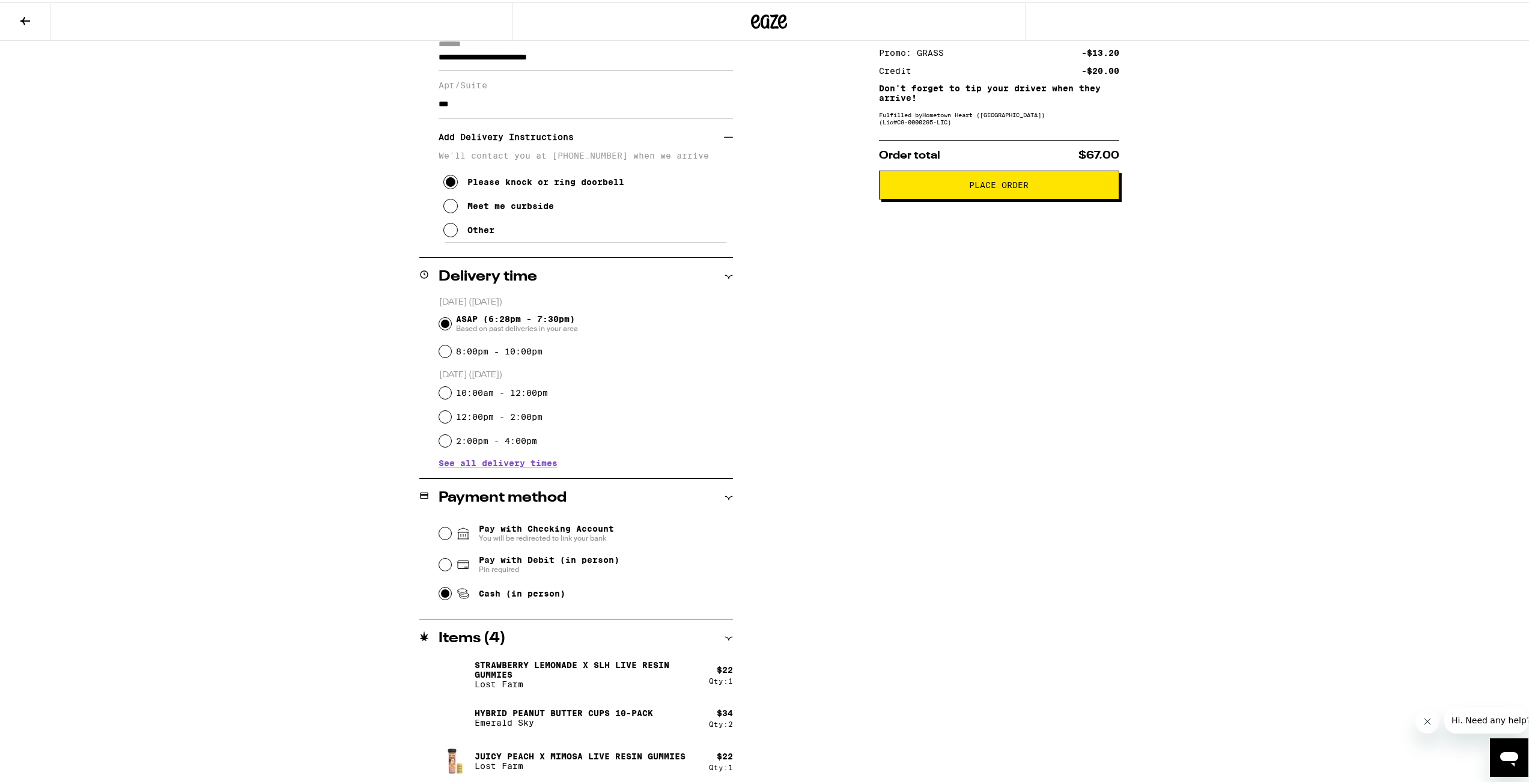
scroll to position [182, 0]
click at [959, 514] on div "Subtotal $78.00 Delivery $5.00 Free delivery for $75+ orders! Taxes & Fees More…" at bounding box center [999, 374] width 240 height 821
click at [1143, 312] on div "**********" at bounding box center [769, 374] width 865 height 821
click at [954, 360] on div "Subtotal $78.00 Delivery $5.00 Free delivery for $75+ orders! Taxes & Fees More…" at bounding box center [999, 374] width 240 height 821
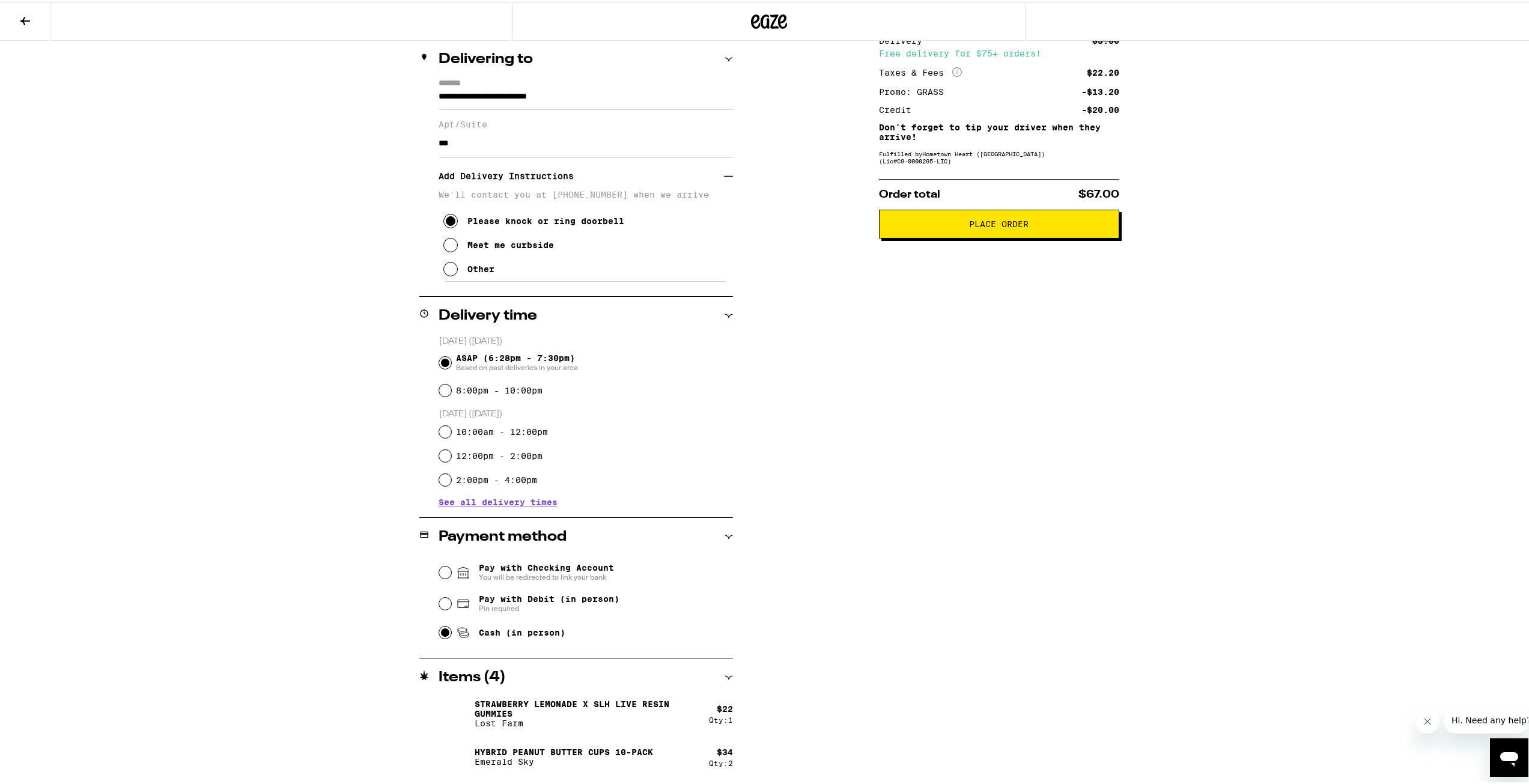
scroll to position [0, 0]
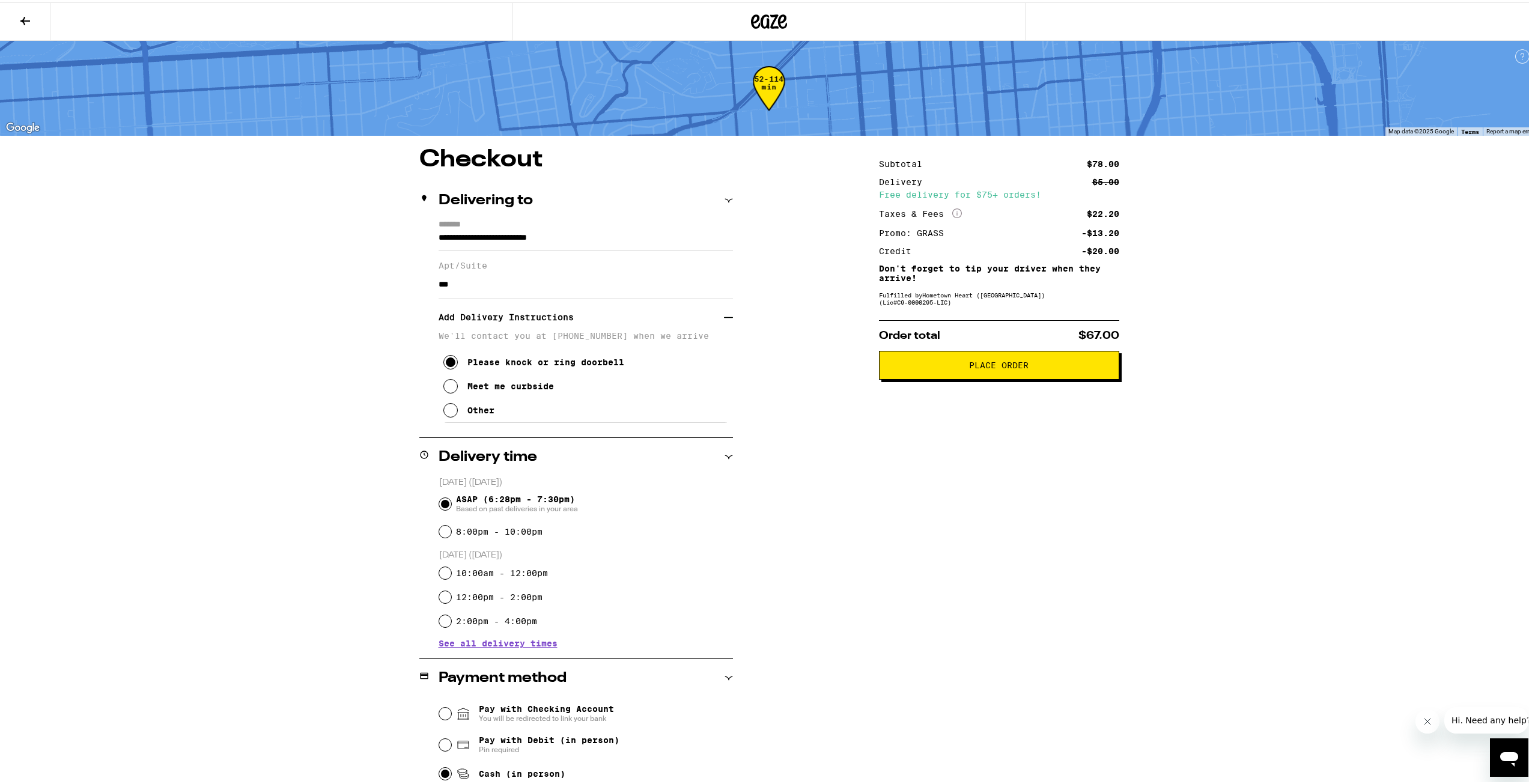
click at [1017, 491] on div "Subtotal $78.00 Delivery $5.00 Free delivery for $75+ orders! Taxes & Fees More…" at bounding box center [999, 556] width 240 height 821
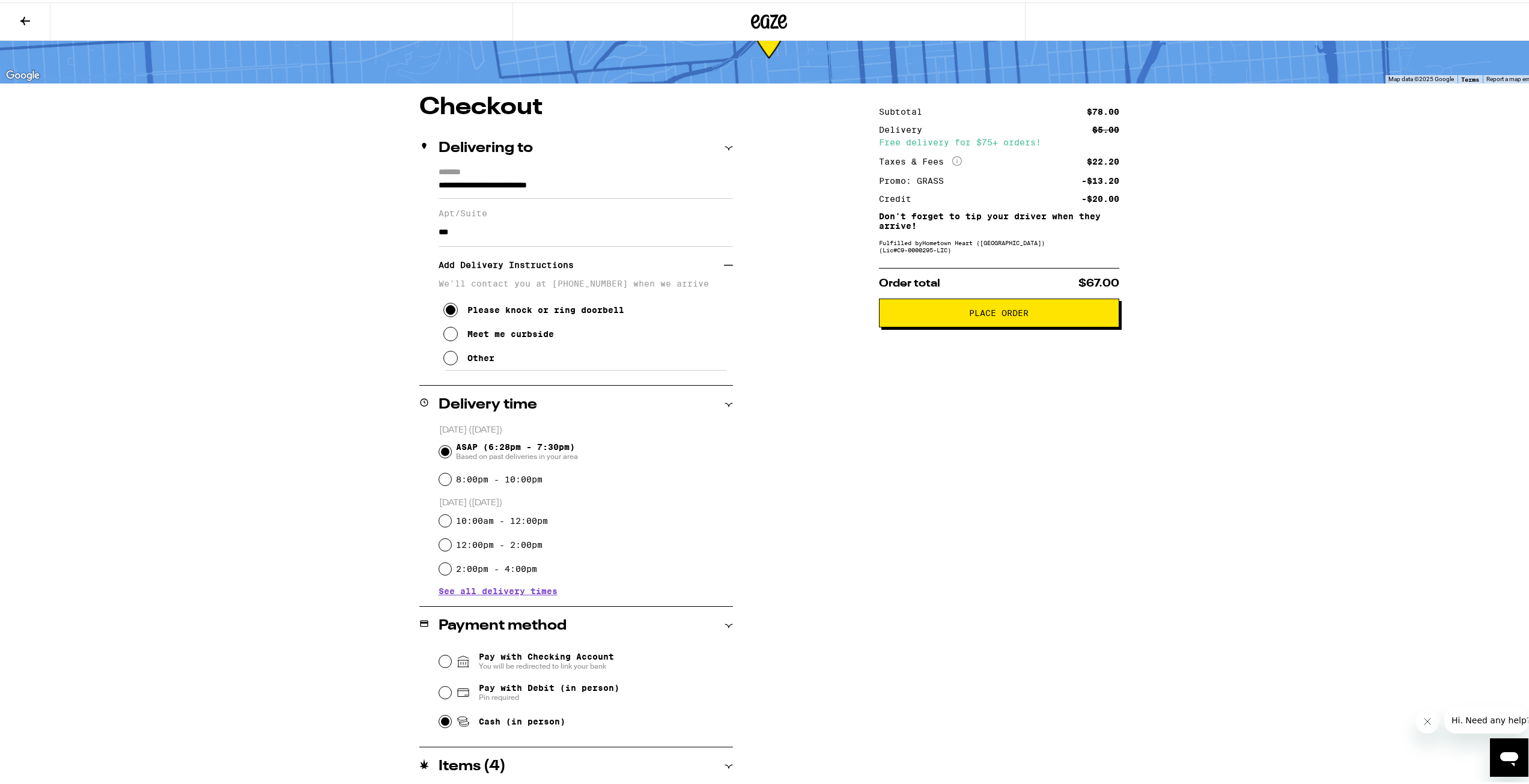
scroll to position [60, 0]
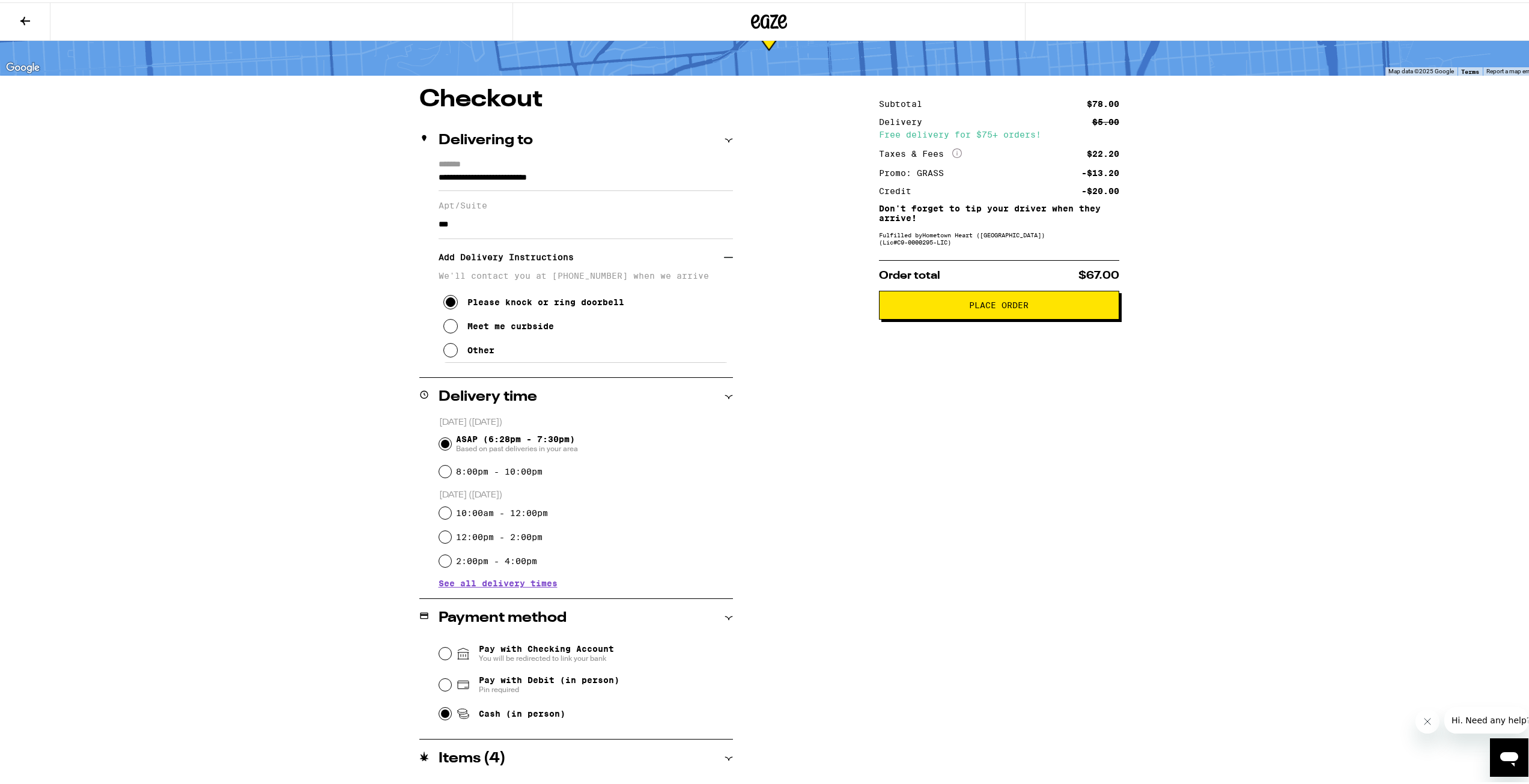
click at [969, 301] on span "Place Order" at bounding box center [999, 303] width 60 height 9
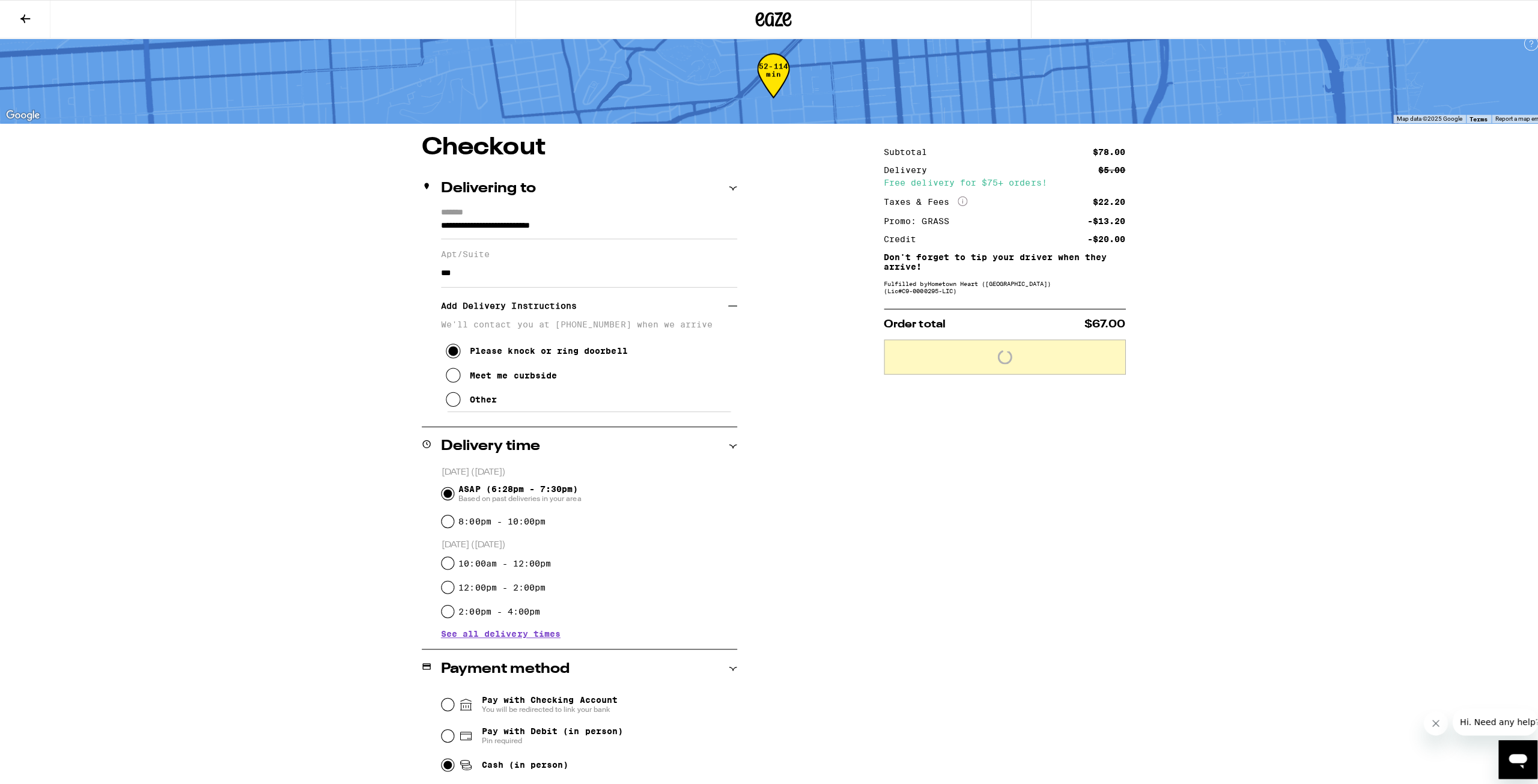
scroll to position [0, 0]
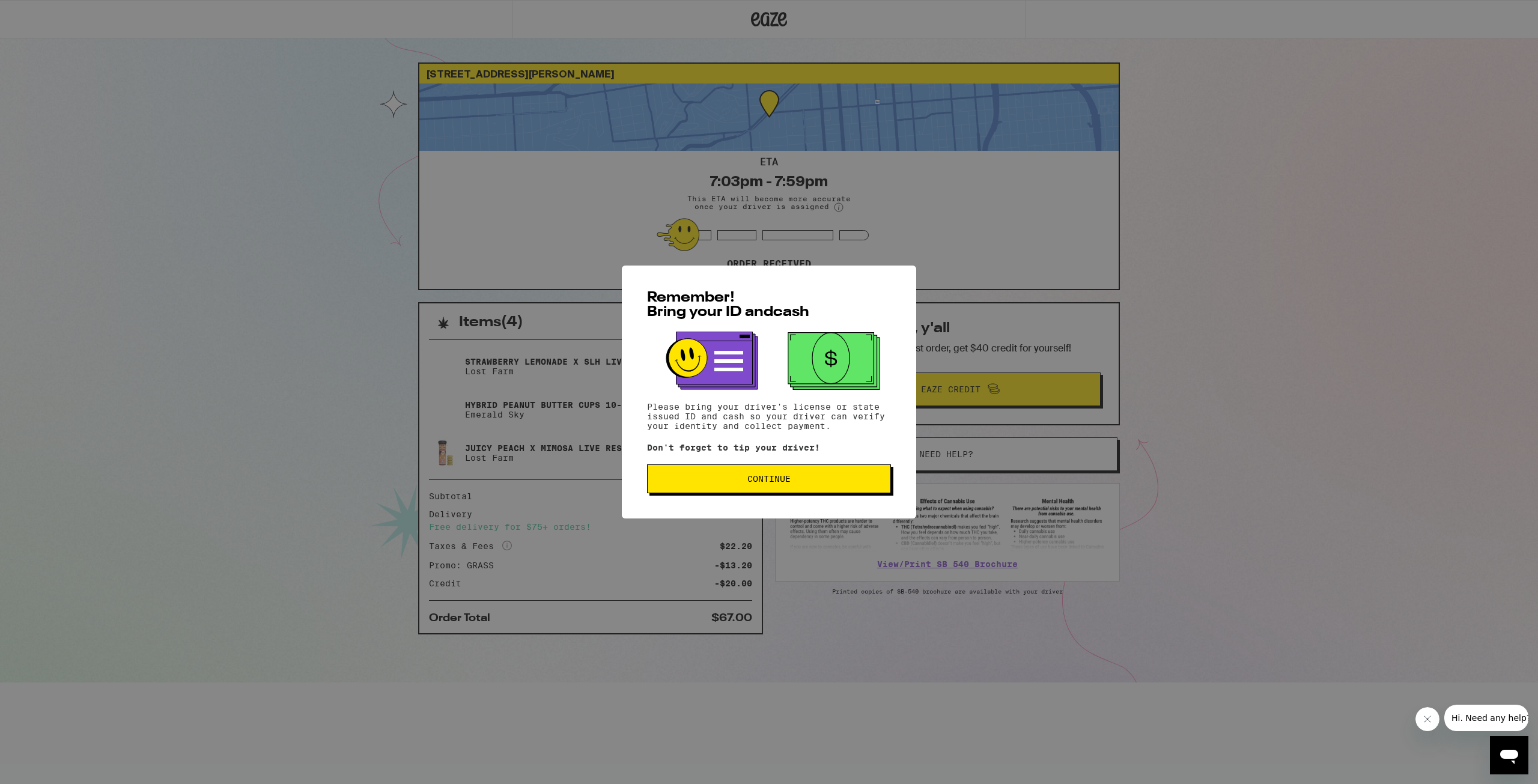
click at [792, 479] on span "Continue" at bounding box center [769, 479] width 224 height 9
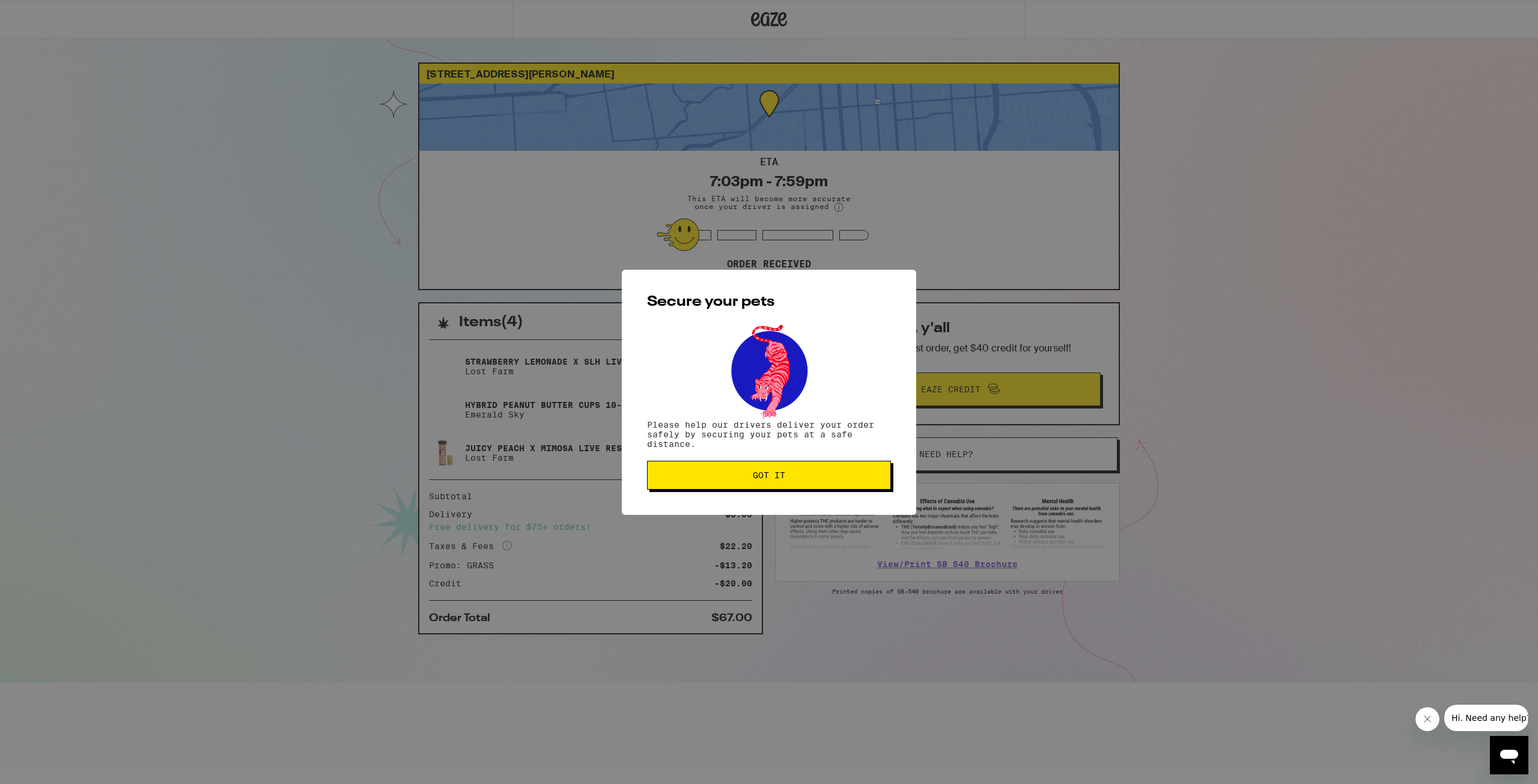
click at [792, 479] on span "Got it" at bounding box center [769, 475] width 224 height 9
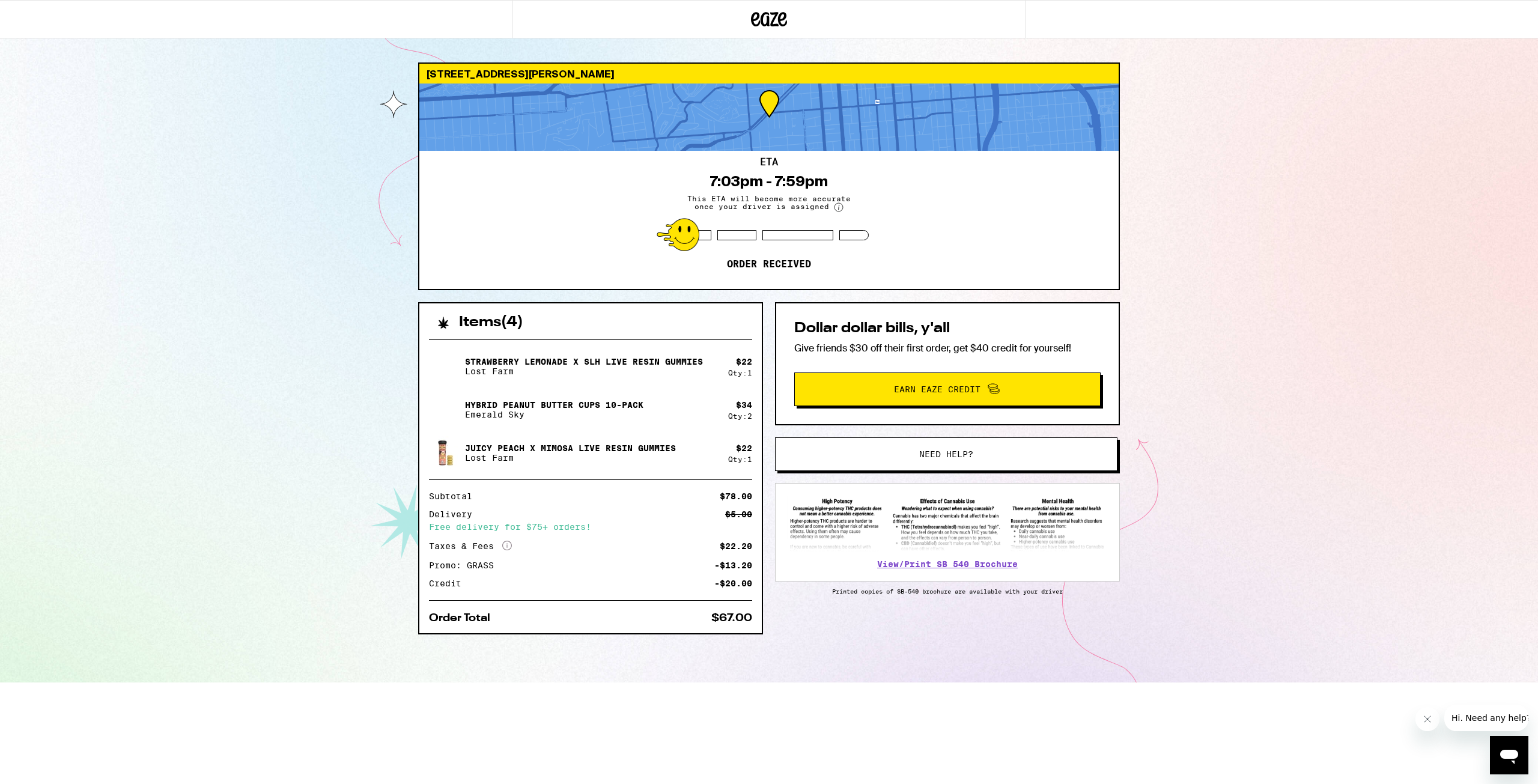
click at [792, 682] on html "[STREET_ADDRESS][PERSON_NAME] ETA 7:03pm - 7:59pm This ETA will become more acc…" at bounding box center [769, 341] width 1538 height 682
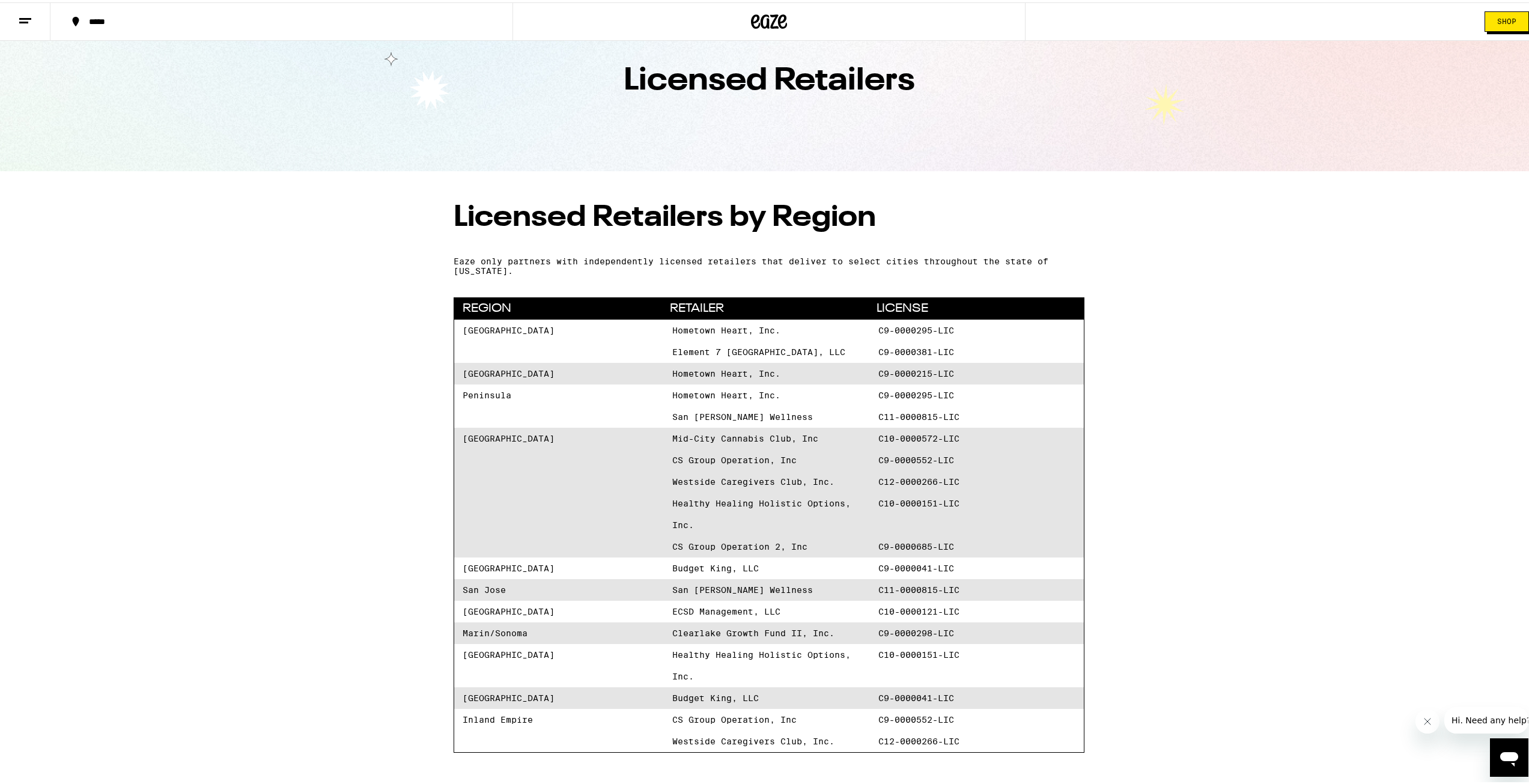
scroll to position [60, 0]
